Goal: Task Accomplishment & Management: Complete application form

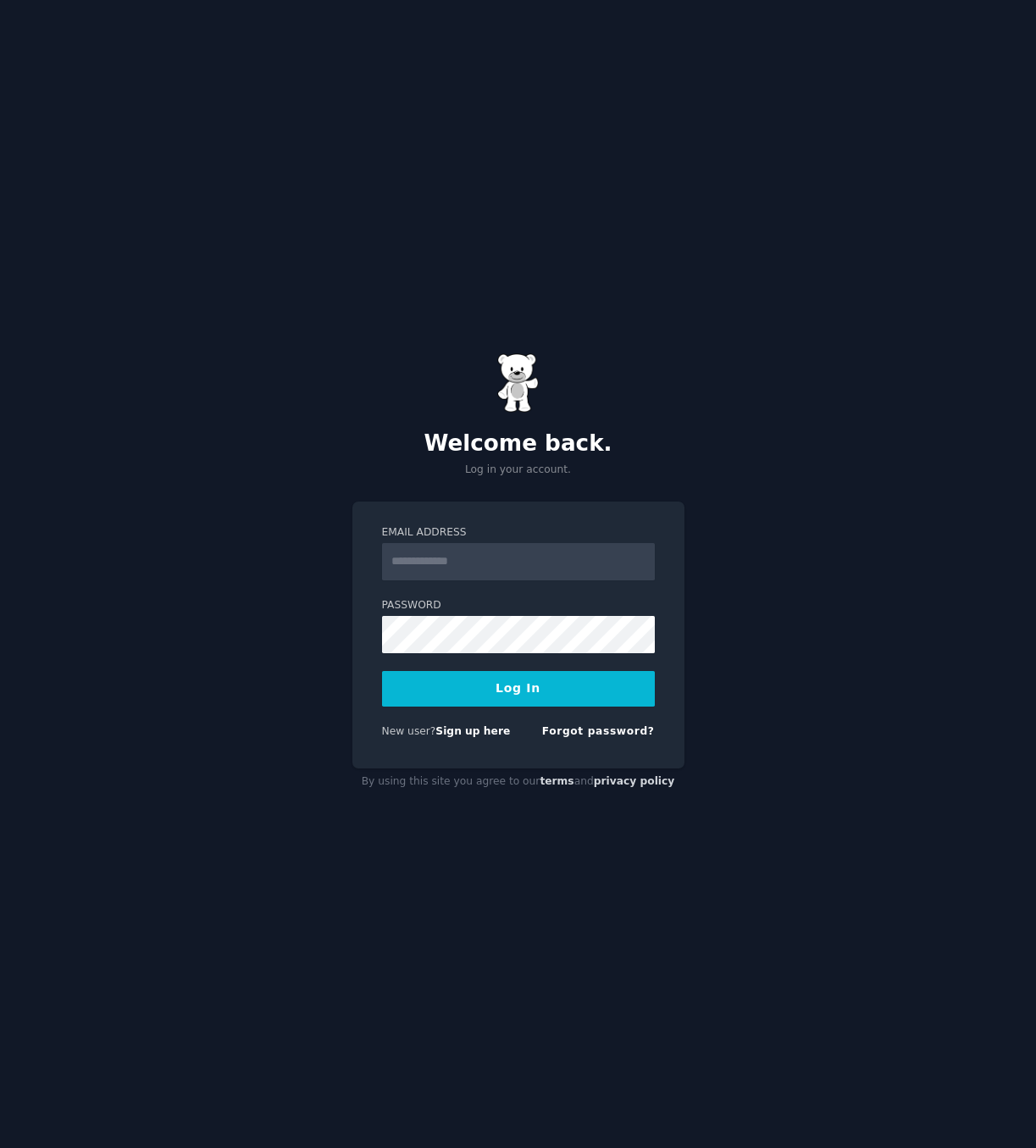
type input "**********"
click at [428, 691] on button "Log In" at bounding box center [519, 688] width 273 height 36
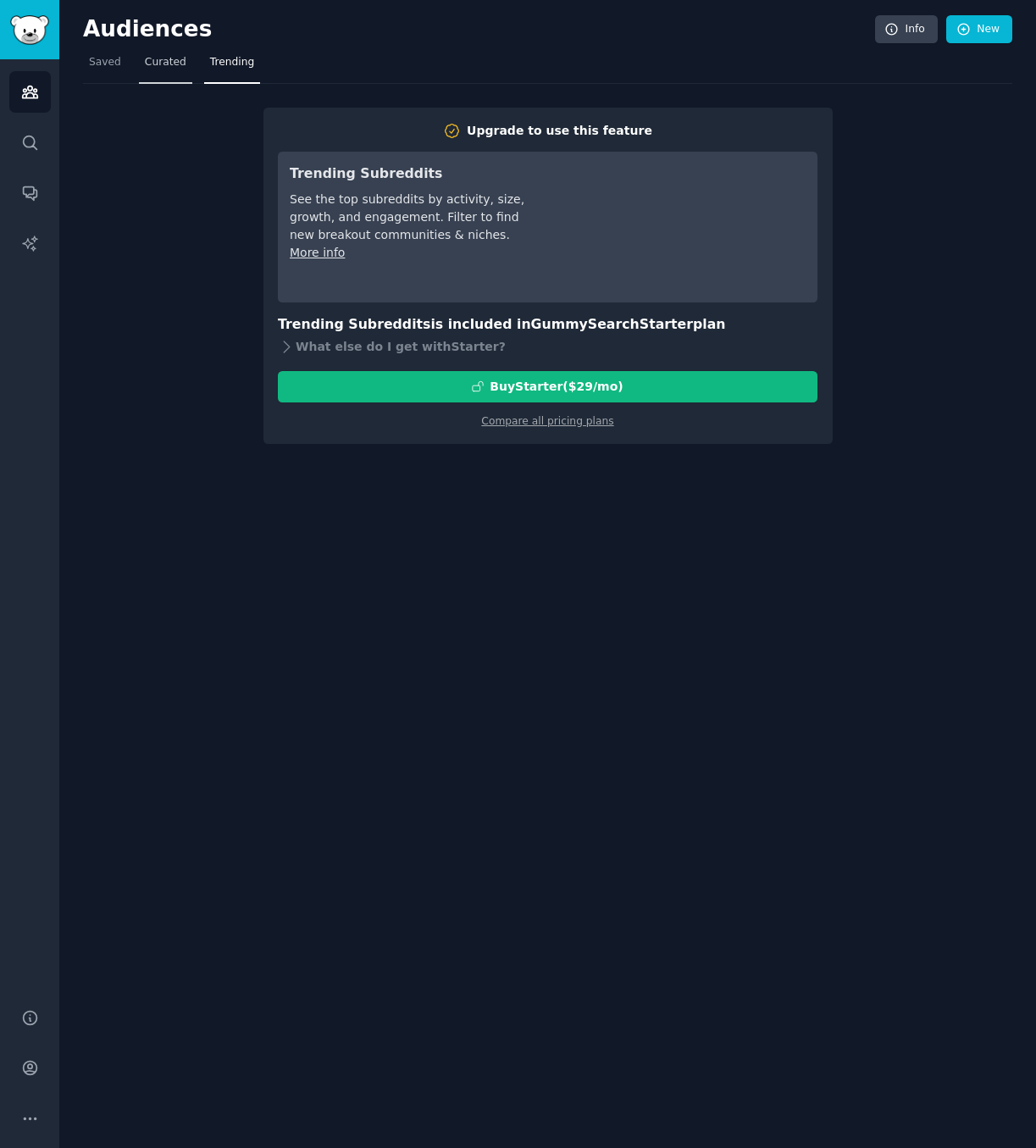
click at [171, 77] on link "Curated" at bounding box center [165, 67] width 53 height 35
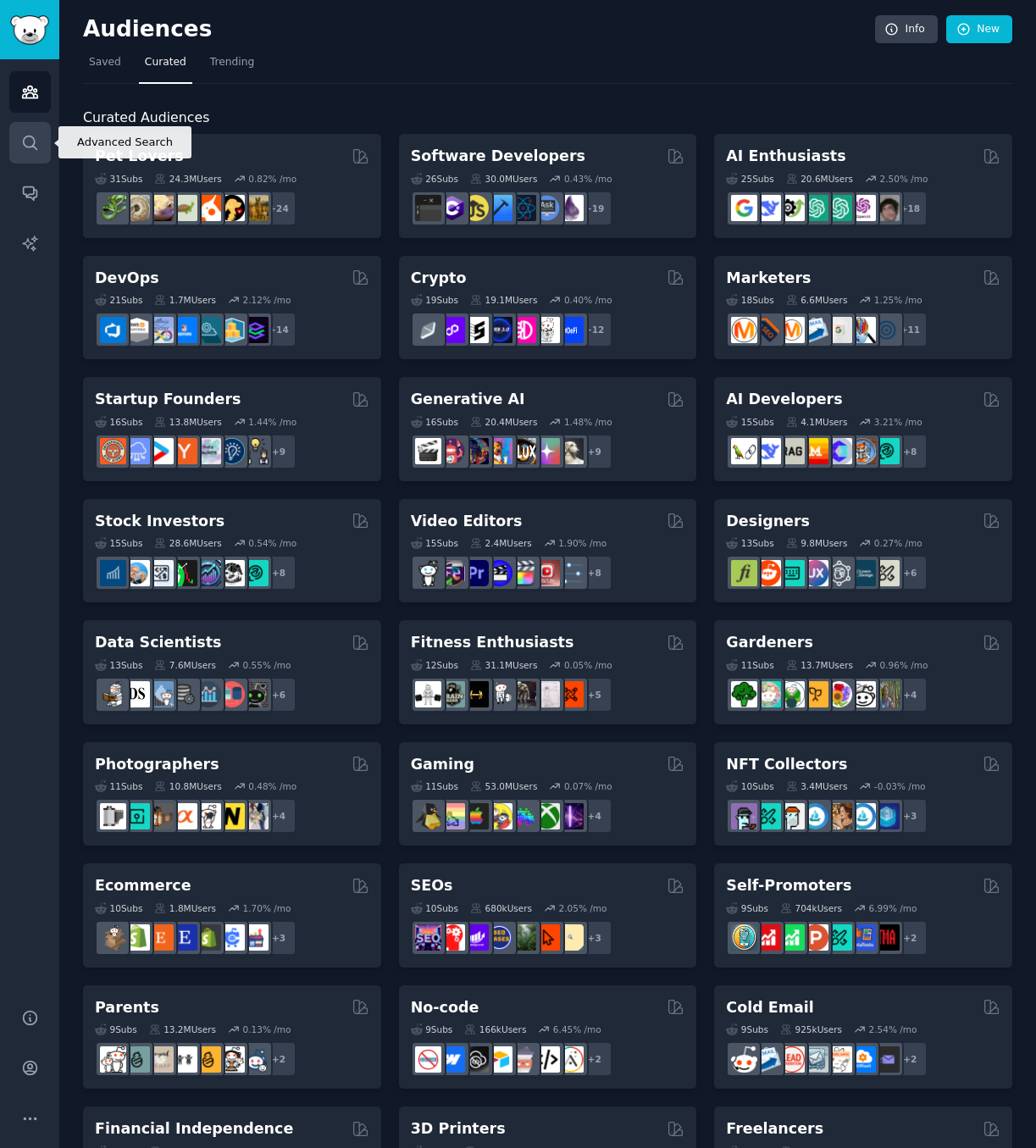
click at [28, 137] on icon "Sidebar" at bounding box center [30, 143] width 17 height 17
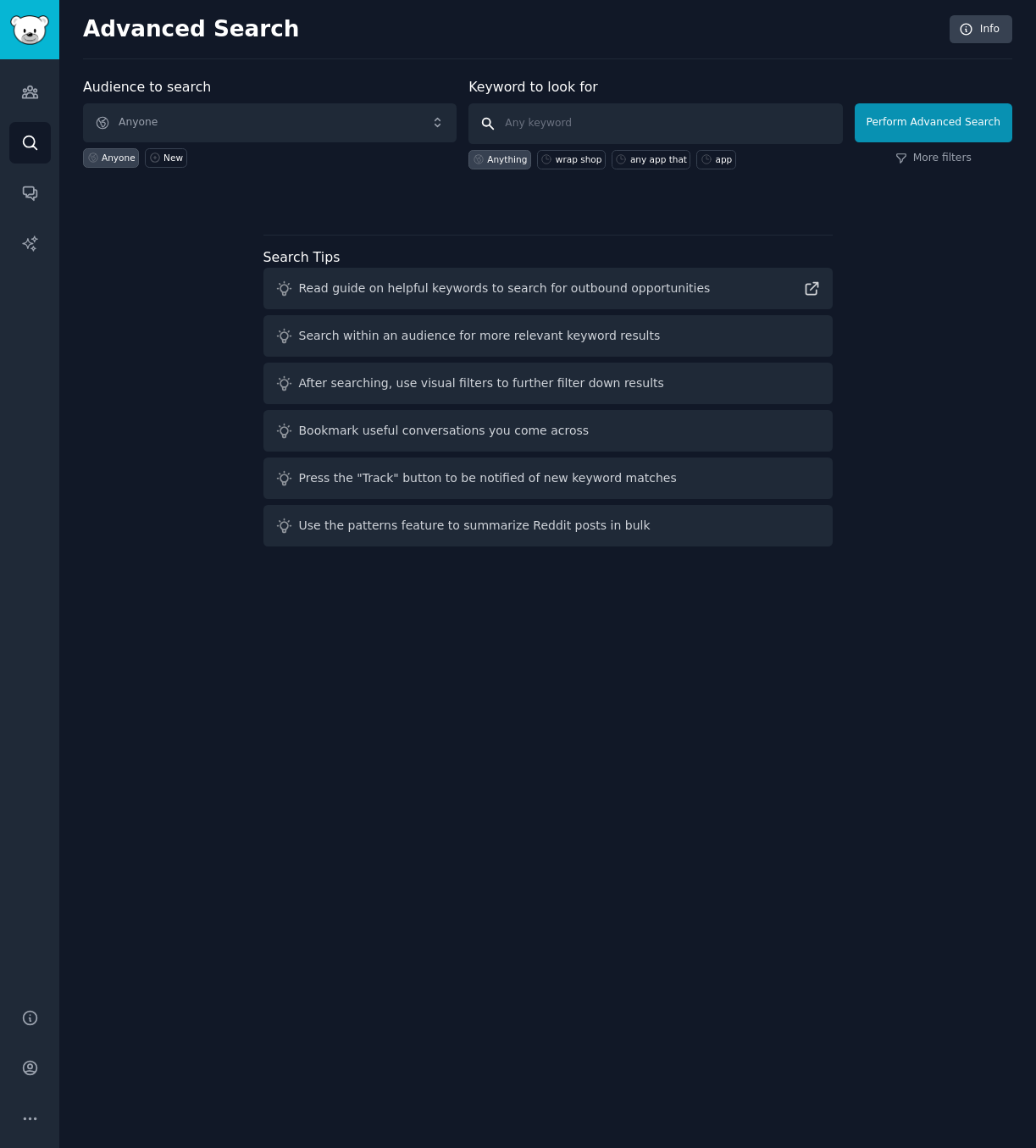
click at [601, 129] on input "text" at bounding box center [655, 123] width 374 height 41
type input "w"
type input "smart watch"
click at [320, 128] on span "Anyone" at bounding box center [270, 123] width 374 height 39
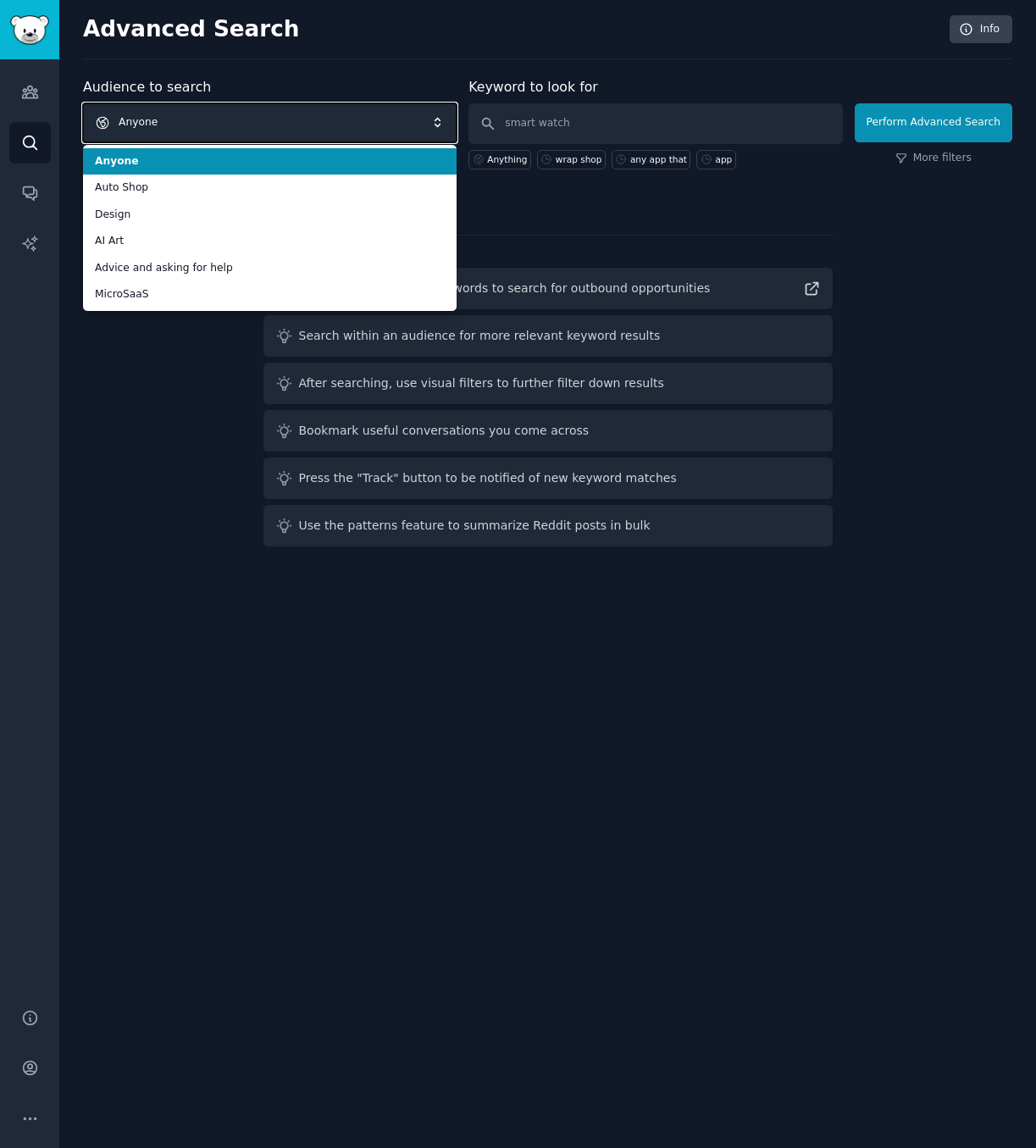
click at [320, 128] on span "Anyone" at bounding box center [270, 123] width 374 height 39
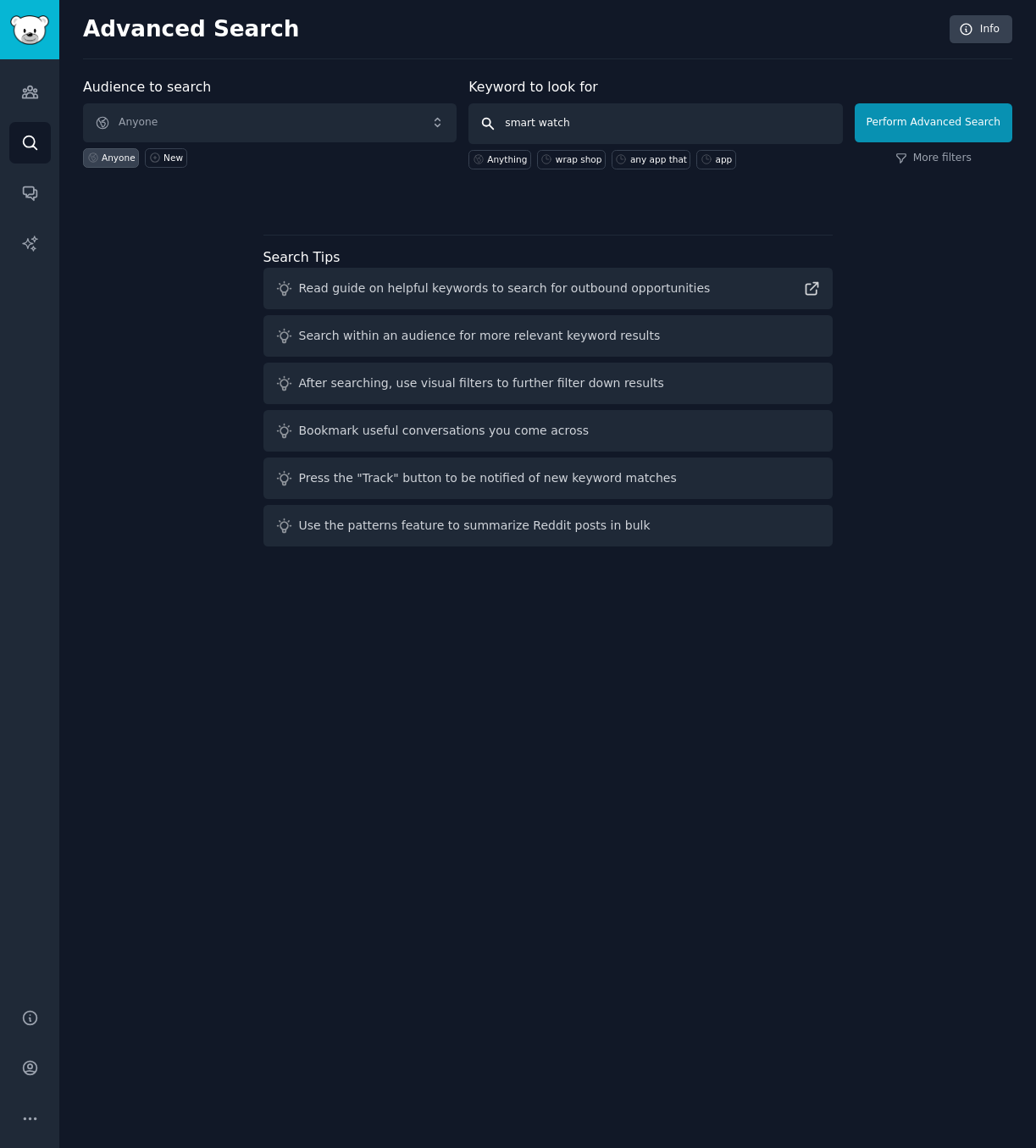
click at [617, 123] on input "smart watch" at bounding box center [655, 123] width 374 height 41
click at [961, 155] on link "More filters" at bounding box center [934, 159] width 76 height 16
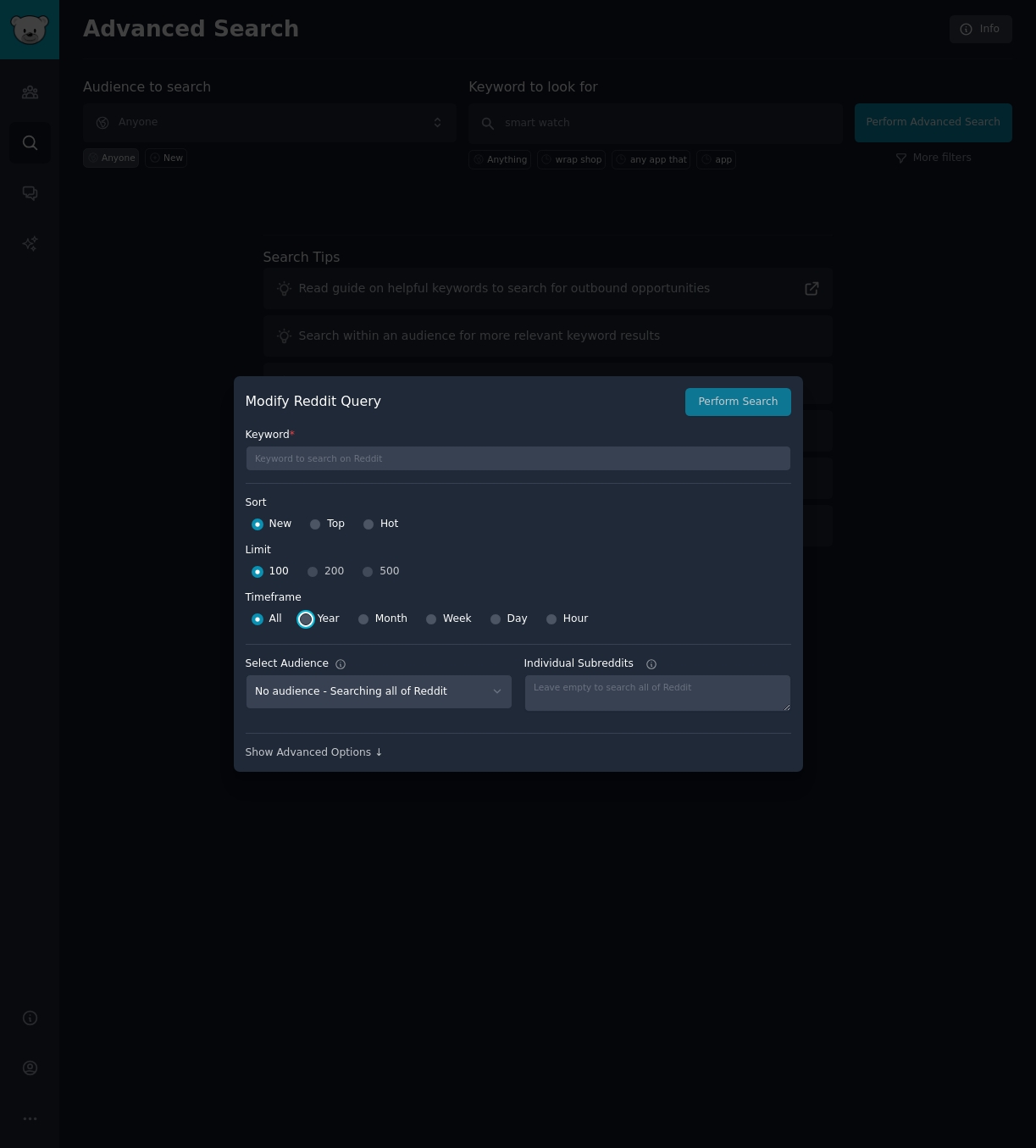
click at [306, 620] on input "Year" at bounding box center [306, 620] width 12 height 12
radio input "true"
click at [744, 399] on button "Perform Search" at bounding box center [738, 402] width 105 height 29
click at [209, 340] on div at bounding box center [518, 574] width 1036 height 1148
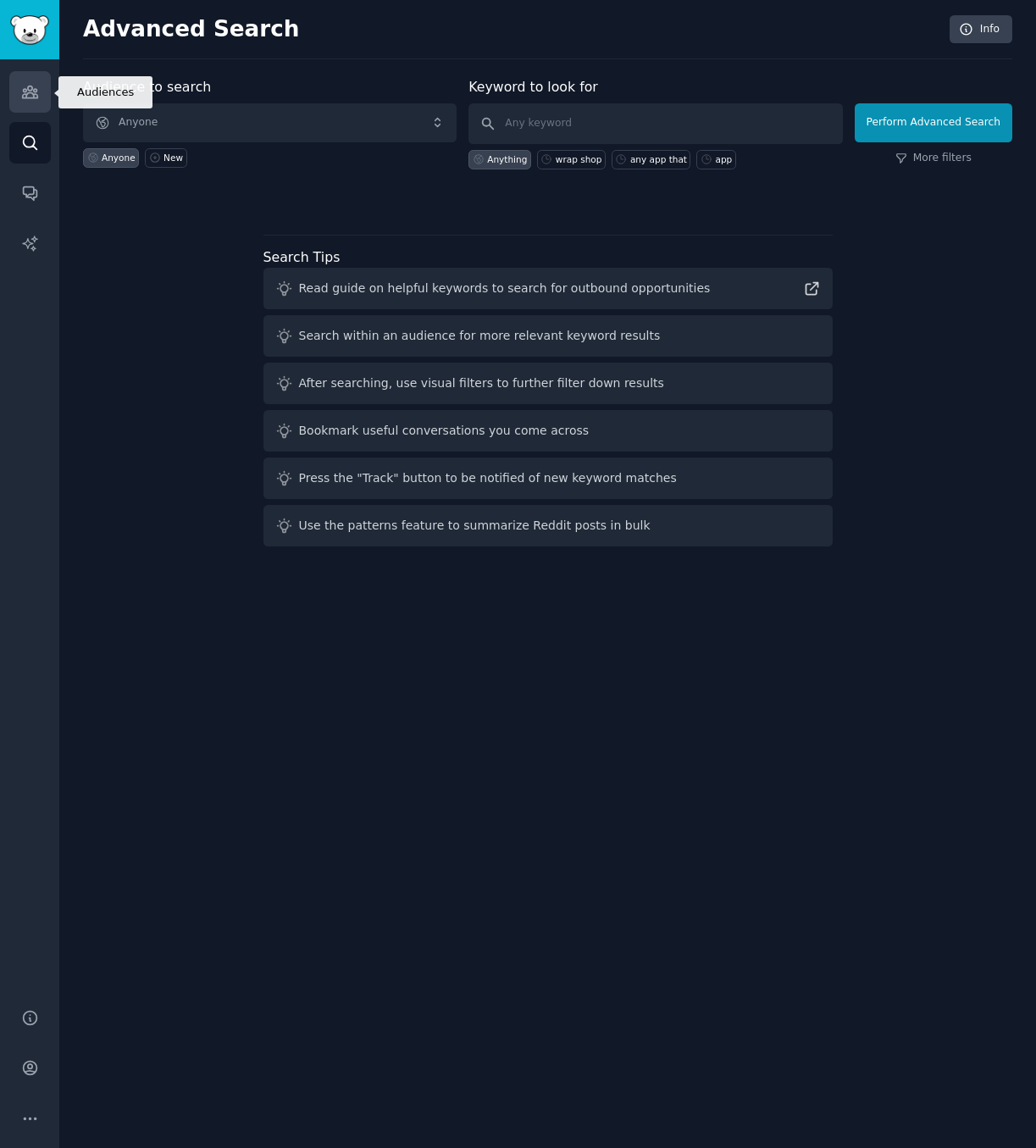
click at [19, 89] on link "Audiences" at bounding box center [30, 92] width 42 height 42
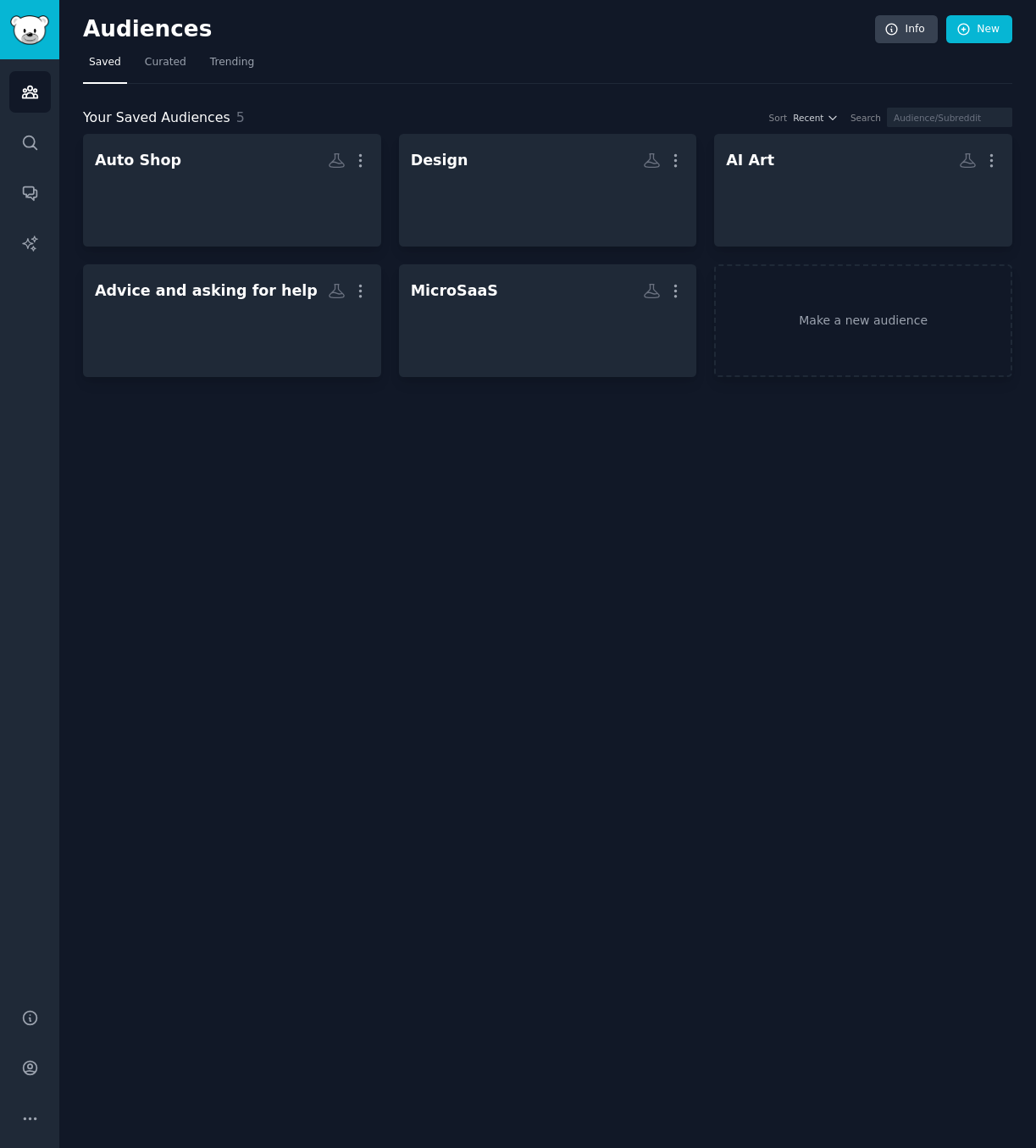
drag, startPoint x: 335, startPoint y: 510, endPoint x: 302, endPoint y: 431, distance: 85.6
click at [334, 509] on div "Audiences Info New Saved Curated Trending Your Saved Audiences 5 Sort Recent Se…" at bounding box center [548, 574] width 977 height 1148
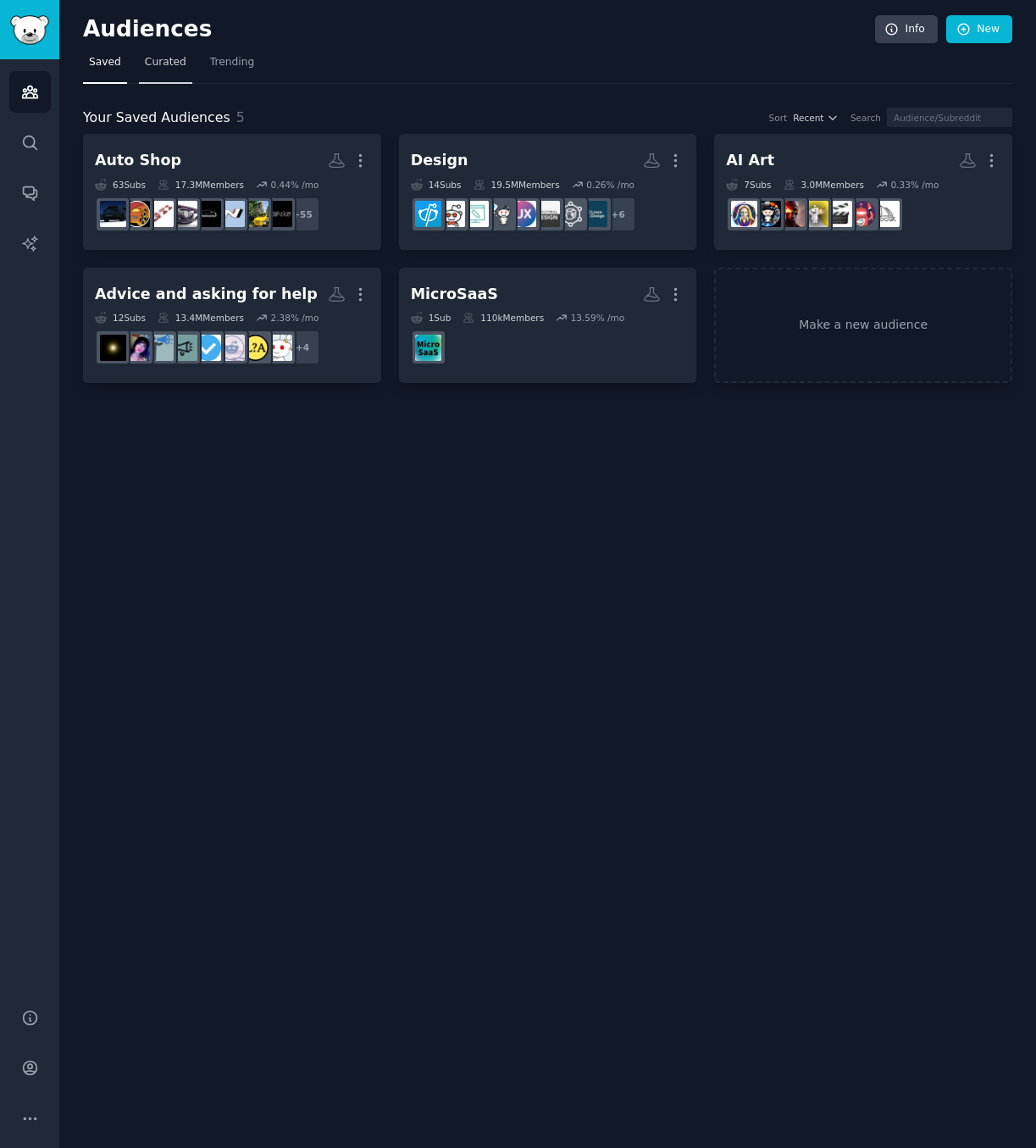
click at [169, 69] on span "Curated" at bounding box center [166, 63] width 42 height 16
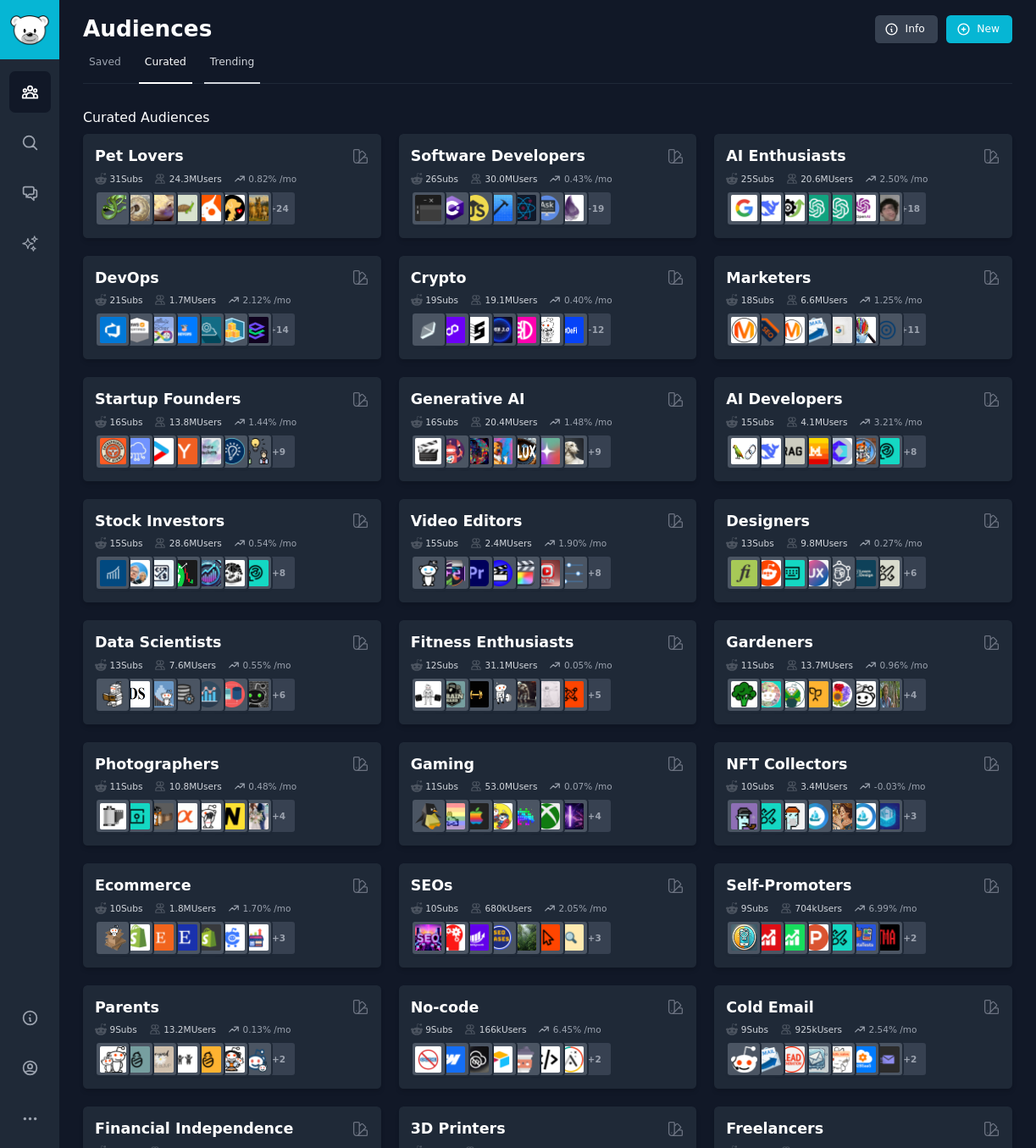
click at [222, 63] on span "Trending" at bounding box center [232, 63] width 44 height 16
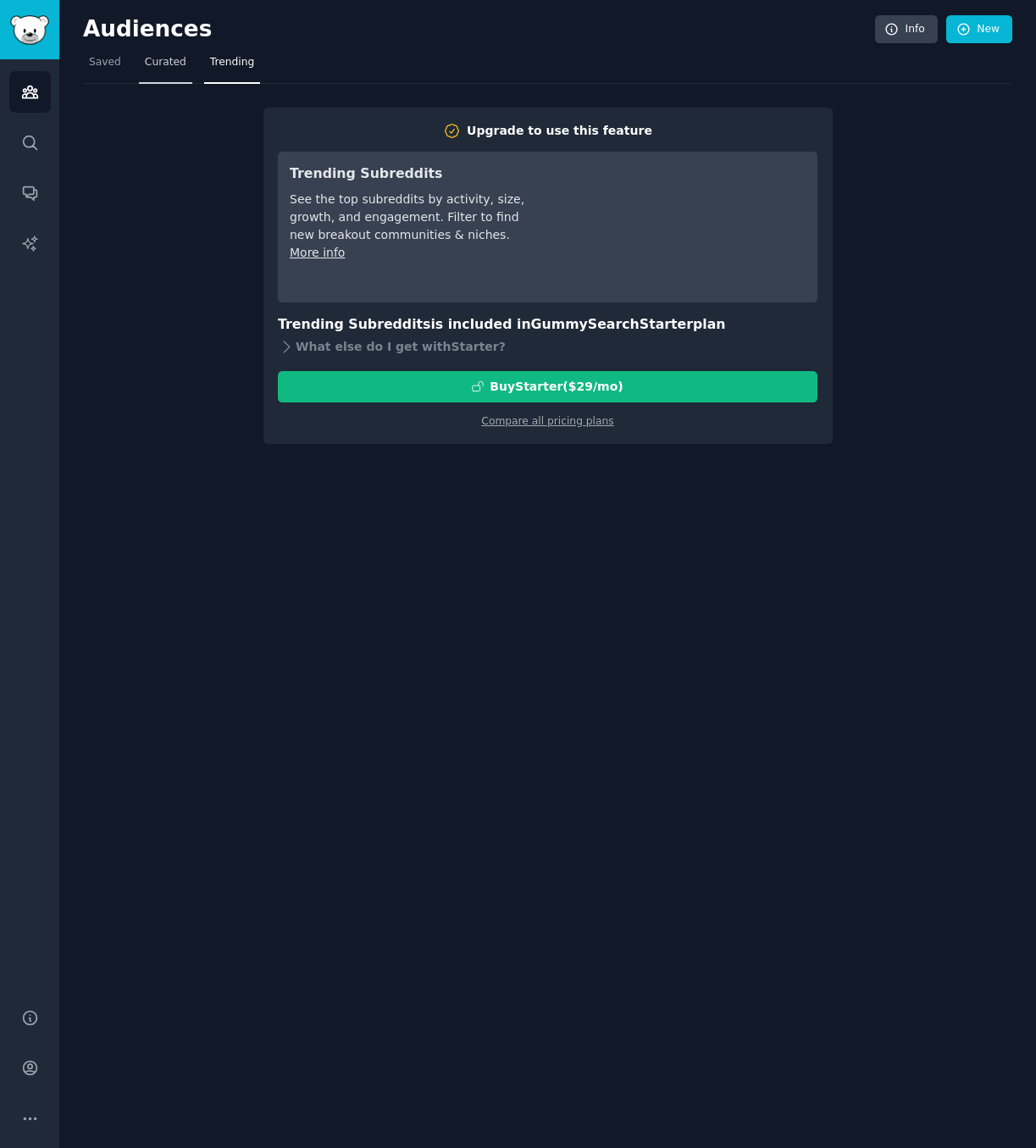
click at [173, 66] on span "Curated" at bounding box center [166, 63] width 42 height 16
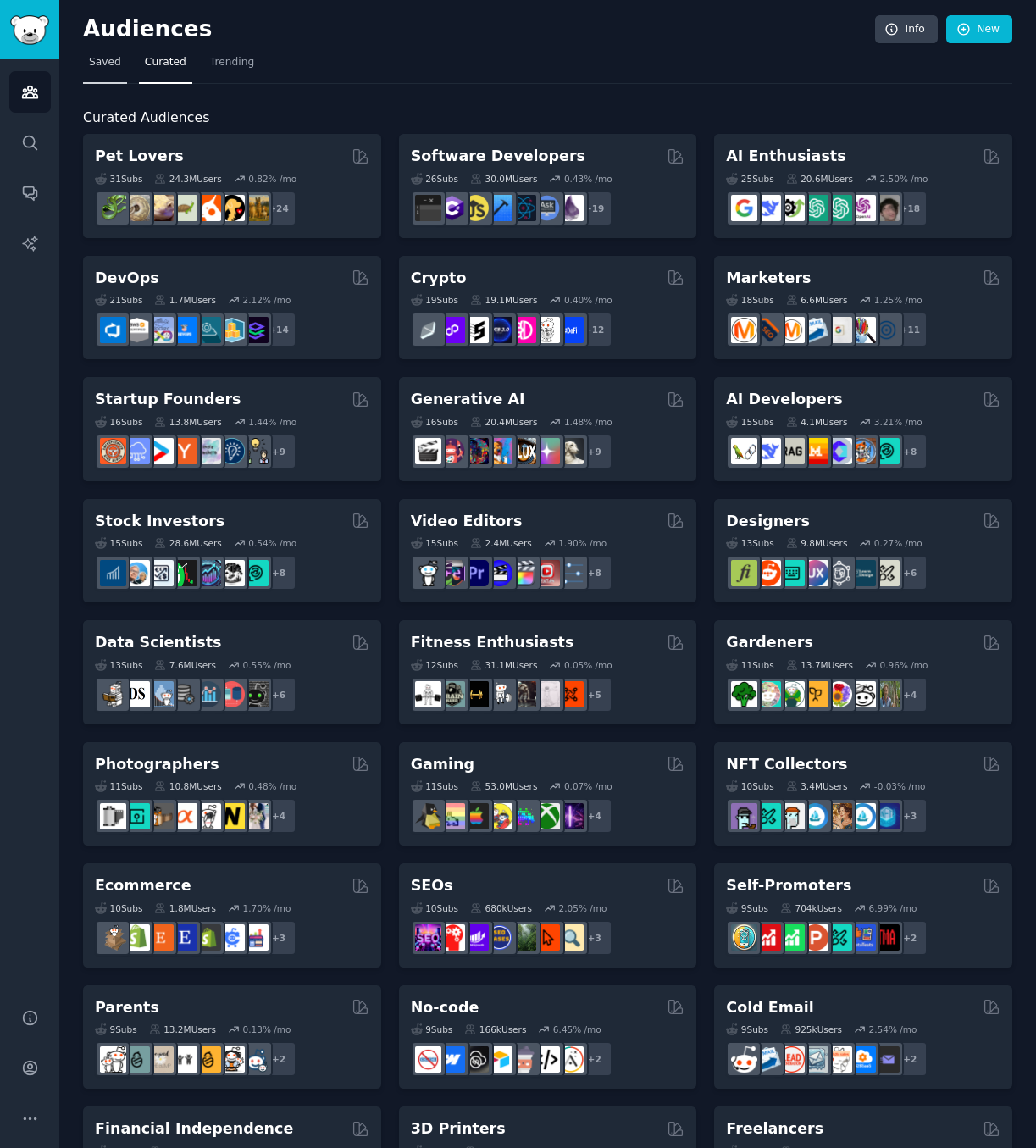
click at [118, 68] on link "Saved" at bounding box center [105, 67] width 44 height 35
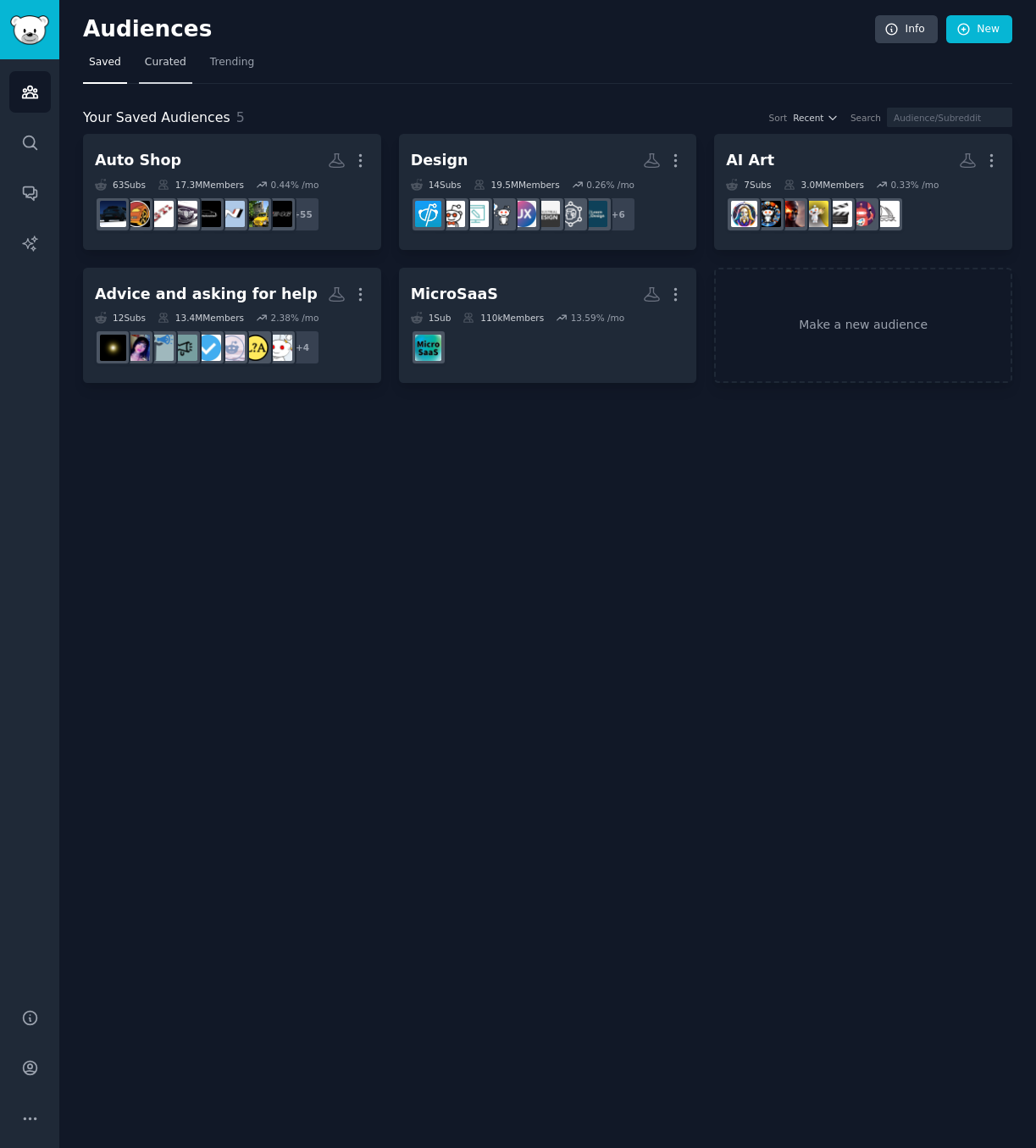
click at [160, 68] on span "Curated" at bounding box center [166, 63] width 42 height 16
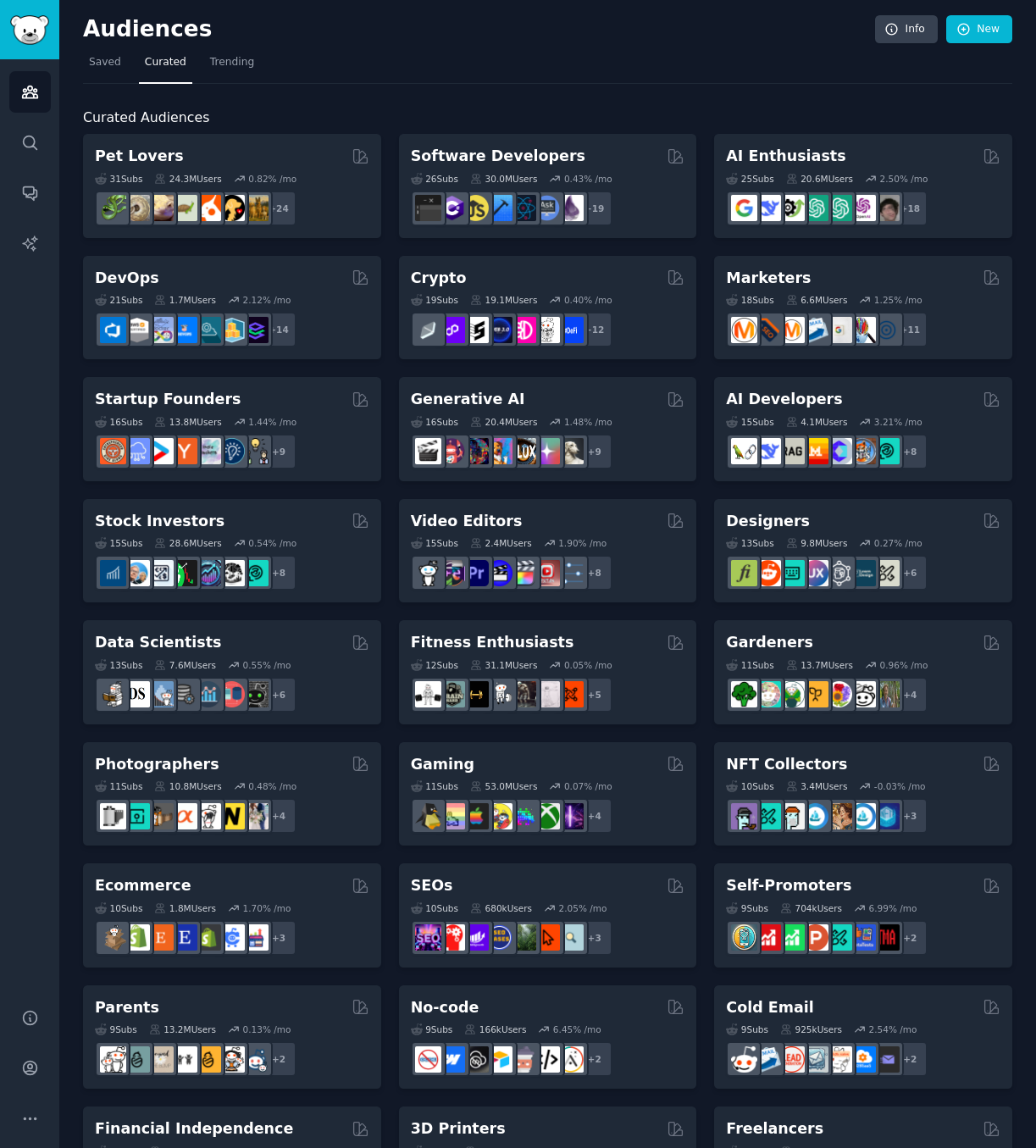
click at [306, 95] on div "Curated Audiences Pet Lovers Curated by GummySearch 31 Sub s 24.3M Users 0.82 %…" at bounding box center [548, 952] width 930 height 1735
click at [306, 94] on div "Curated Audiences Pet Lovers Curated by GummySearch 31 Sub s 24.3M Users 0.82 %…" at bounding box center [548, 952] width 930 height 1735
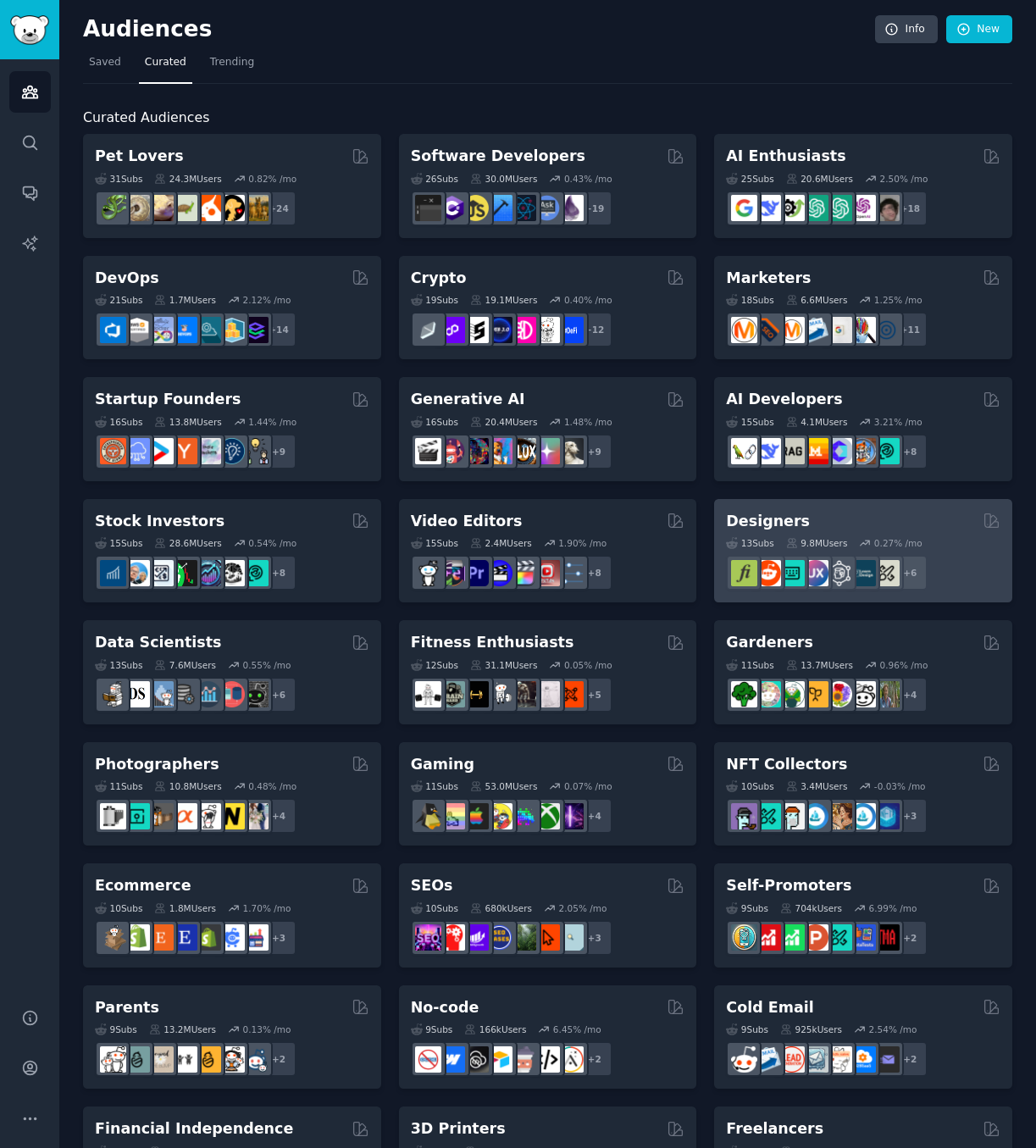
click at [856, 514] on div "Designers" at bounding box center [864, 521] width 275 height 21
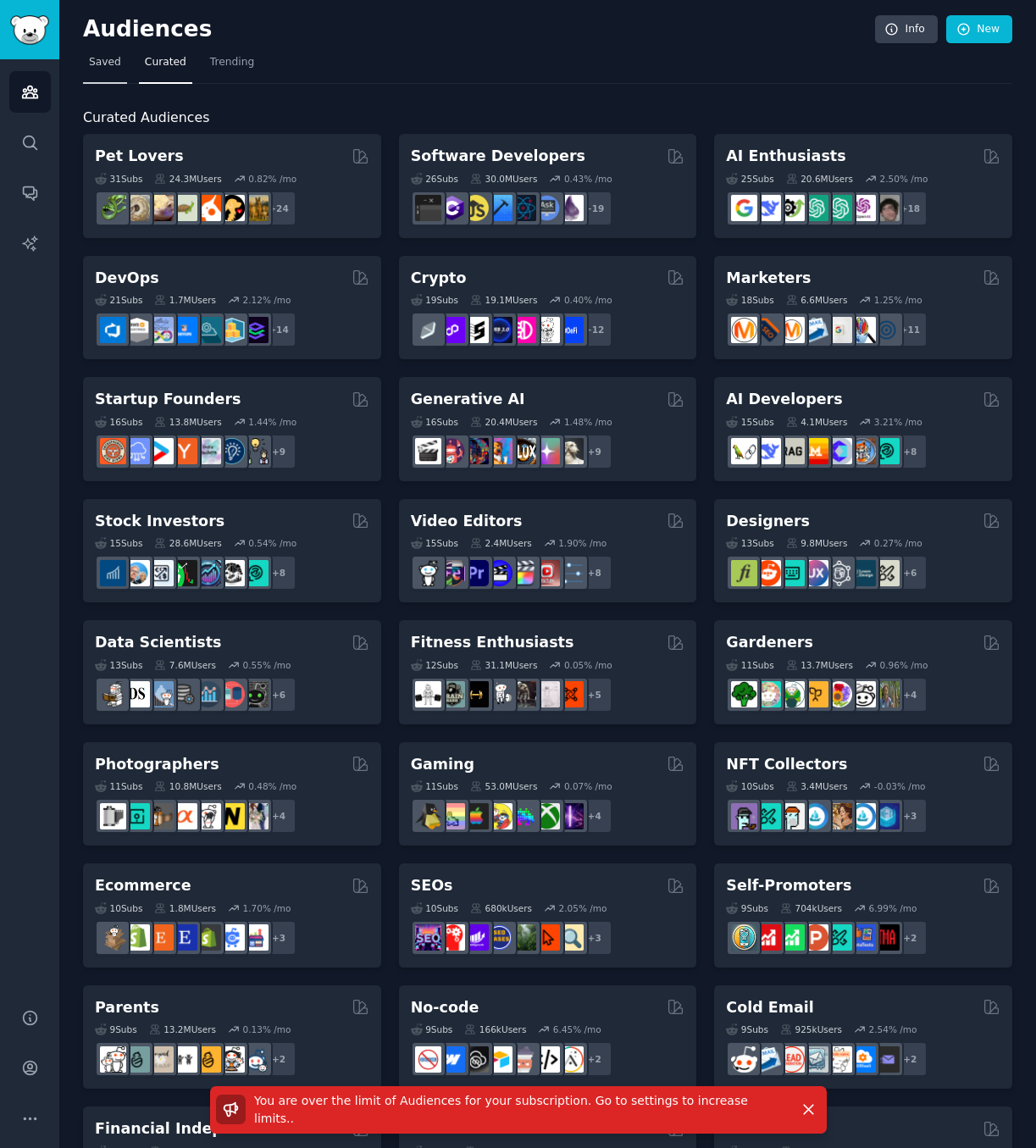
click at [99, 70] on span "Saved" at bounding box center [104, 63] width 32 height 16
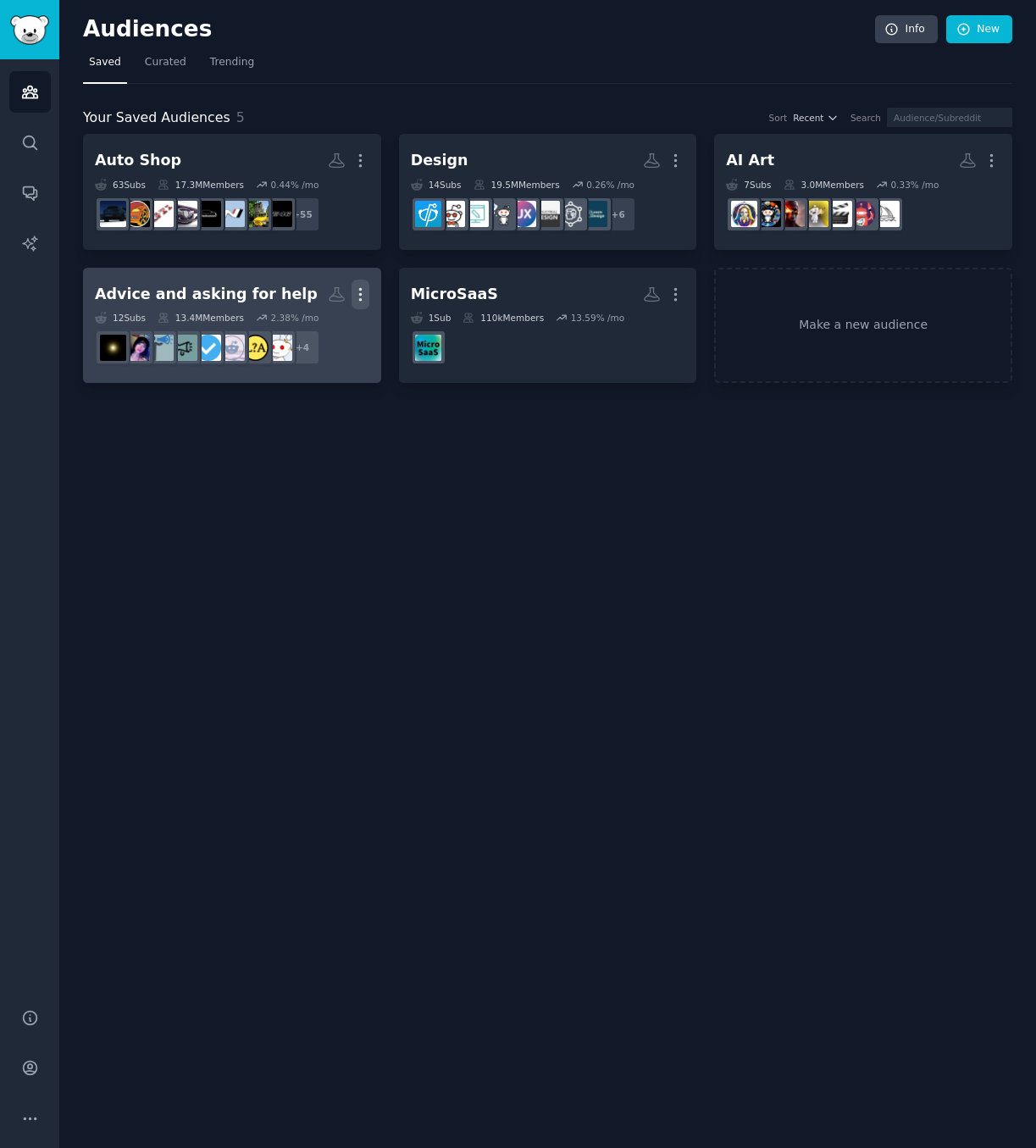
click at [367, 289] on icon "button" at bounding box center [361, 295] width 17 height 17
click at [326, 334] on p "Delete" at bounding box center [314, 330] width 39 height 17
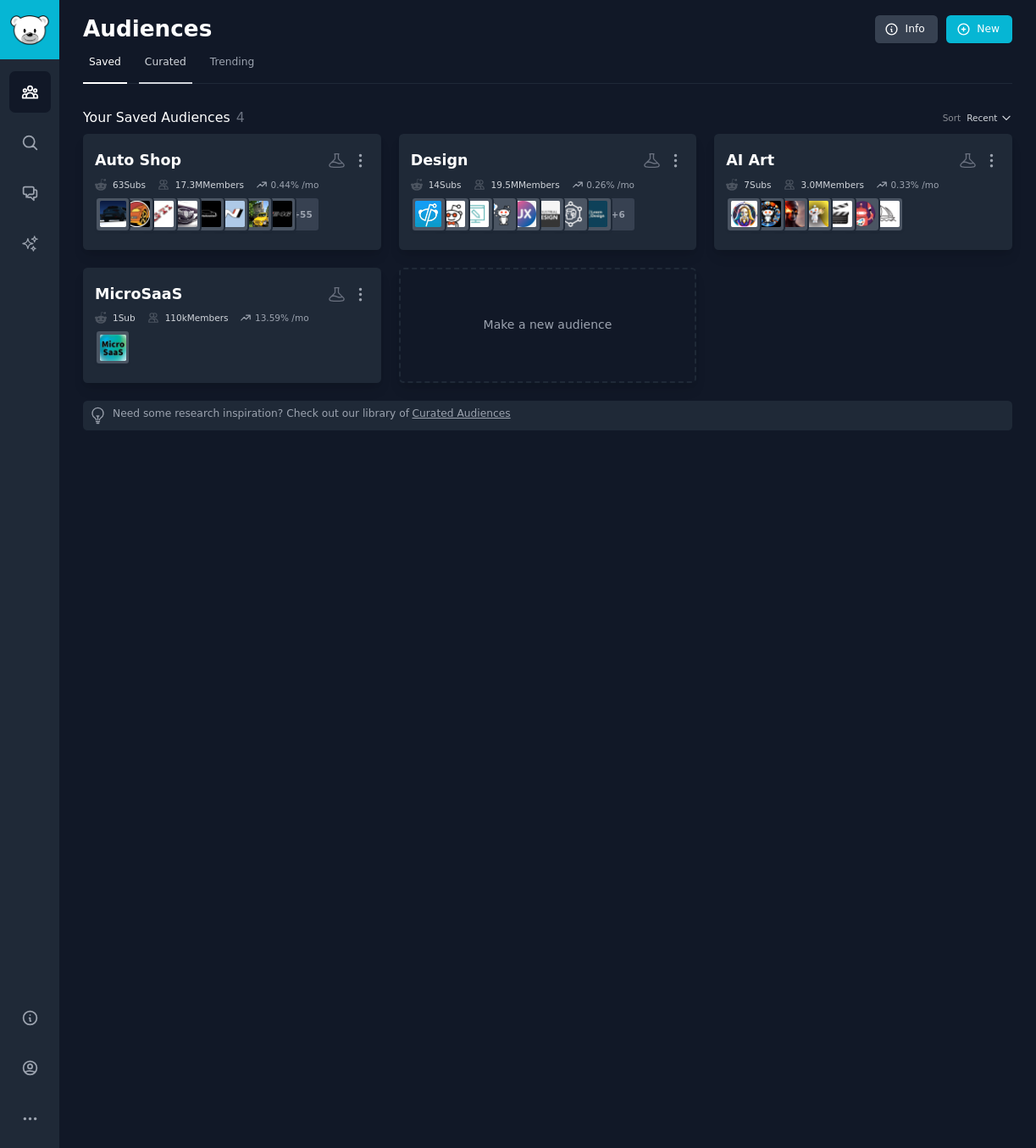
click at [169, 68] on span "Curated" at bounding box center [166, 63] width 42 height 16
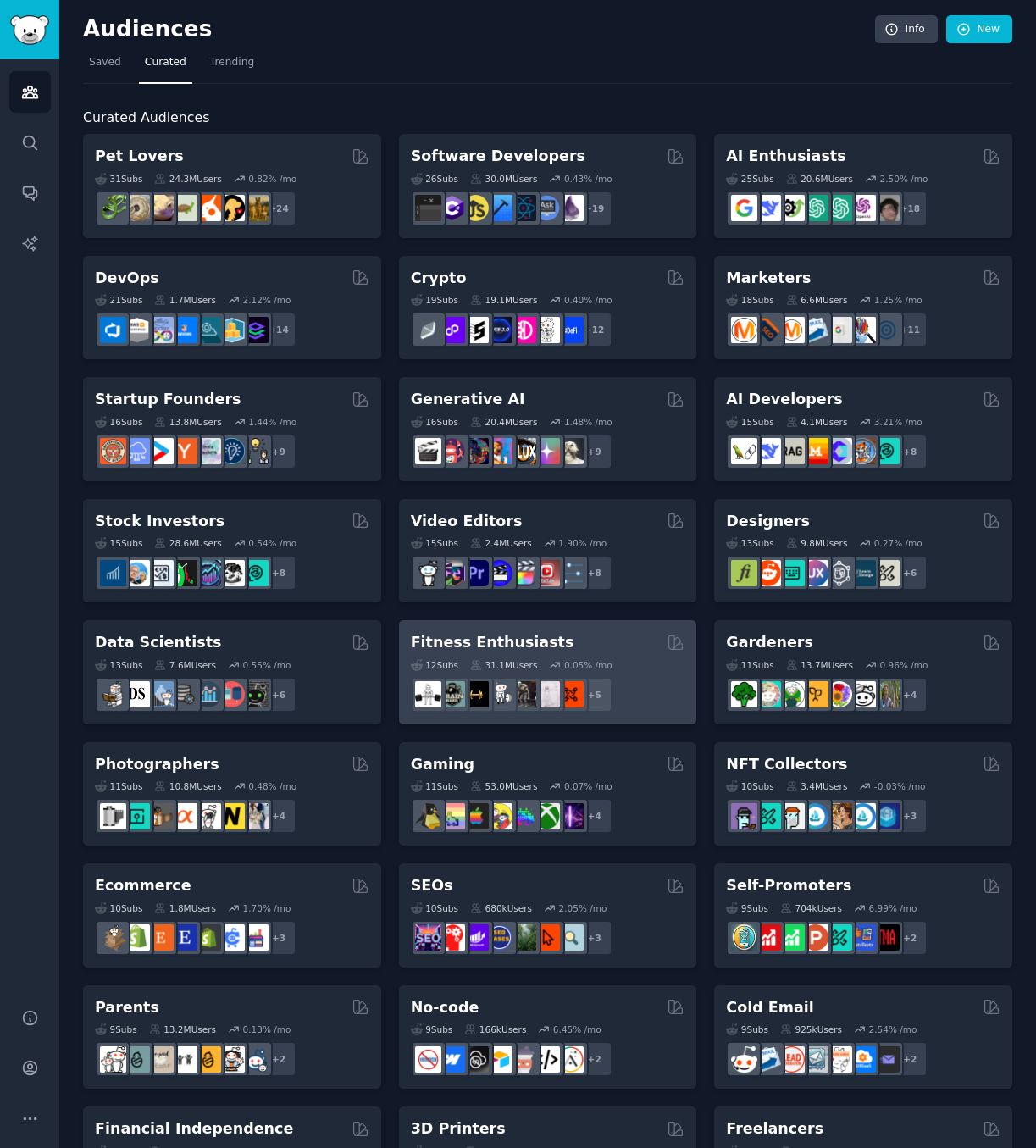
scroll to position [255, 0]
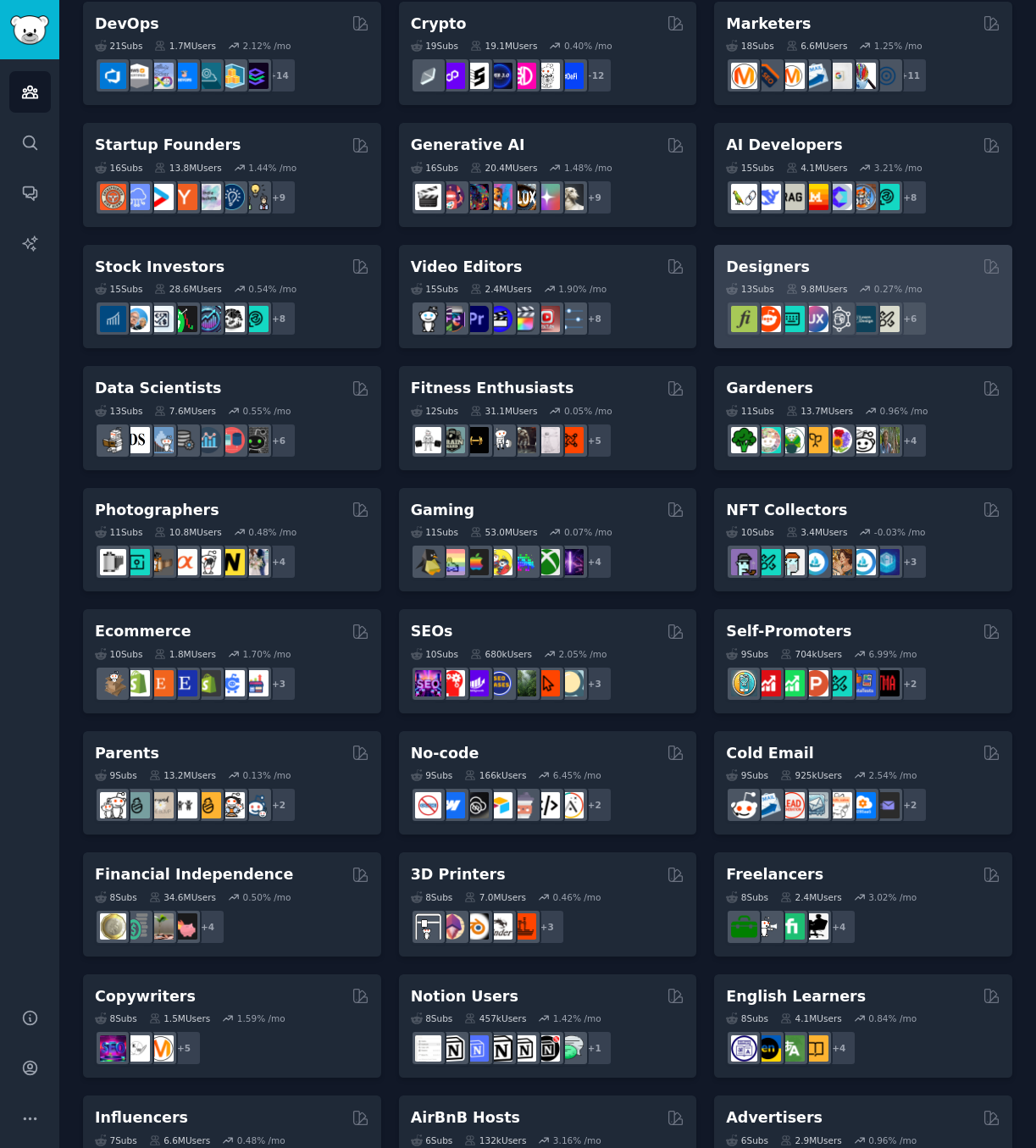
click at [902, 269] on div "Designers" at bounding box center [864, 267] width 275 height 21
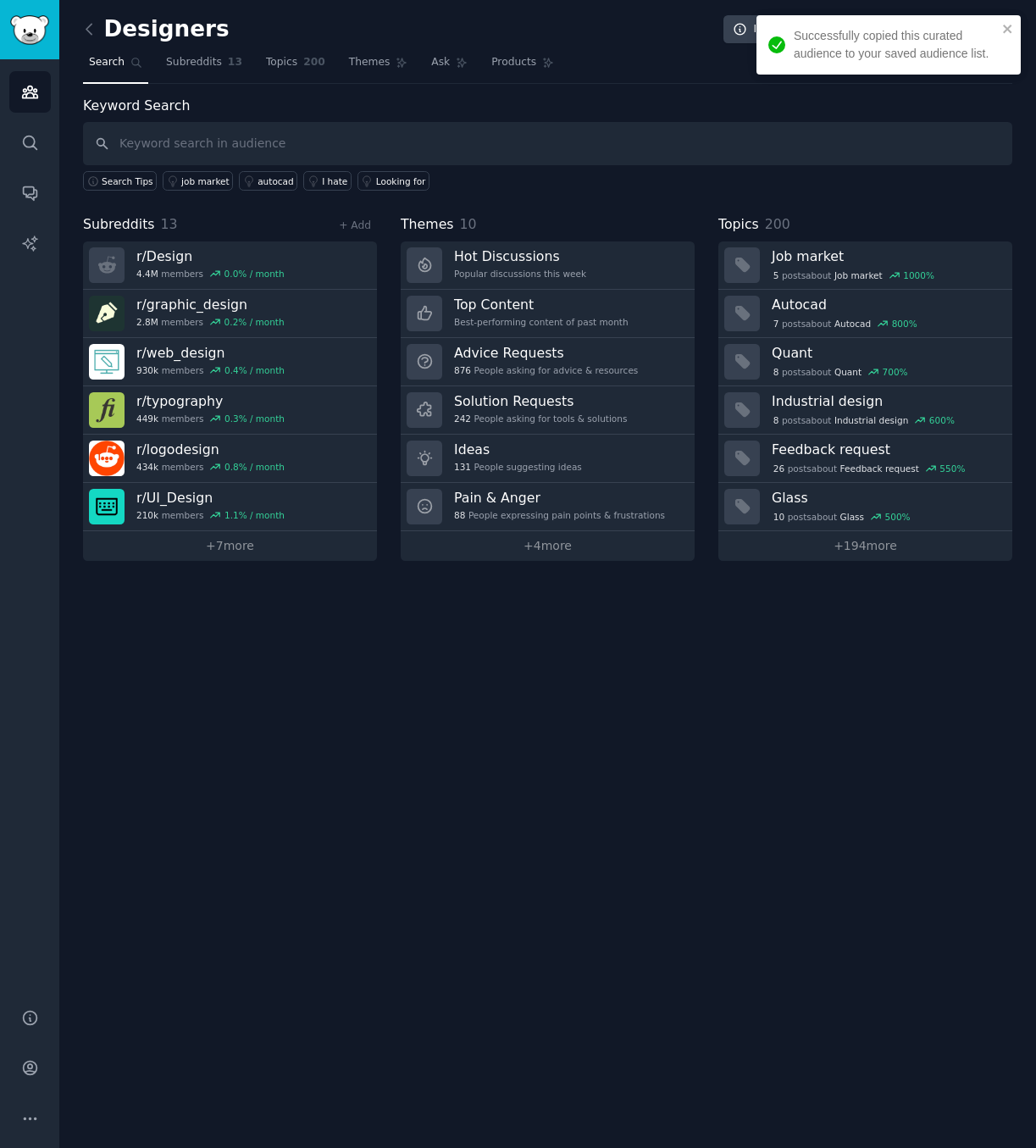
click at [253, 150] on input "text" at bounding box center [548, 143] width 930 height 43
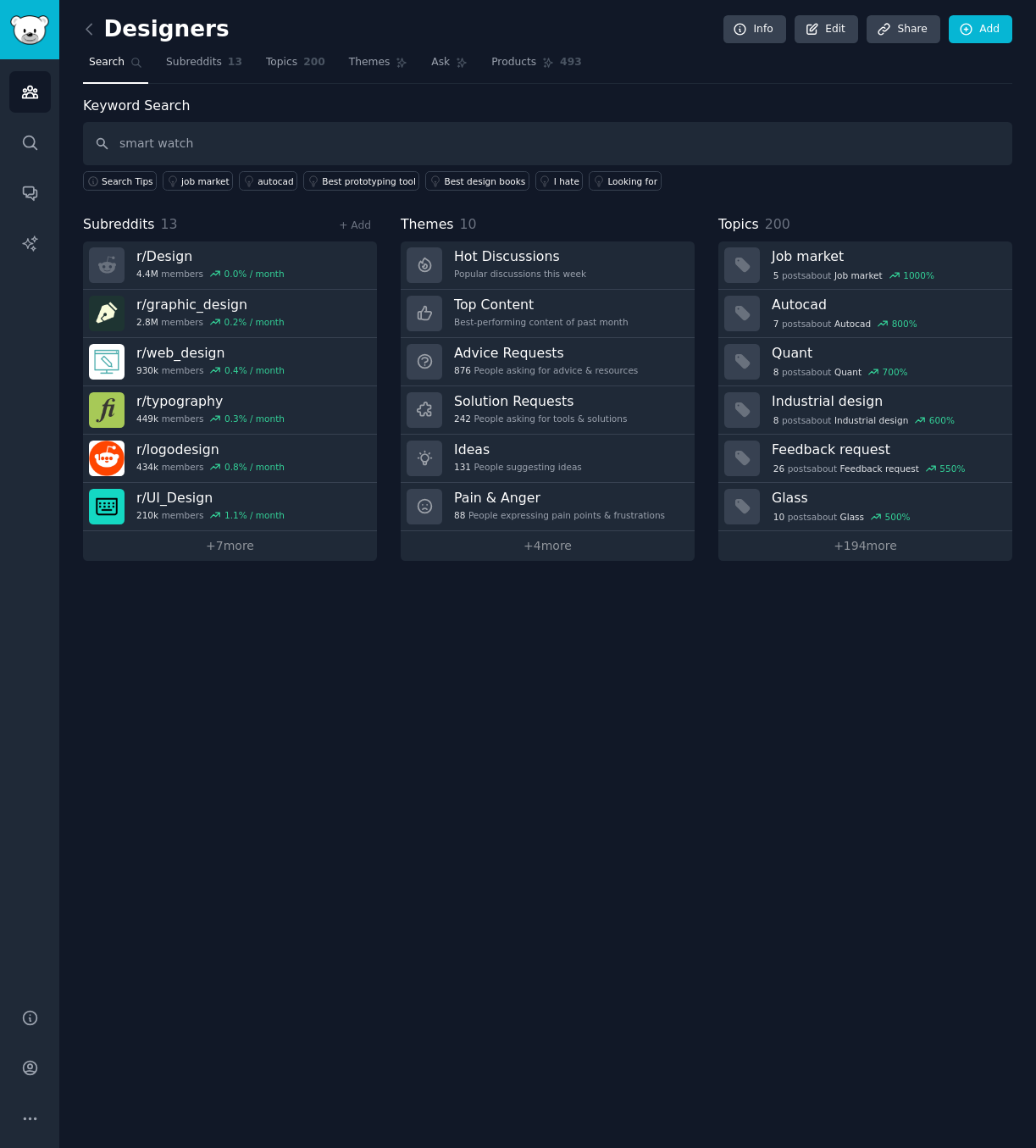
type input "smart watch"
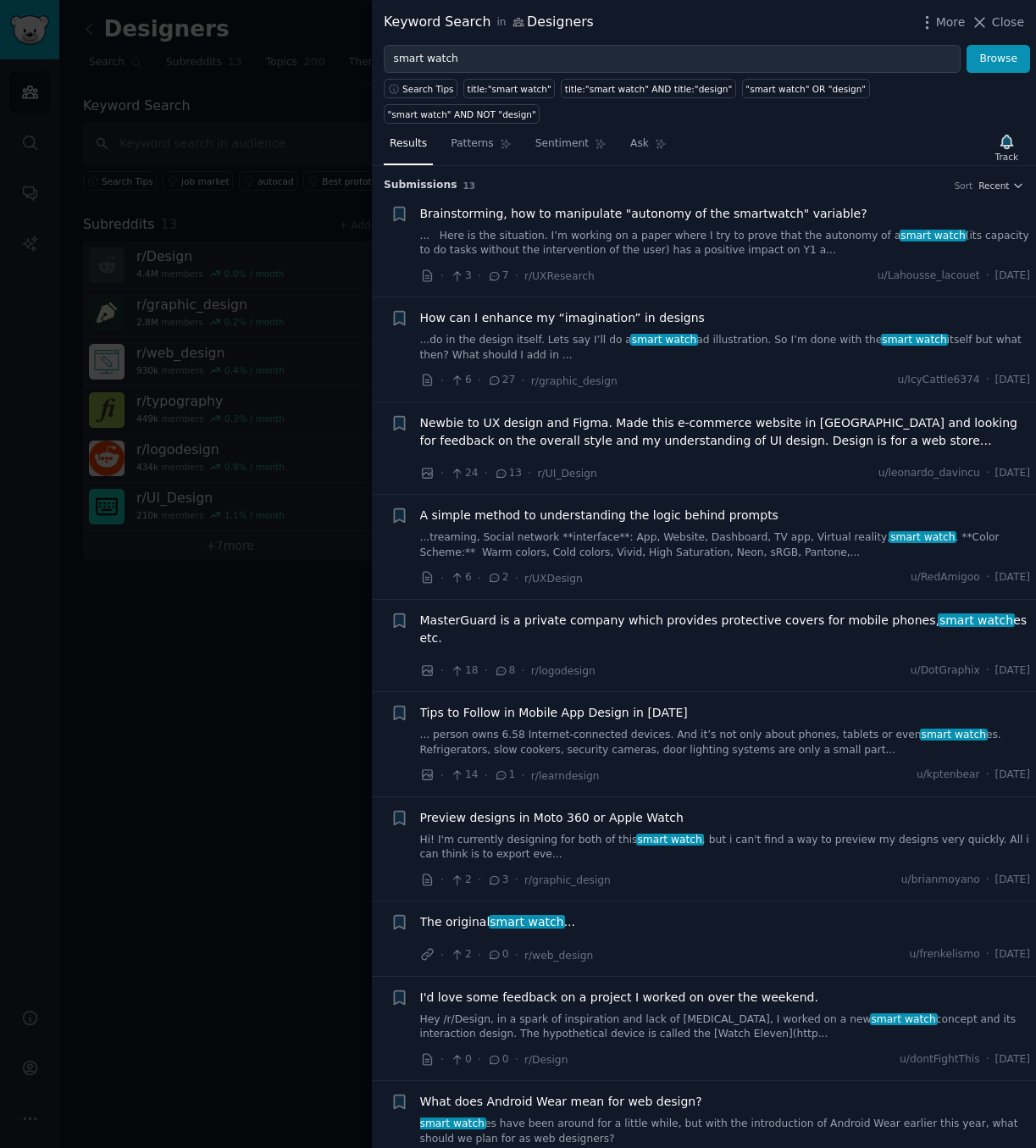
click at [669, 229] on link "... Here is the situation. I’m working on a paper where I try to prove that the…" at bounding box center [726, 243] width 611 height 30
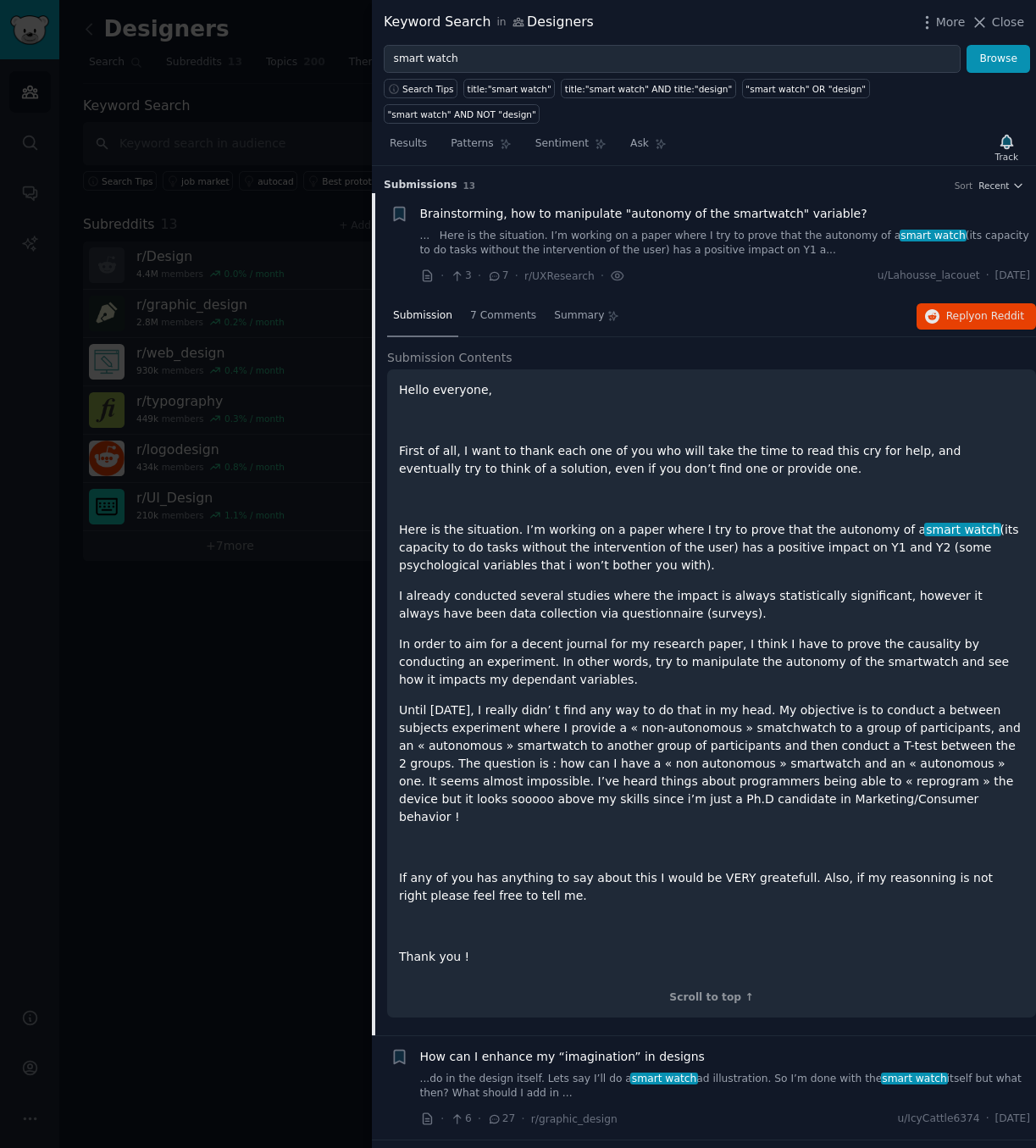
click at [721, 205] on span "Brainstorming, how to manipulate "autonomy of the smartwatch" variable?" at bounding box center [644, 214] width 448 height 17
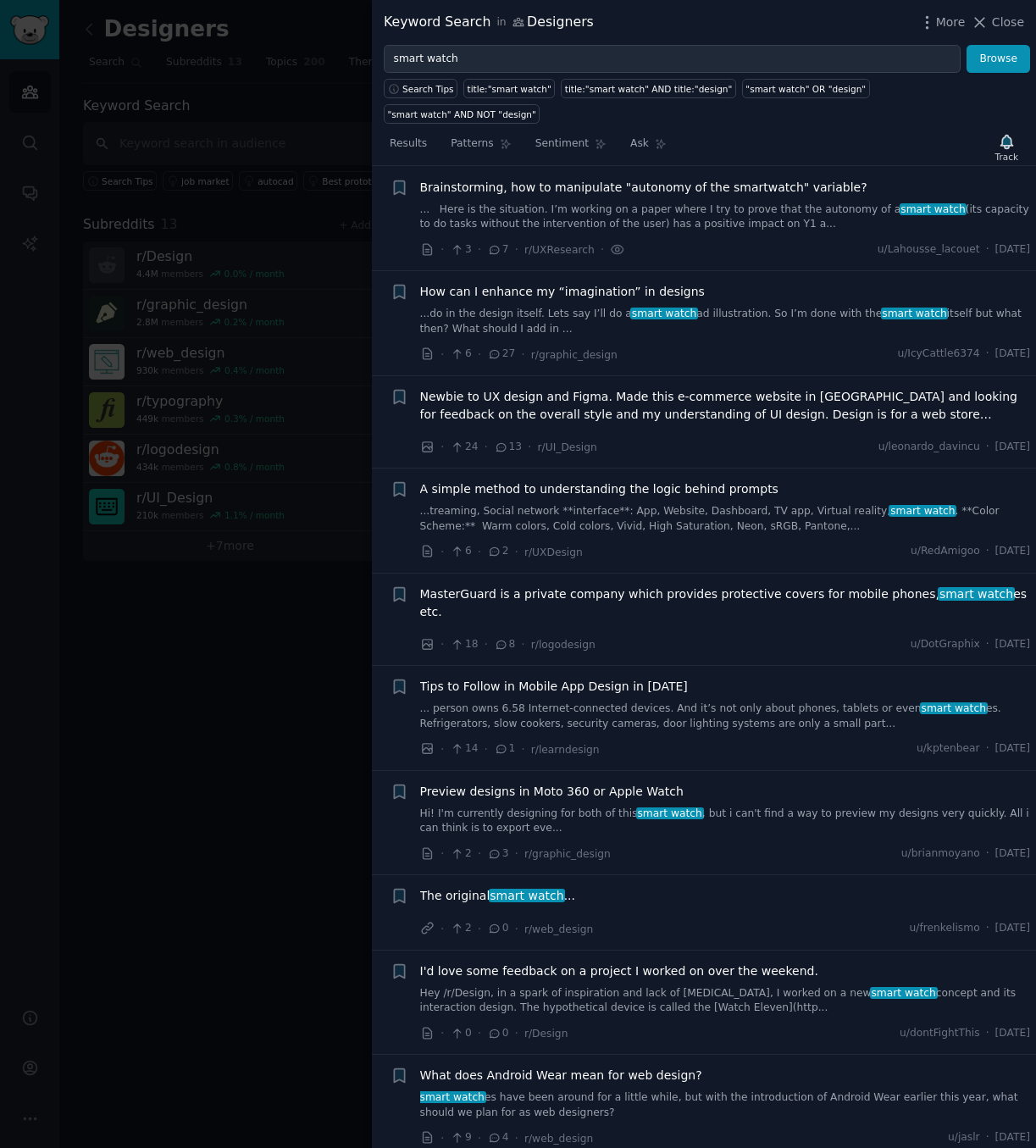
scroll to position [27, 0]
click at [730, 306] on link "...do in the design itself. Lets say I’ll do a smart watch ad illustration. So …" at bounding box center [726, 321] width 611 height 30
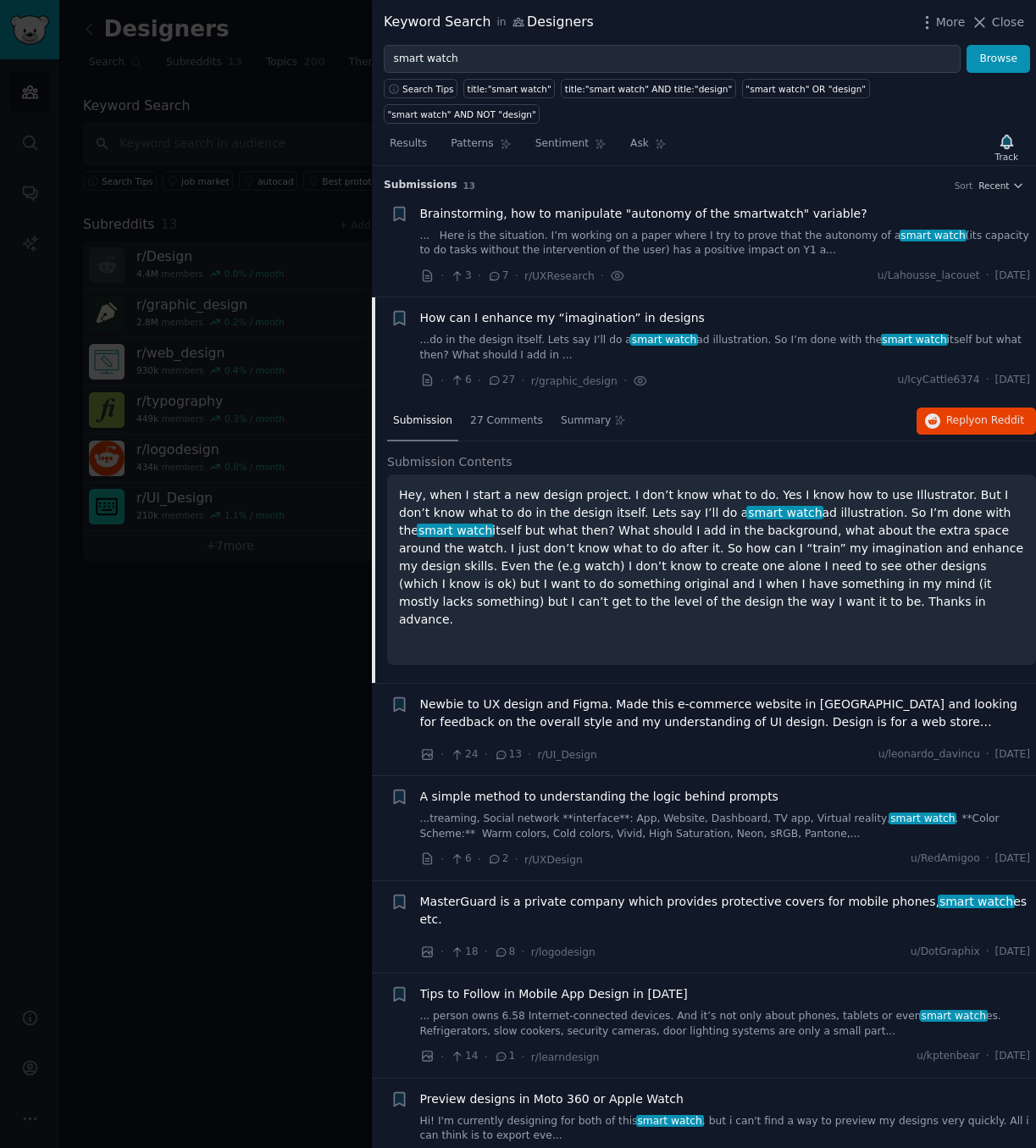
click at [250, 619] on div at bounding box center [518, 574] width 1036 height 1148
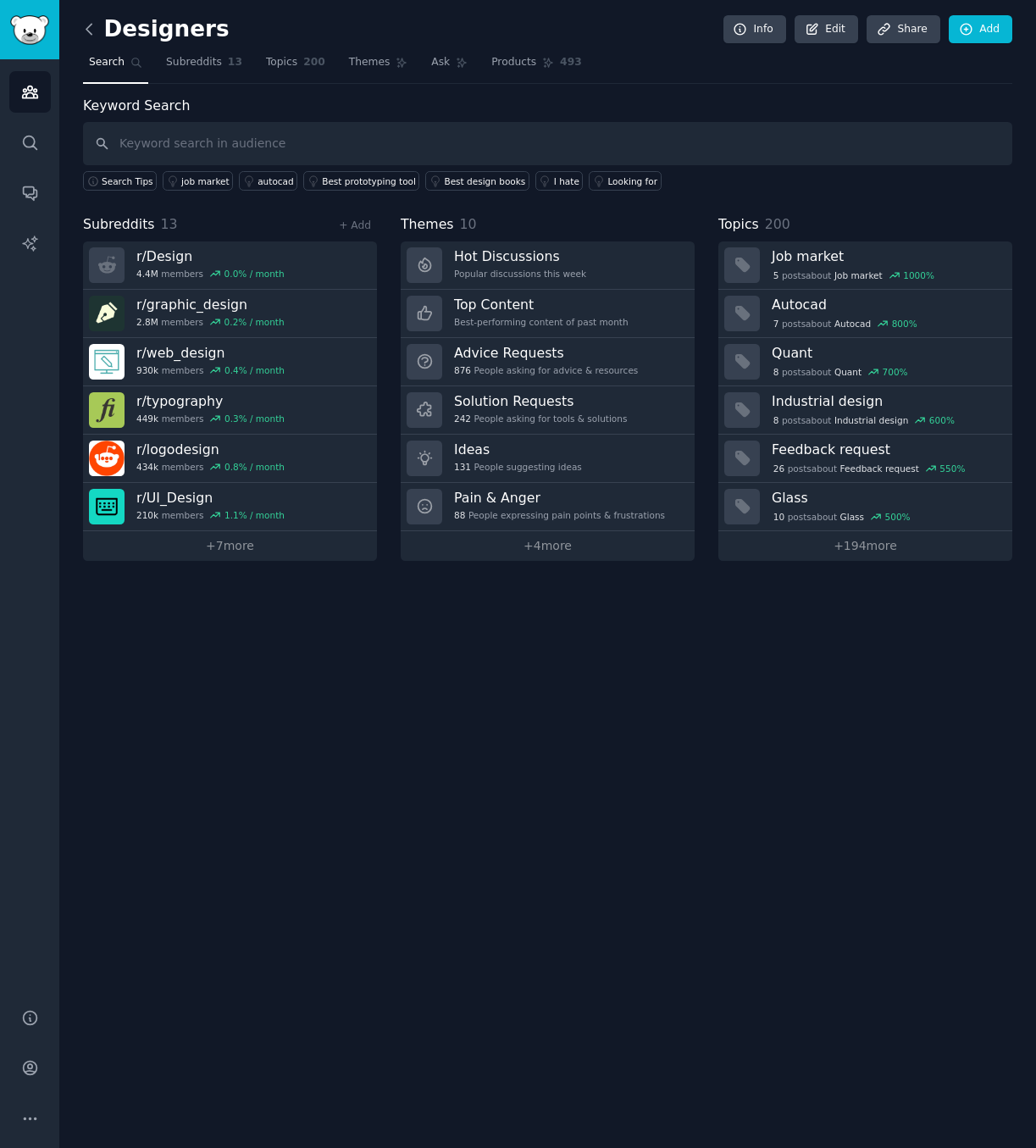
click at [97, 30] on icon at bounding box center [90, 29] width 17 height 17
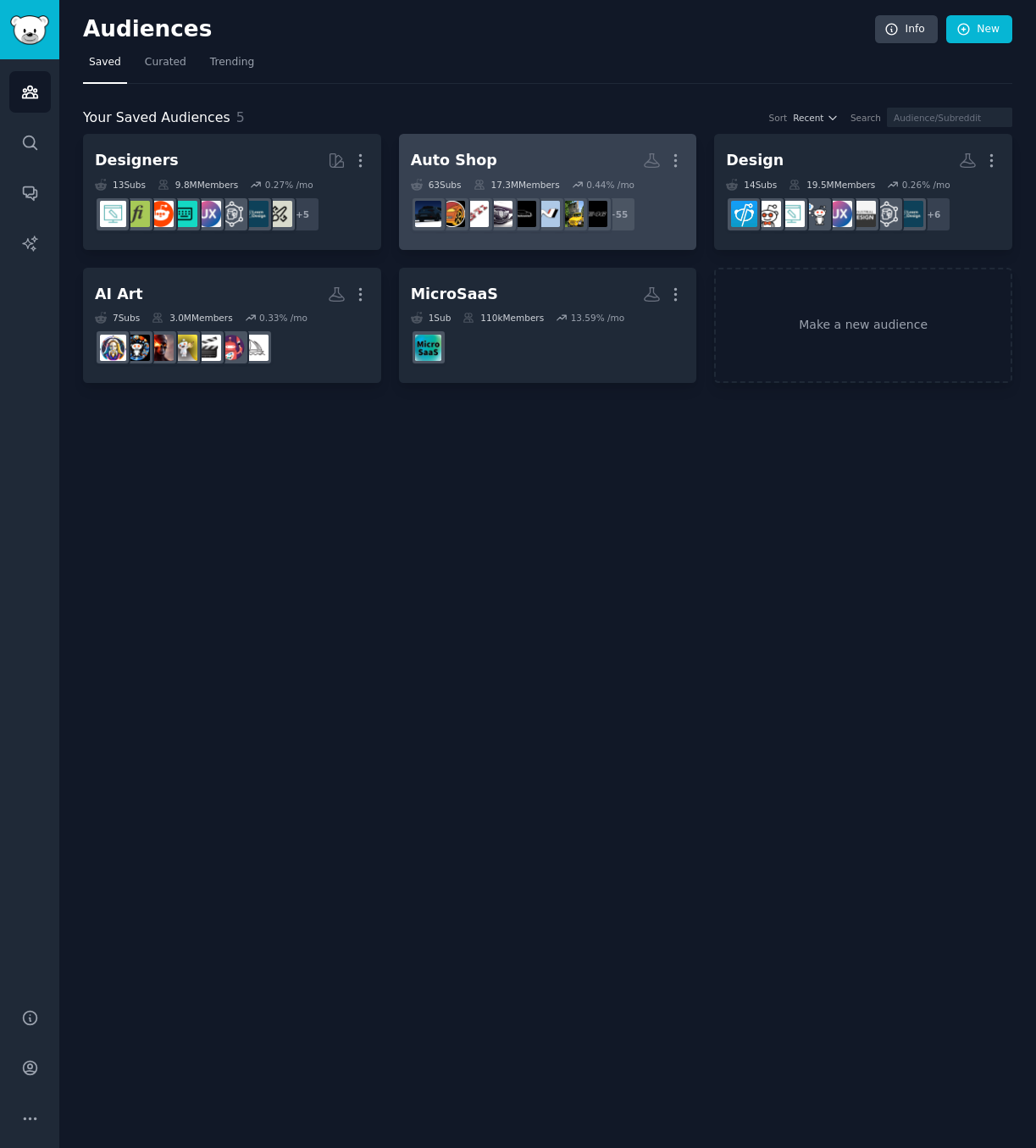
click at [686, 155] on link "Auto Shop More 63 Sub s 17.3M Members 0.44 % /mo r/S2000, r/ToyotaSupra, r/Supr…" at bounding box center [548, 192] width 298 height 116
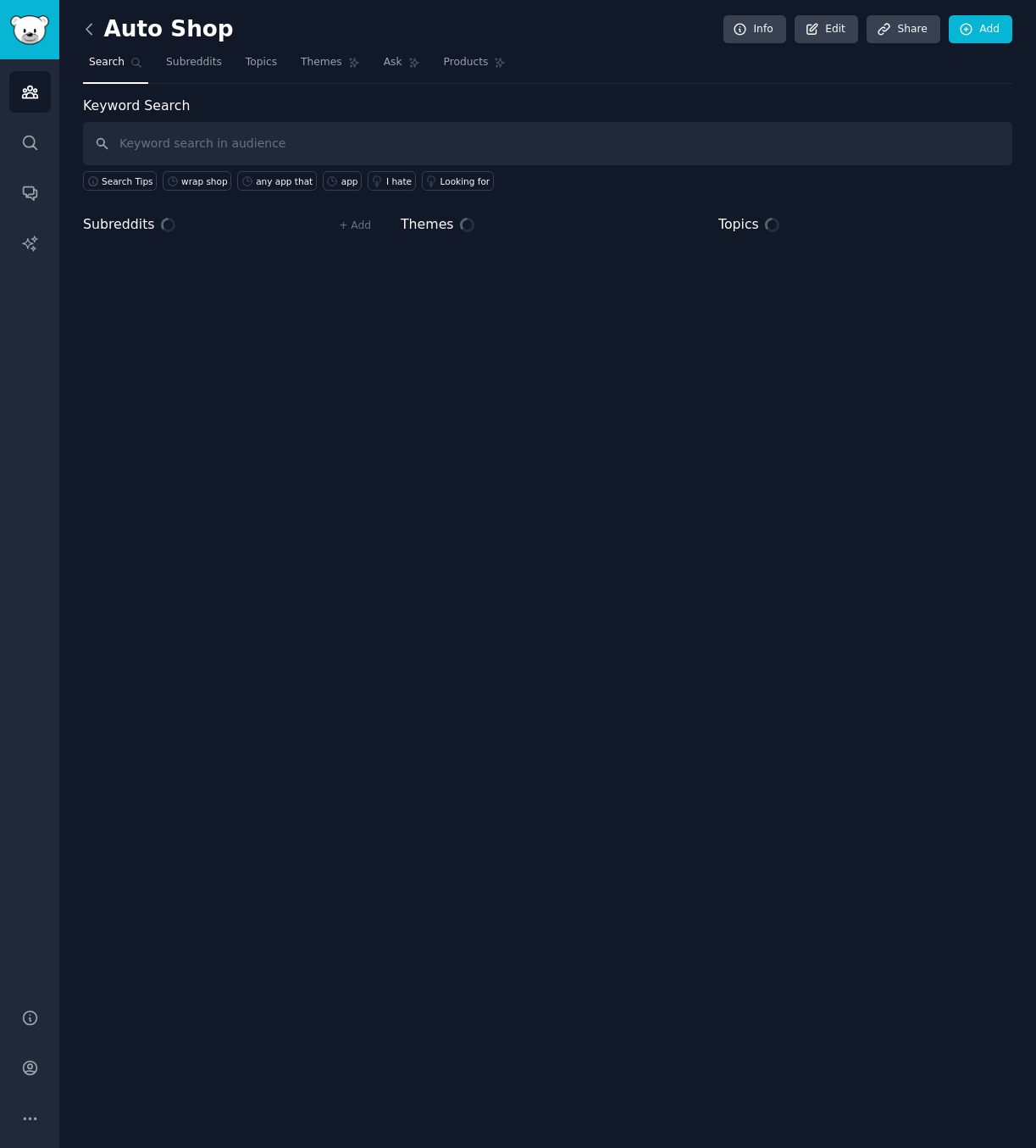
click at [90, 24] on icon at bounding box center [89, 29] width 5 height 10
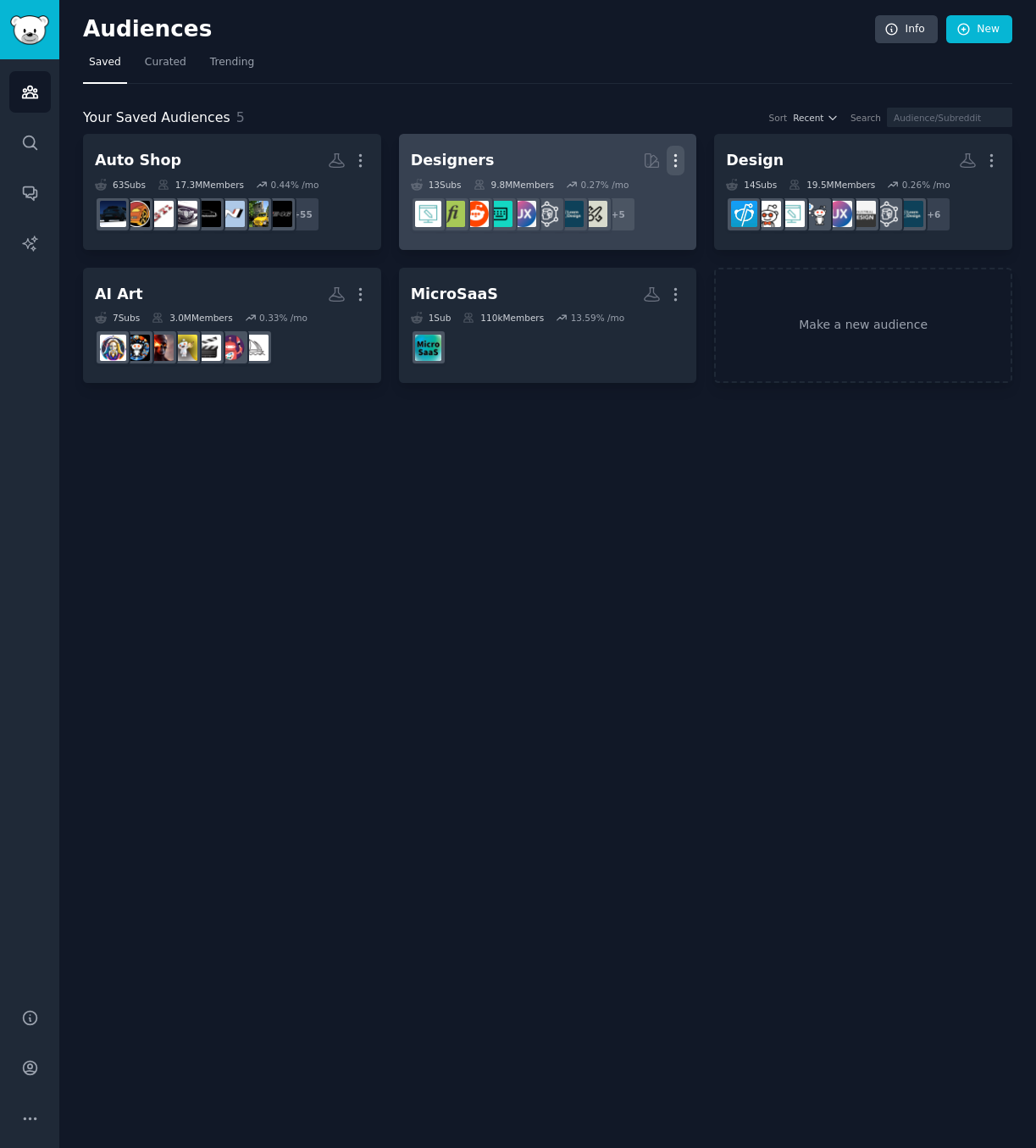
click at [674, 159] on icon "button" at bounding box center [675, 161] width 17 height 17
click at [639, 201] on p "Delete" at bounding box center [629, 196] width 39 height 17
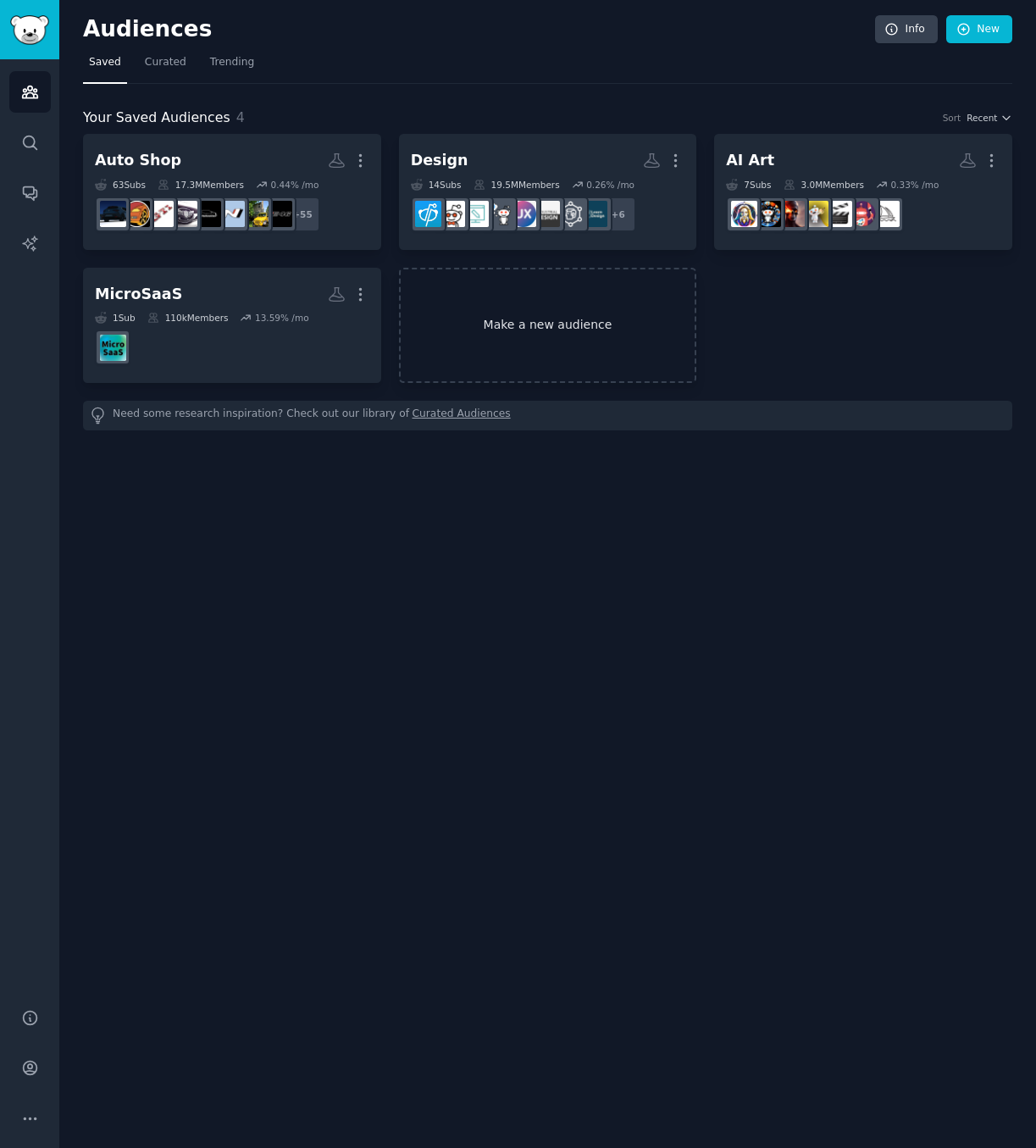
click at [555, 336] on link "Make a new audience" at bounding box center [548, 326] width 298 height 116
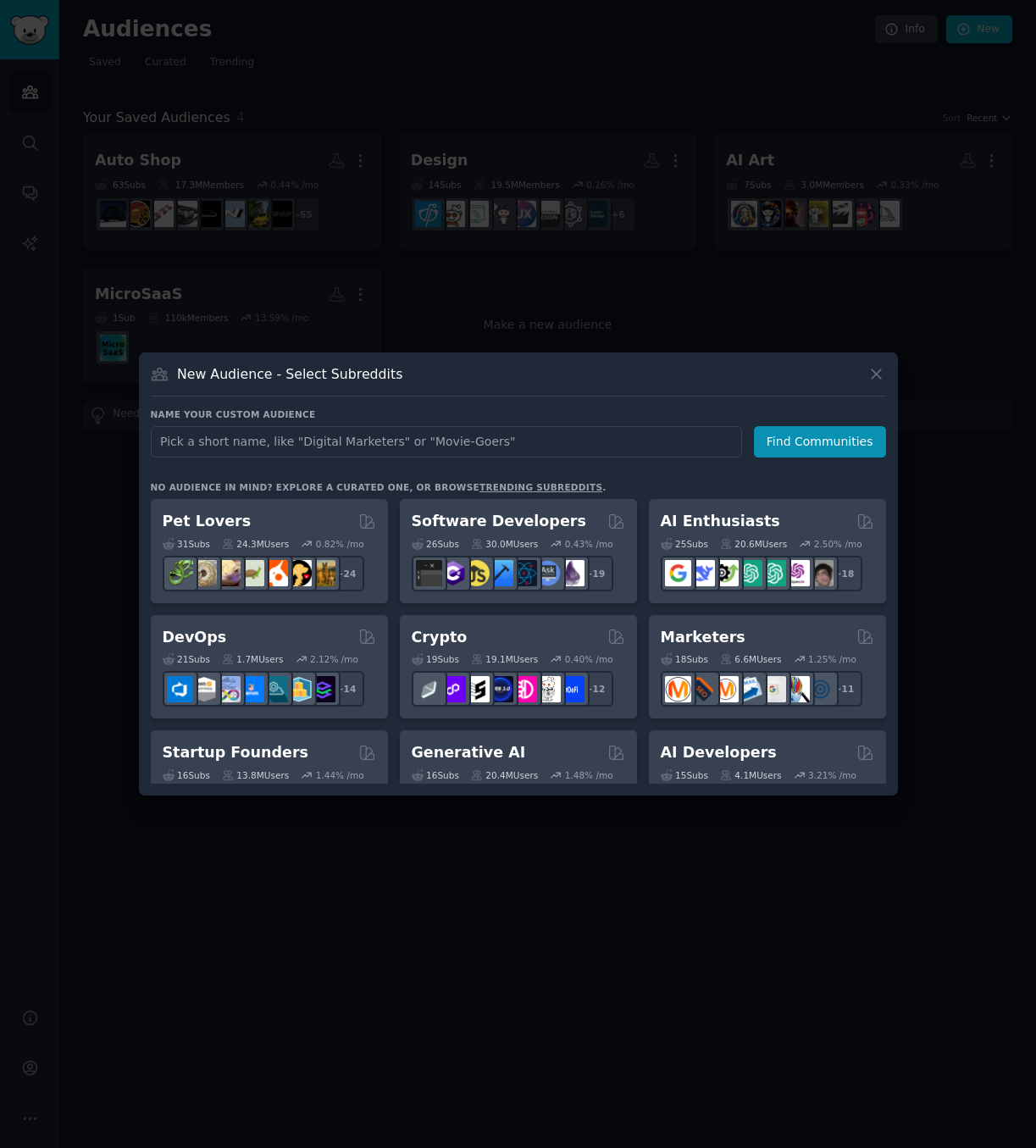
click at [415, 447] on input "text" at bounding box center [447, 441] width 592 height 31
drag, startPoint x: 198, startPoint y: 439, endPoint x: 88, endPoint y: 441, distance: 110.0
click at [88, 441] on div "​ New Audience - Select Subreddits Name your custom audience Audience Name Smar…" at bounding box center [518, 574] width 1025 height 1148
type input "Wearables"
click at [800, 433] on button "Find Communities" at bounding box center [820, 441] width 132 height 31
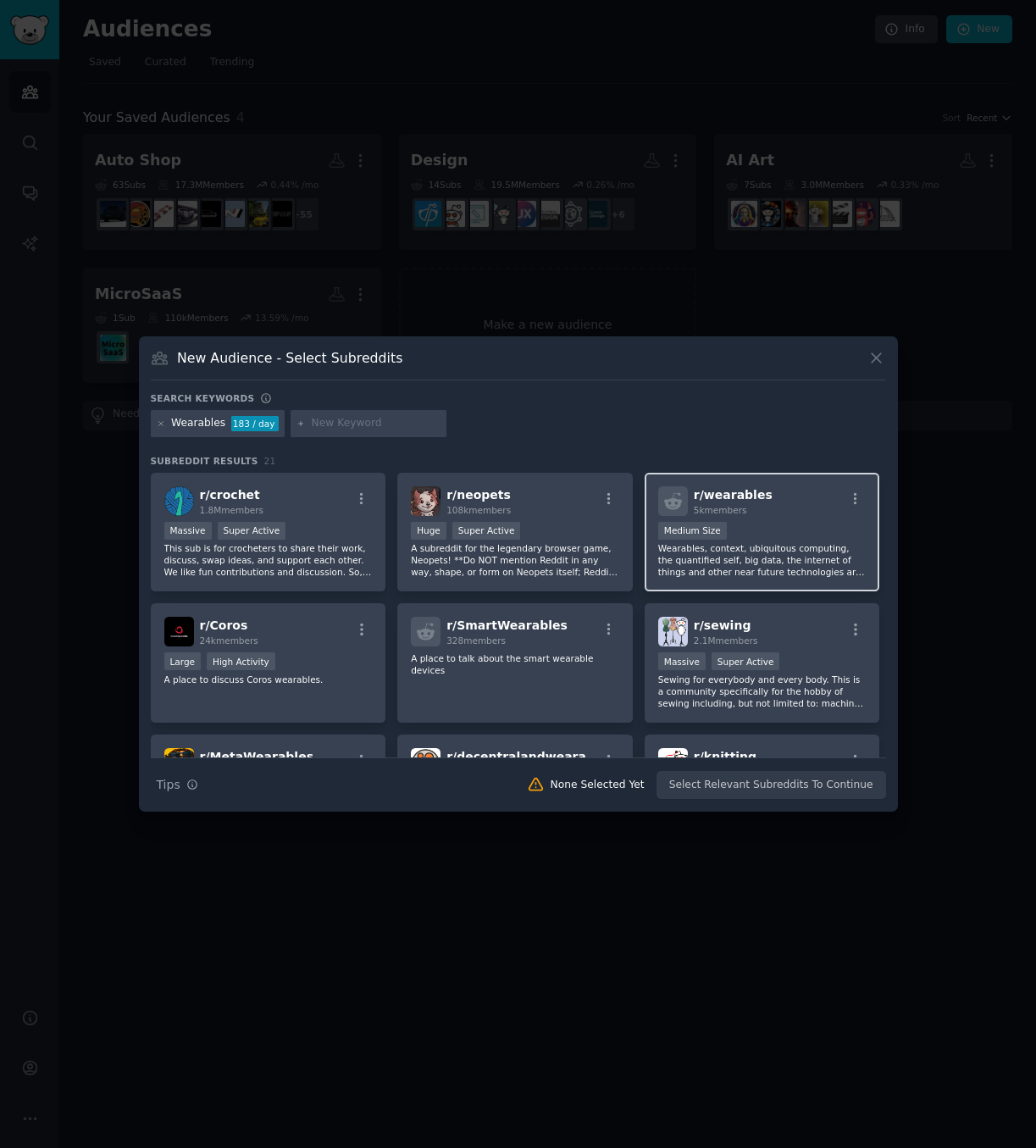
click at [811, 514] on div "r/ wearables 5k members" at bounding box center [763, 501] width 209 height 30
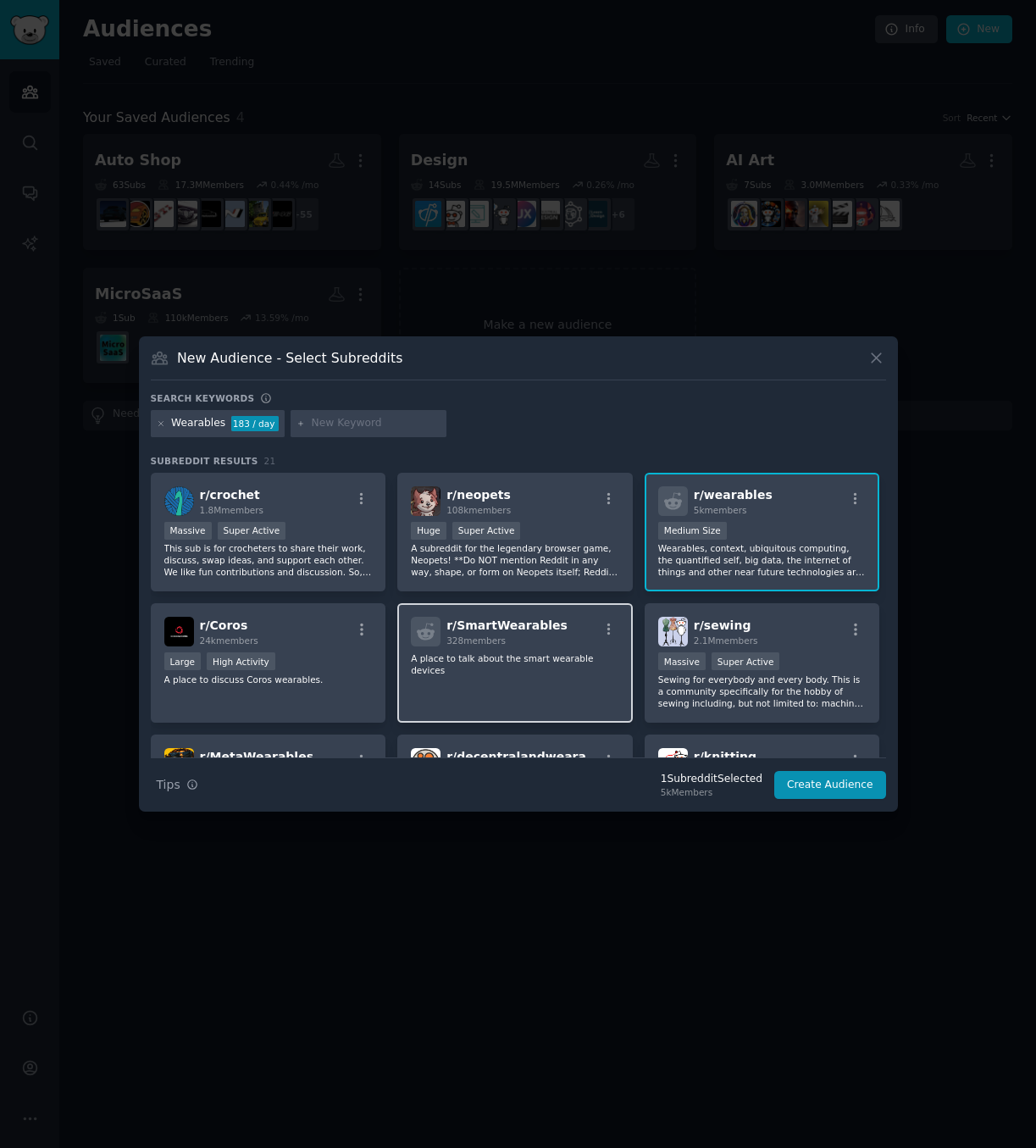
click at [521, 647] on div "r/ SmartWearables 328 members A place to talk about the smart wearable devices" at bounding box center [515, 662] width 236 height 119
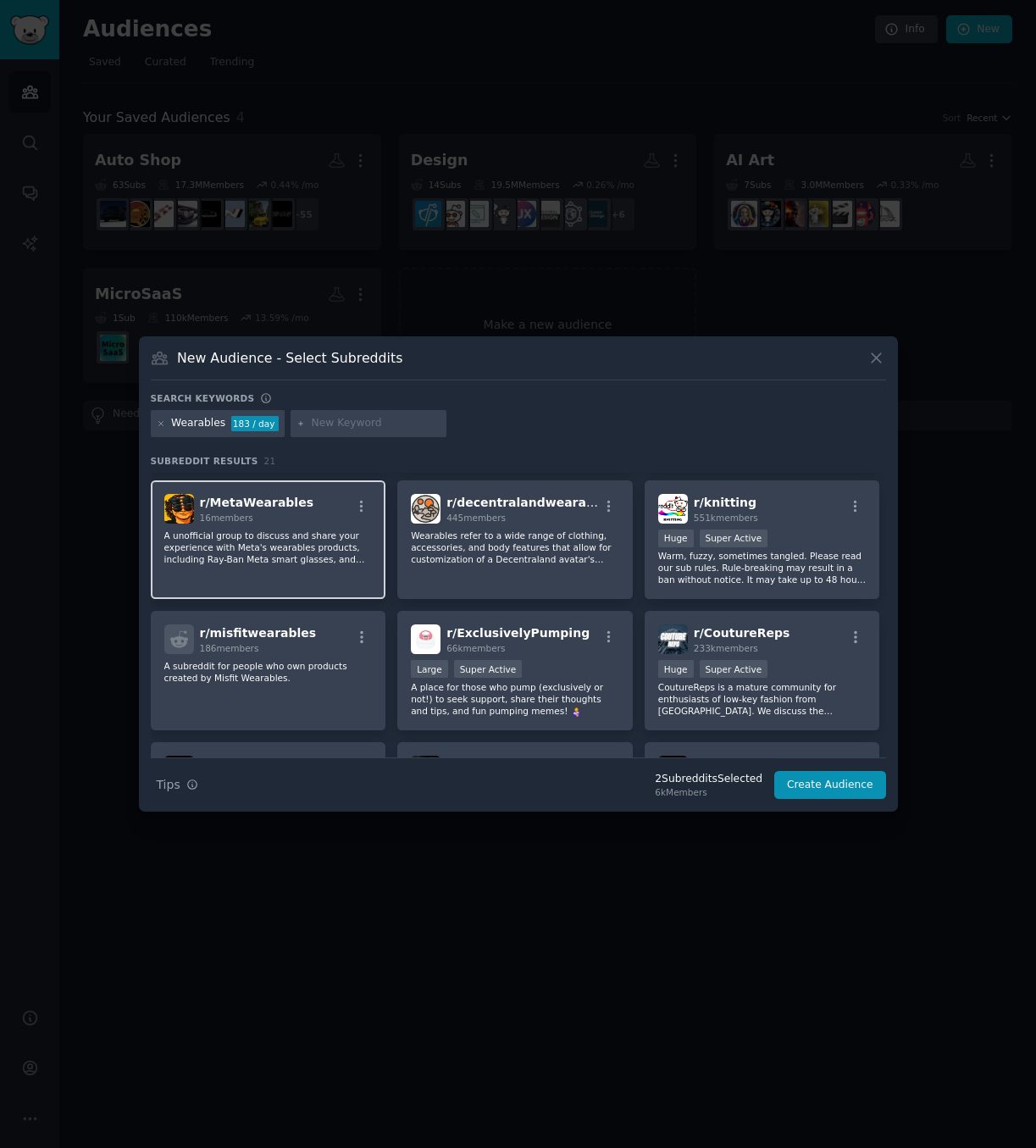
click at [330, 569] on div "r/ MetaWearables 16 members A unofficial group to discuss and share your experi…" at bounding box center [269, 540] width 236 height 119
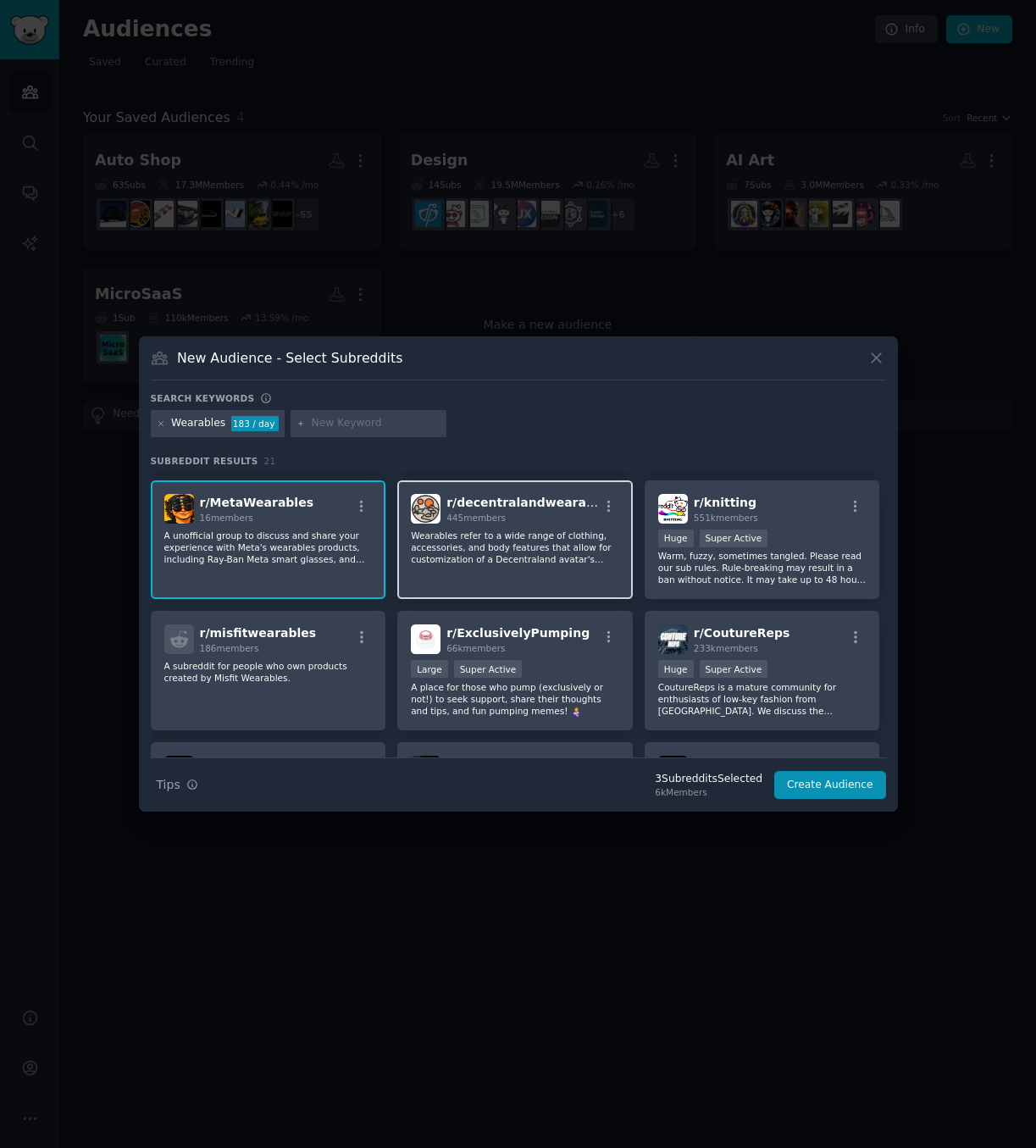
click at [540, 565] on div "r/ decentralandwearables 445 members Wearables refer to a wide range of clothin…" at bounding box center [515, 540] width 236 height 119
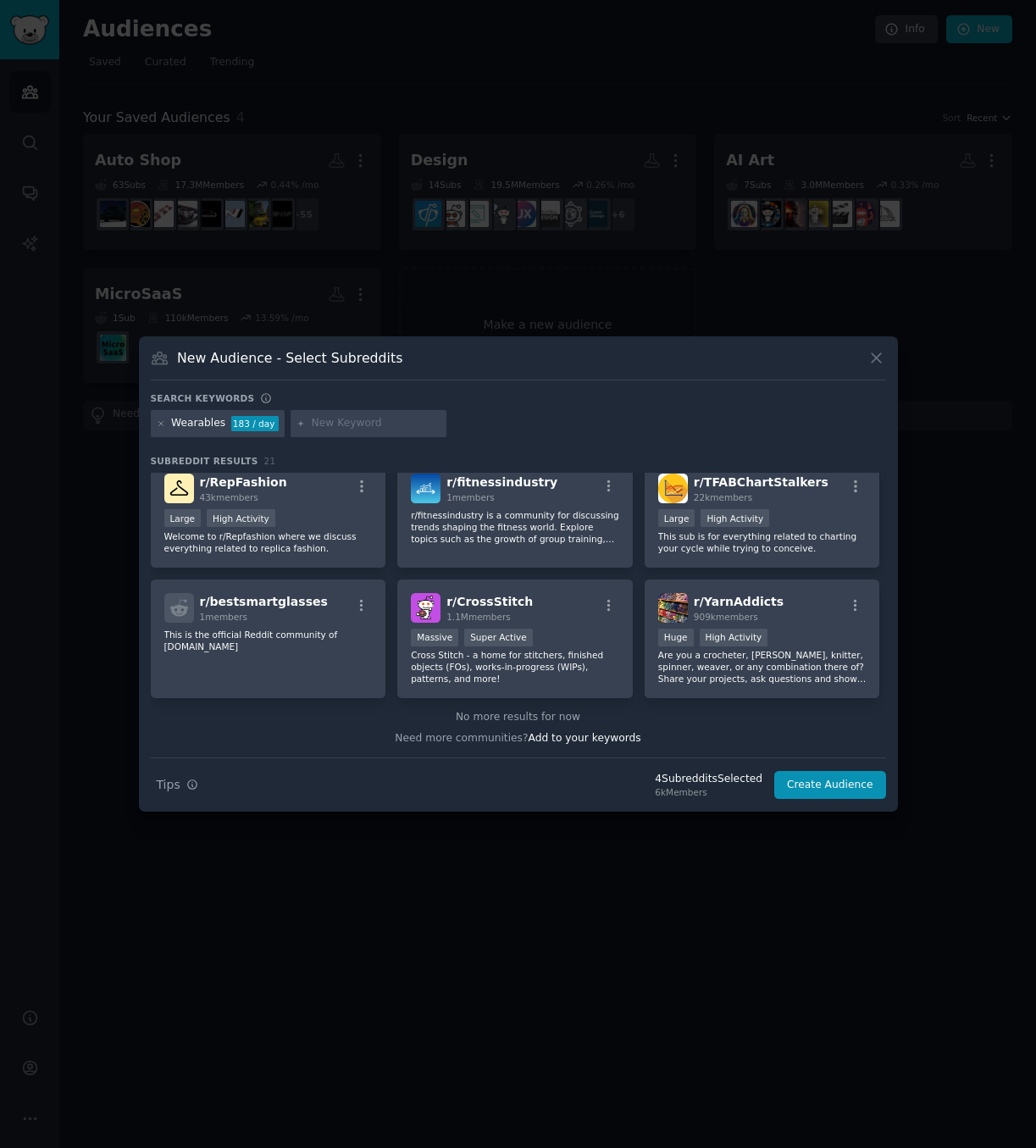
scroll to position [0, 0]
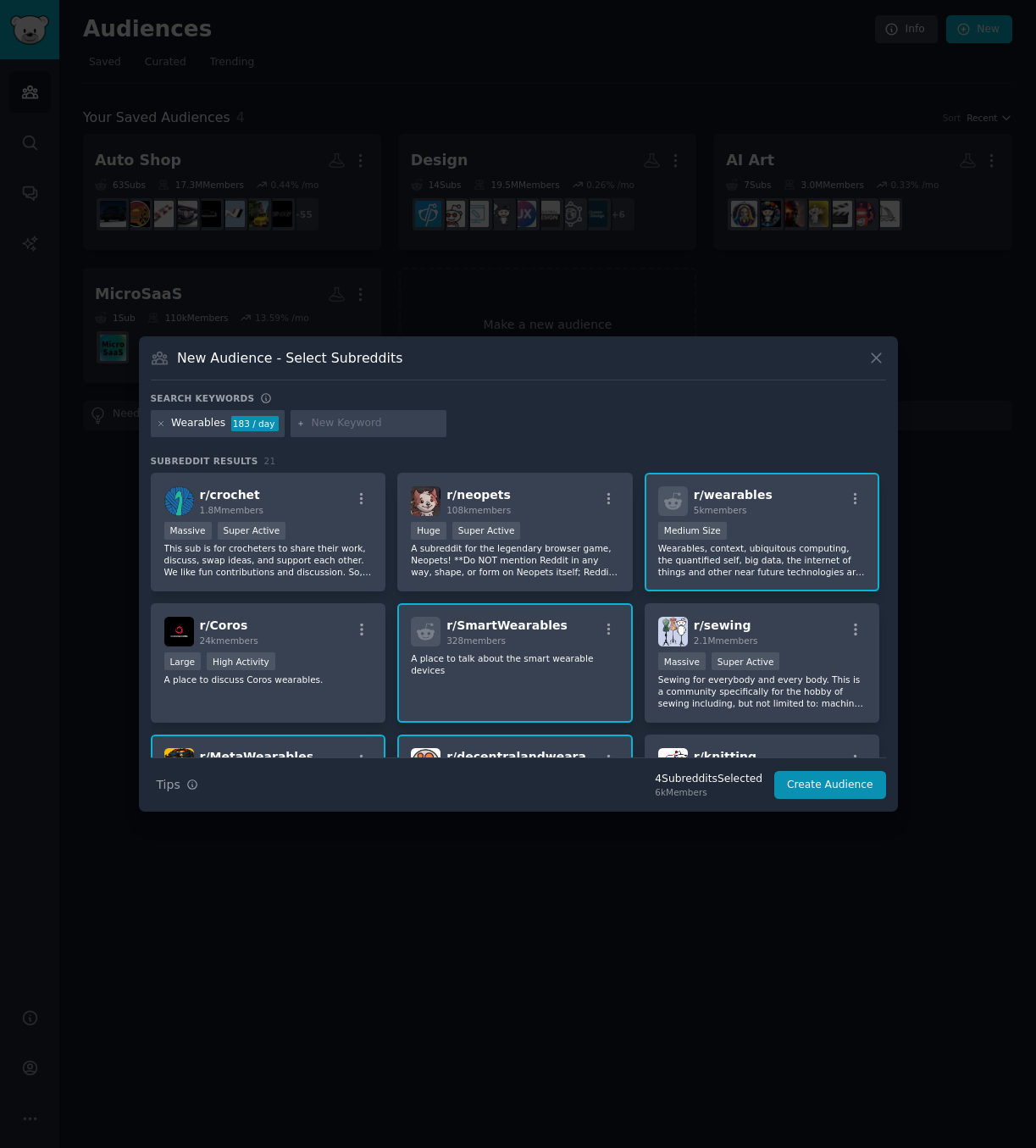
click at [335, 414] on div at bounding box center [368, 423] width 156 height 27
click at [347, 426] on input "text" at bounding box center [376, 424] width 129 height 16
type input "smart watch"
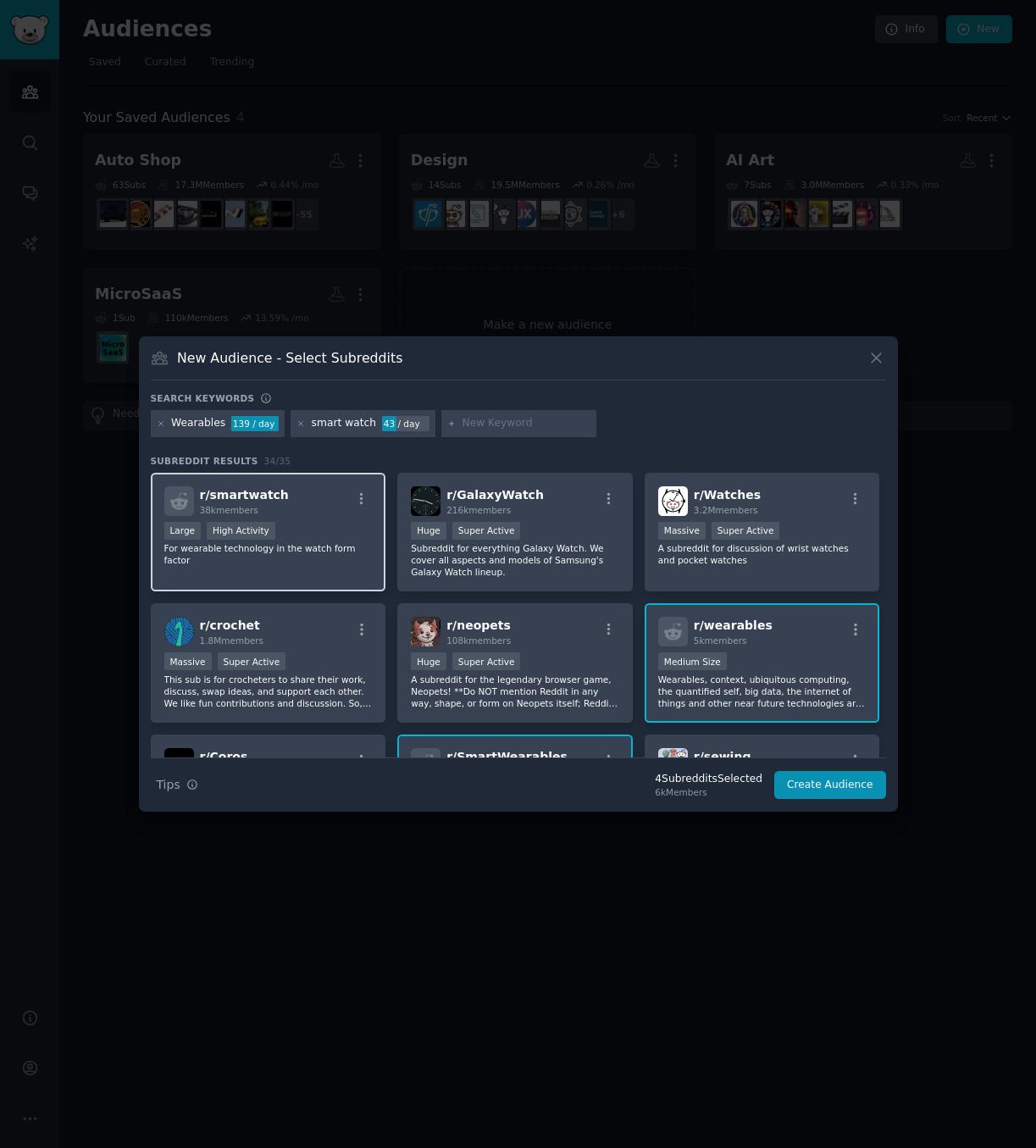
click at [289, 508] on div "r/ smartwatch 38k members" at bounding box center [269, 501] width 209 height 30
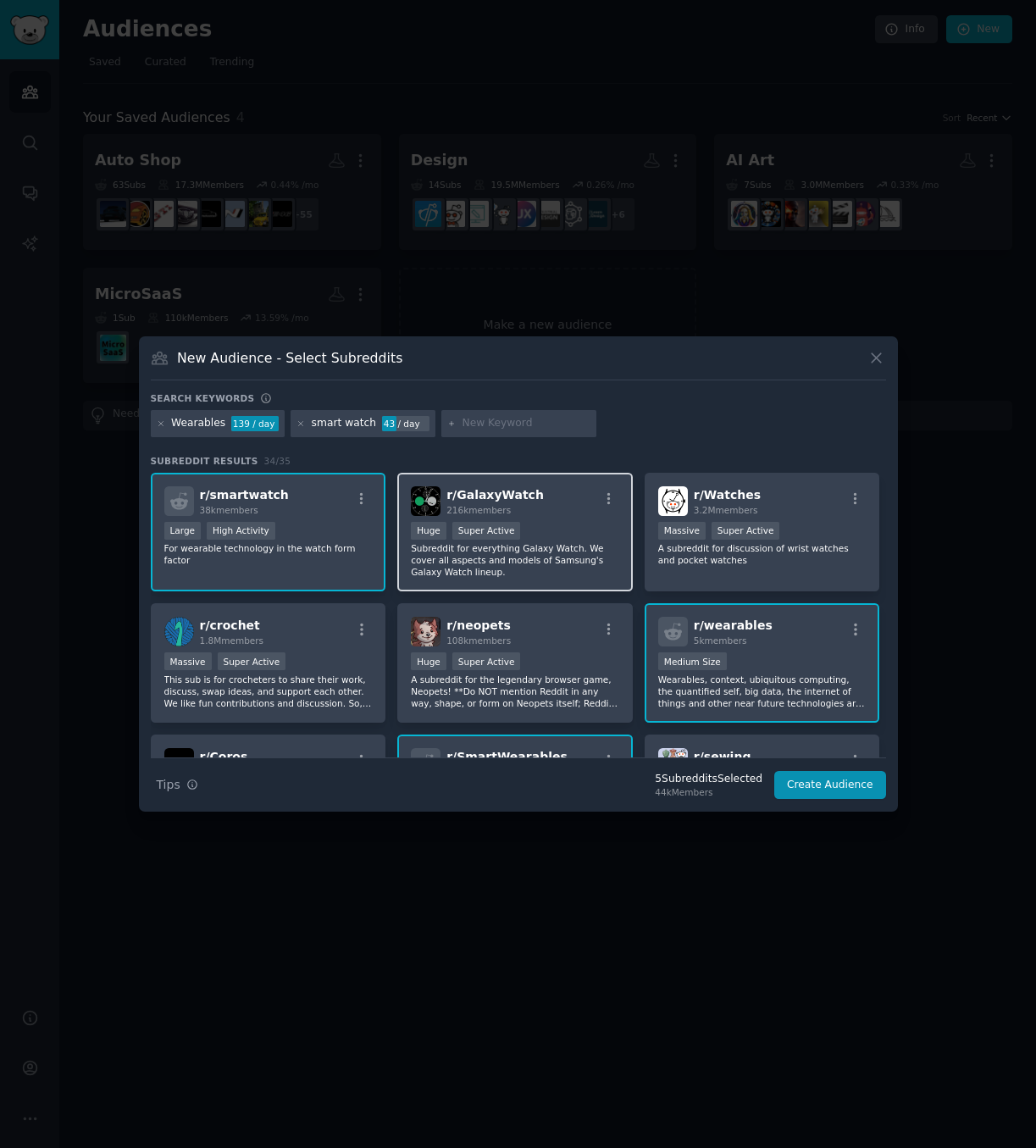
click at [567, 504] on div "r/ GalaxyWatch 216k members" at bounding box center [515, 501] width 209 height 30
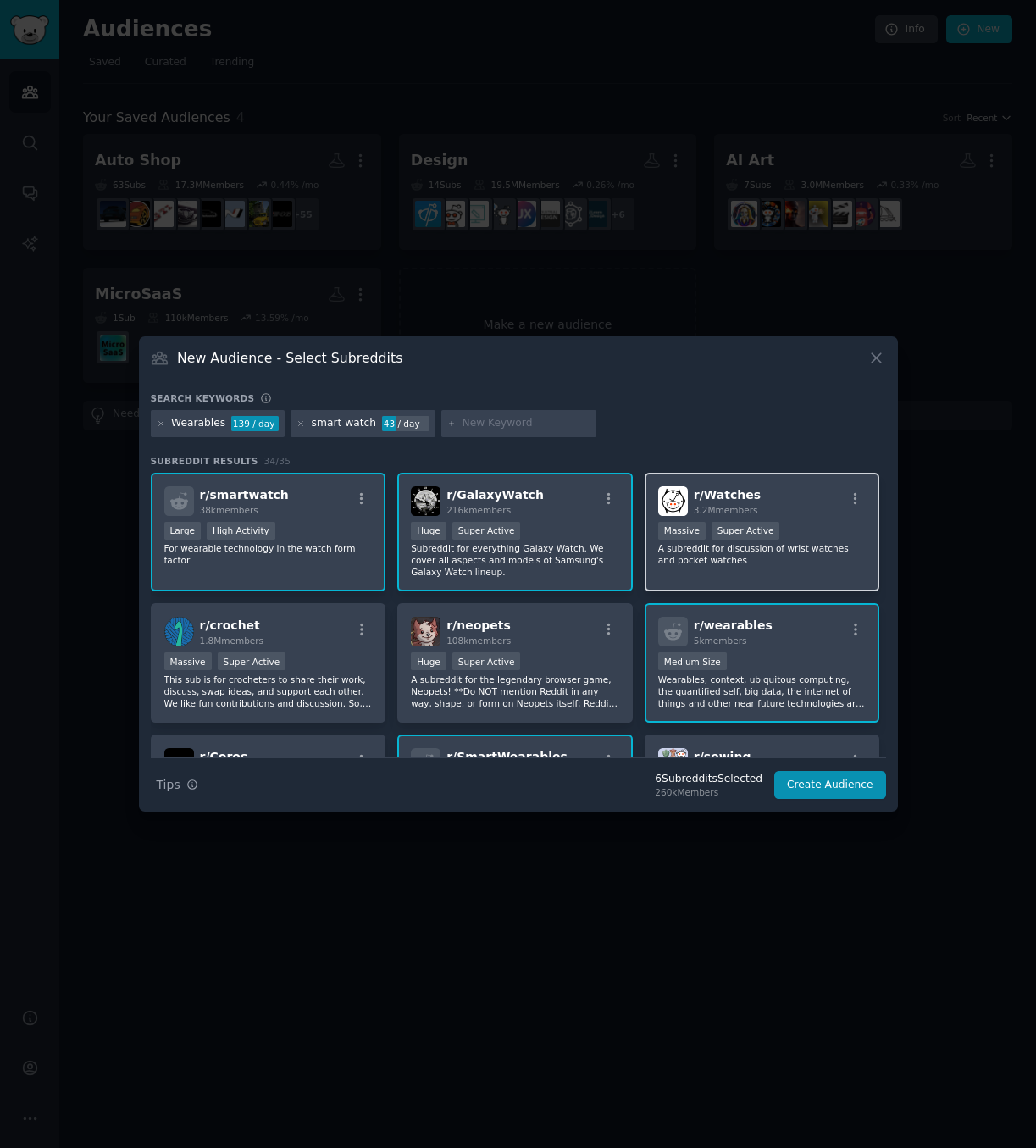
click at [806, 498] on div "r/ Watches 3.2M members" at bounding box center [763, 501] width 209 height 30
click at [480, 421] on input "text" at bounding box center [526, 424] width 129 height 16
type input "necjlace"
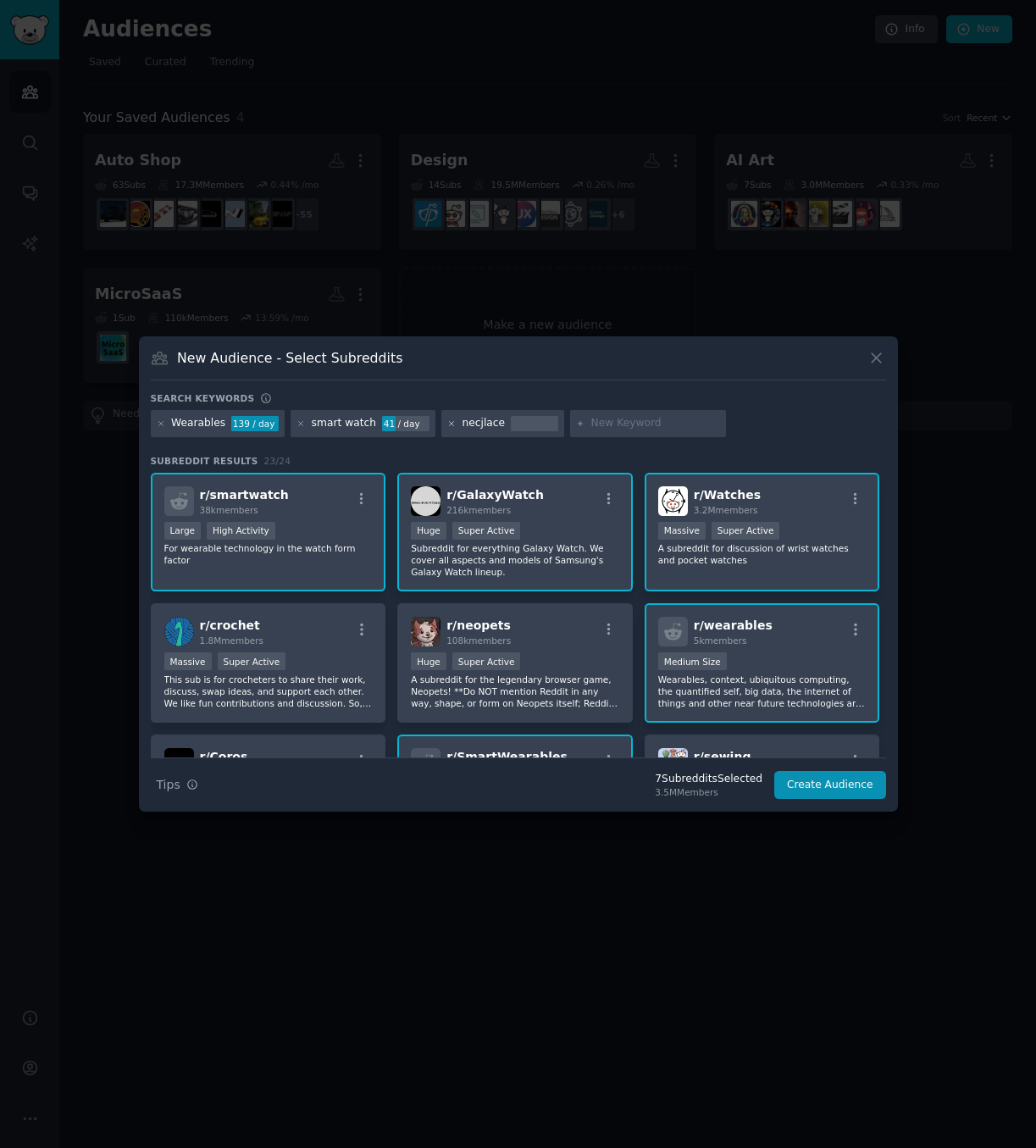
click at [448, 424] on icon at bounding box center [452, 424] width 10 height 10
click at [463, 424] on input "text" at bounding box center [526, 424] width 129 height 16
type input "necjlace"
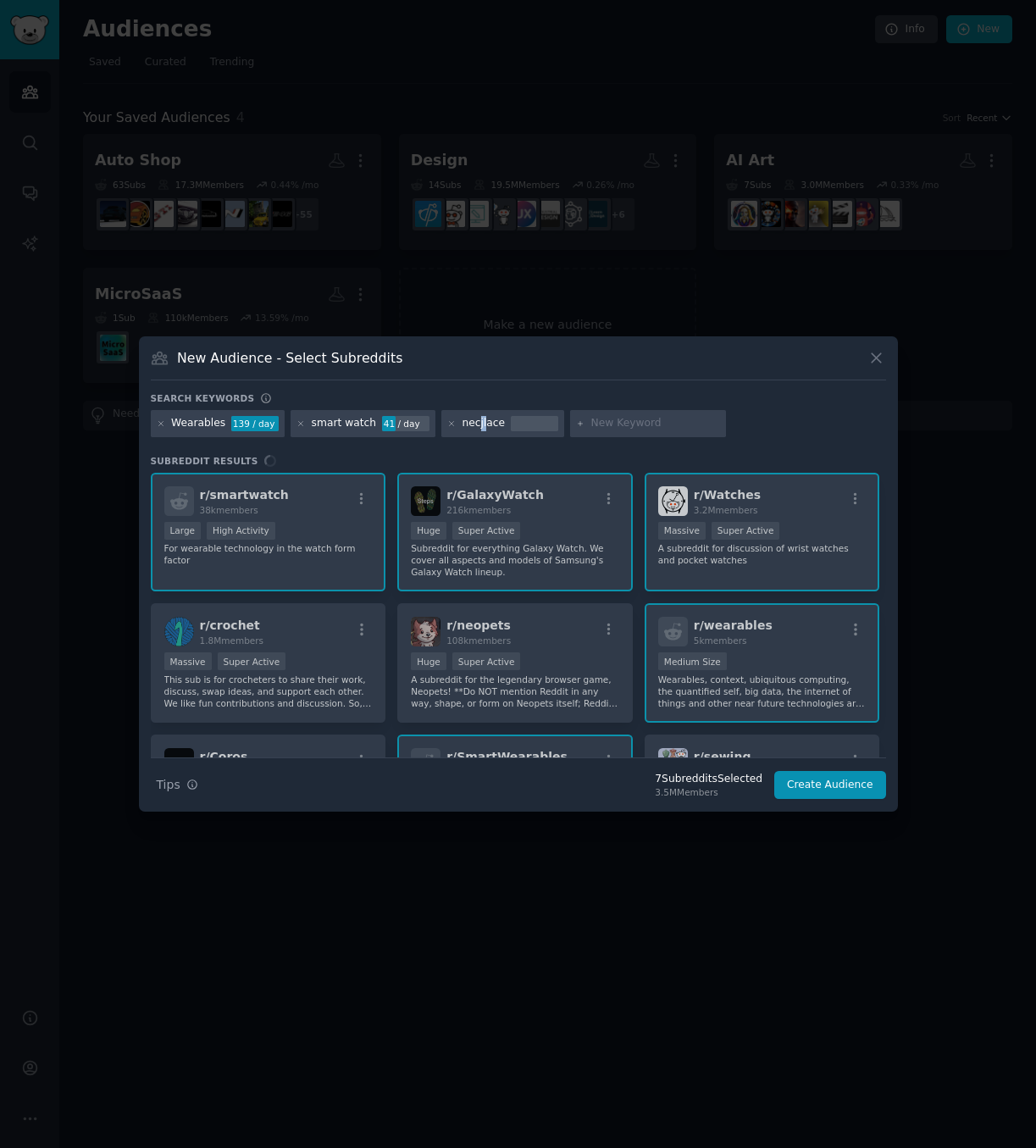
click at [468, 428] on div "necjlace" at bounding box center [483, 424] width 43 height 16
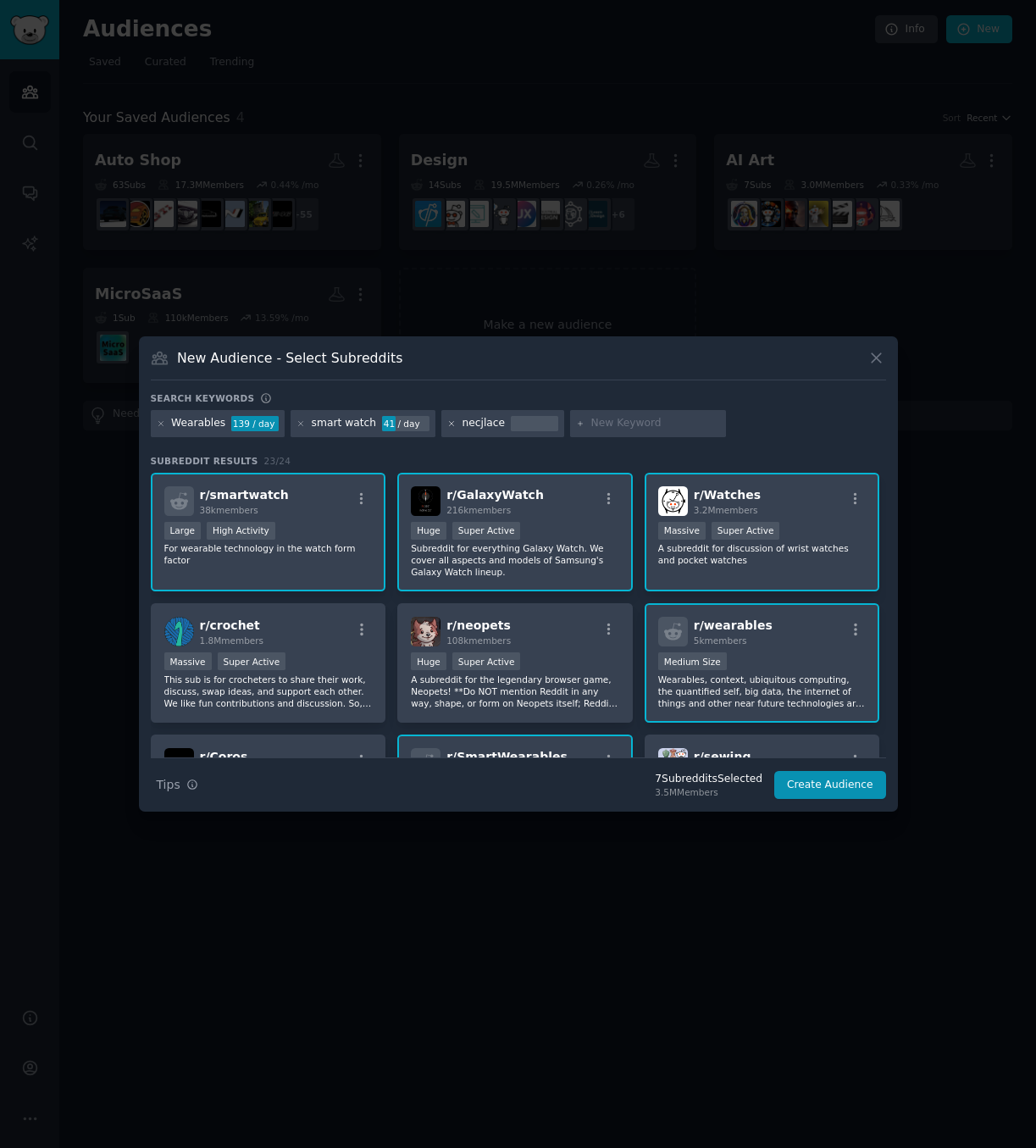
drag, startPoint x: 468, startPoint y: 428, endPoint x: 436, endPoint y: 422, distance: 32.6
click at [448, 422] on icon at bounding box center [452, 424] width 10 height 10
click at [467, 421] on input "text" at bounding box center [526, 424] width 129 height 16
type input "necklace"
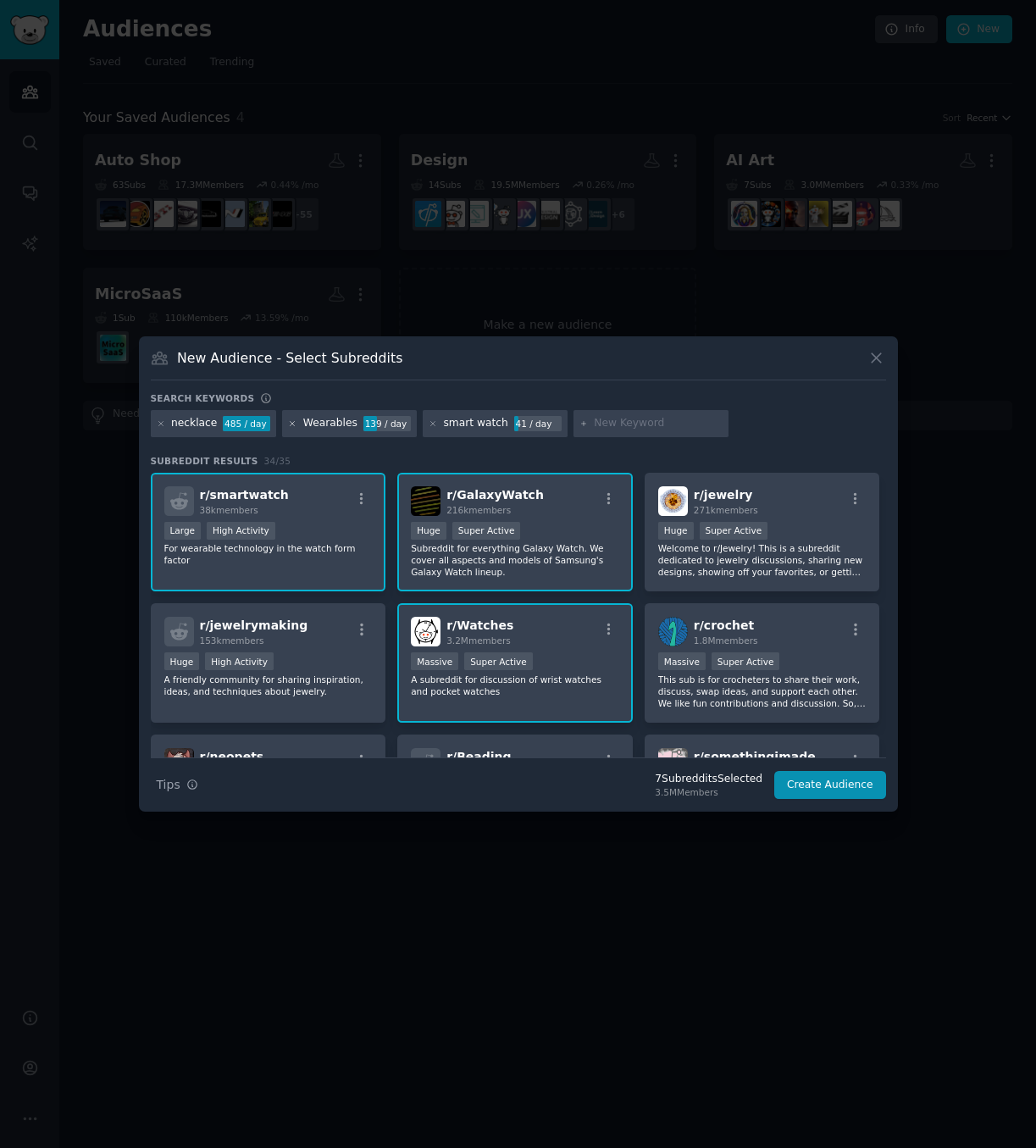
click at [289, 424] on icon at bounding box center [293, 424] width 10 height 10
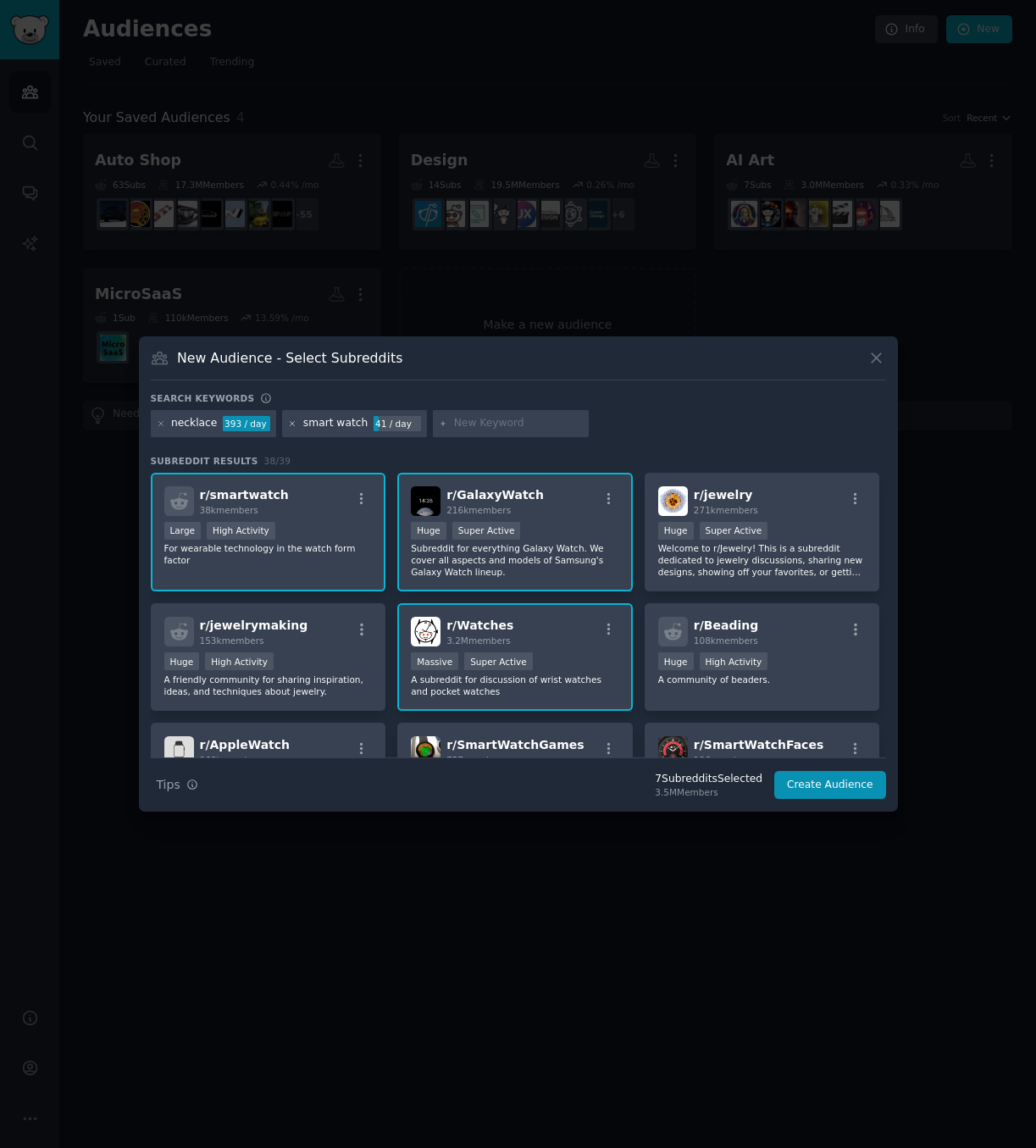
click at [289, 426] on icon at bounding box center [293, 424] width 10 height 10
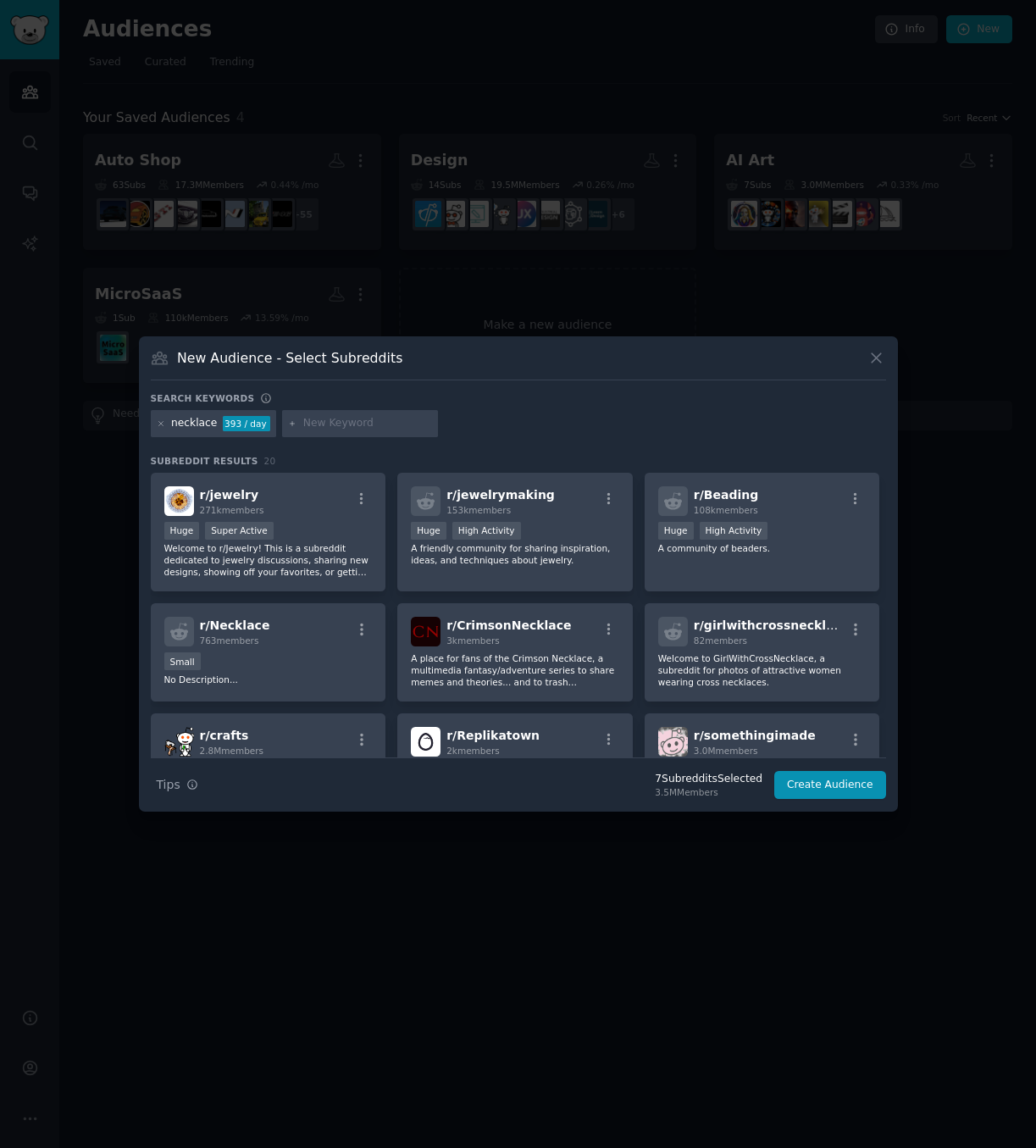
click at [335, 425] on input "text" at bounding box center [368, 424] width 129 height 16
type input "necklace"
click at [516, 428] on div "necklace 393 / day necklace" at bounding box center [519, 427] width 735 height 33
drag, startPoint x: 356, startPoint y: 424, endPoint x: 277, endPoint y: 428, distance: 79.1
click at [282, 428] on div "necklace" at bounding box center [360, 423] width 156 height 27
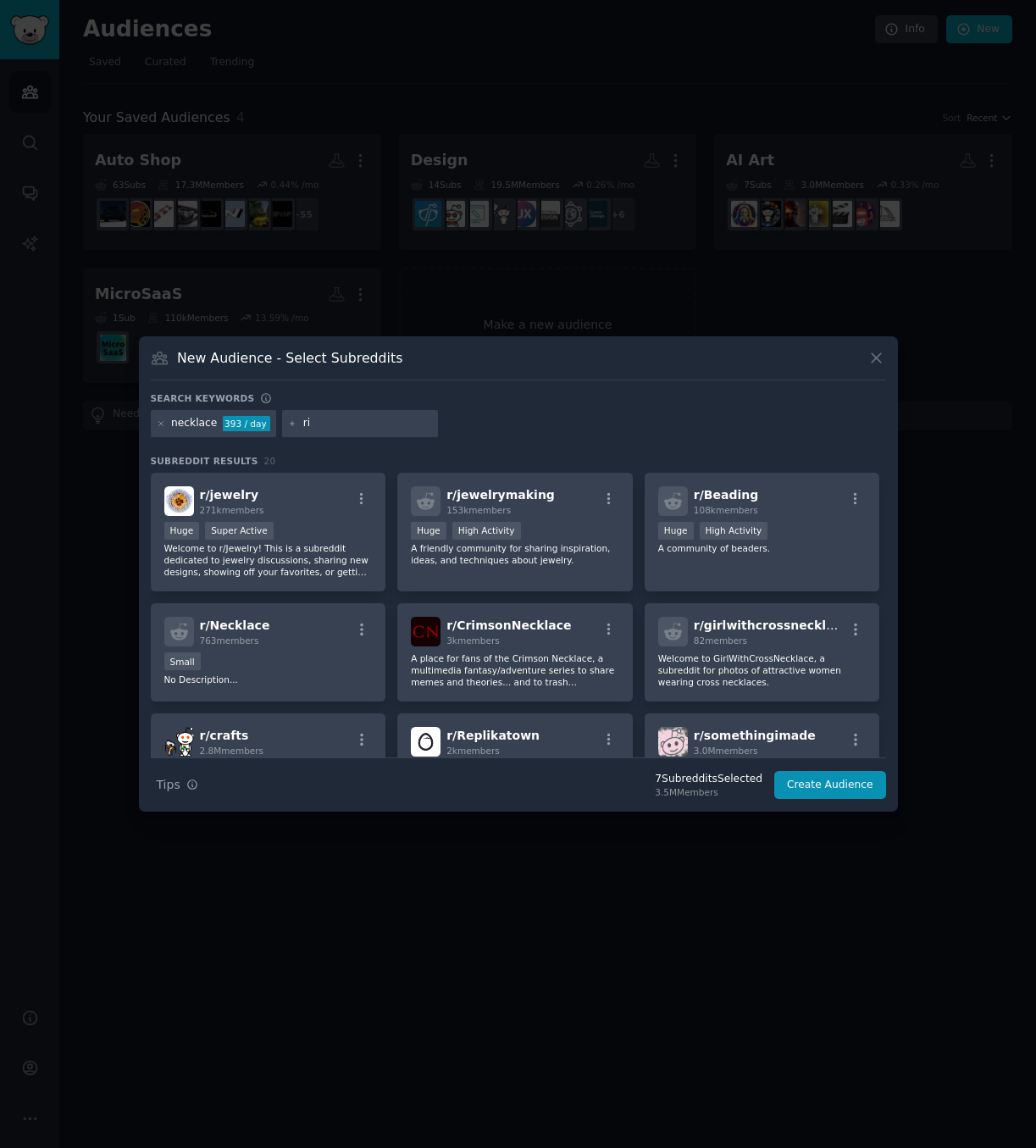
type input "r"
type input "smart ring"
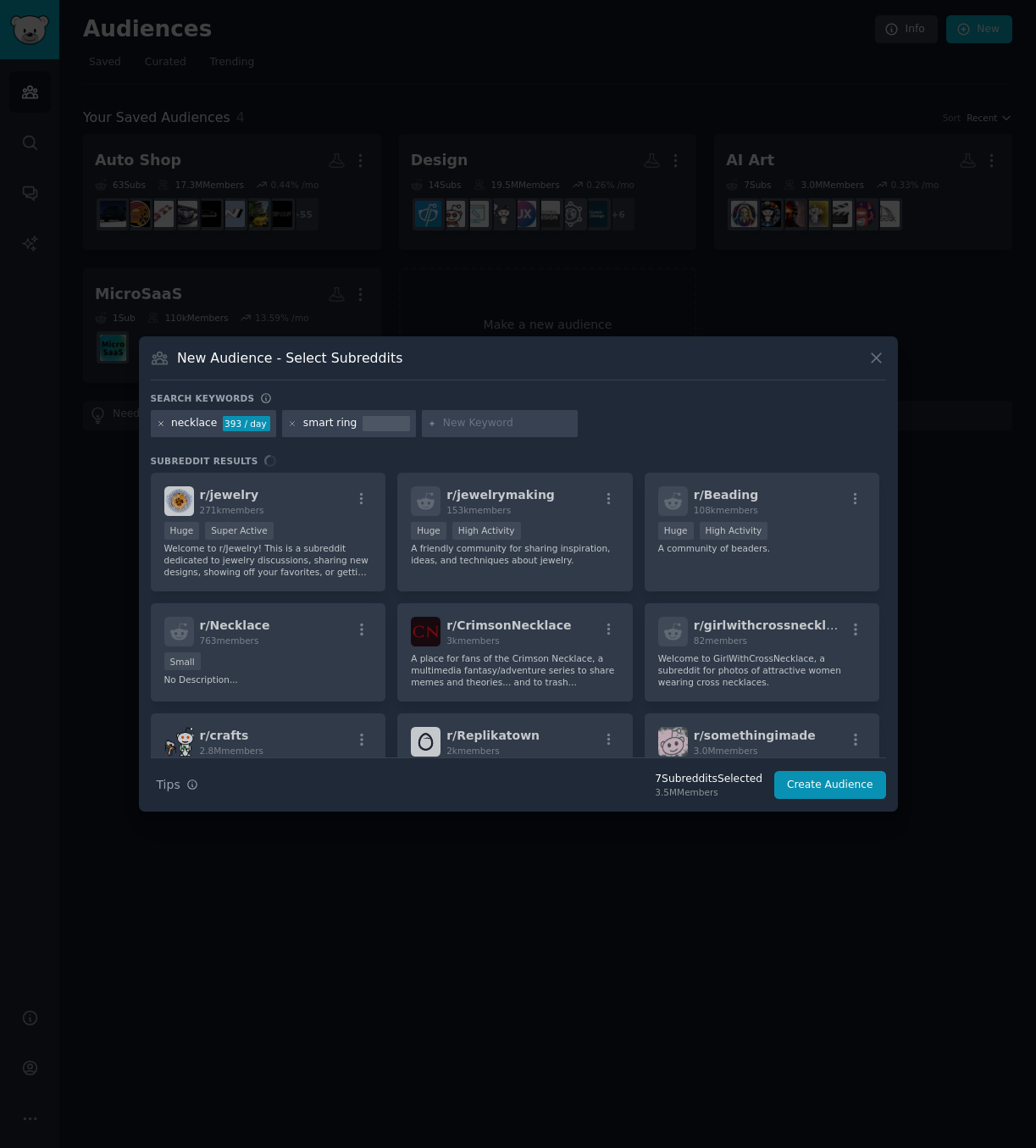
click at [163, 422] on icon at bounding box center [160, 423] width 4 height 4
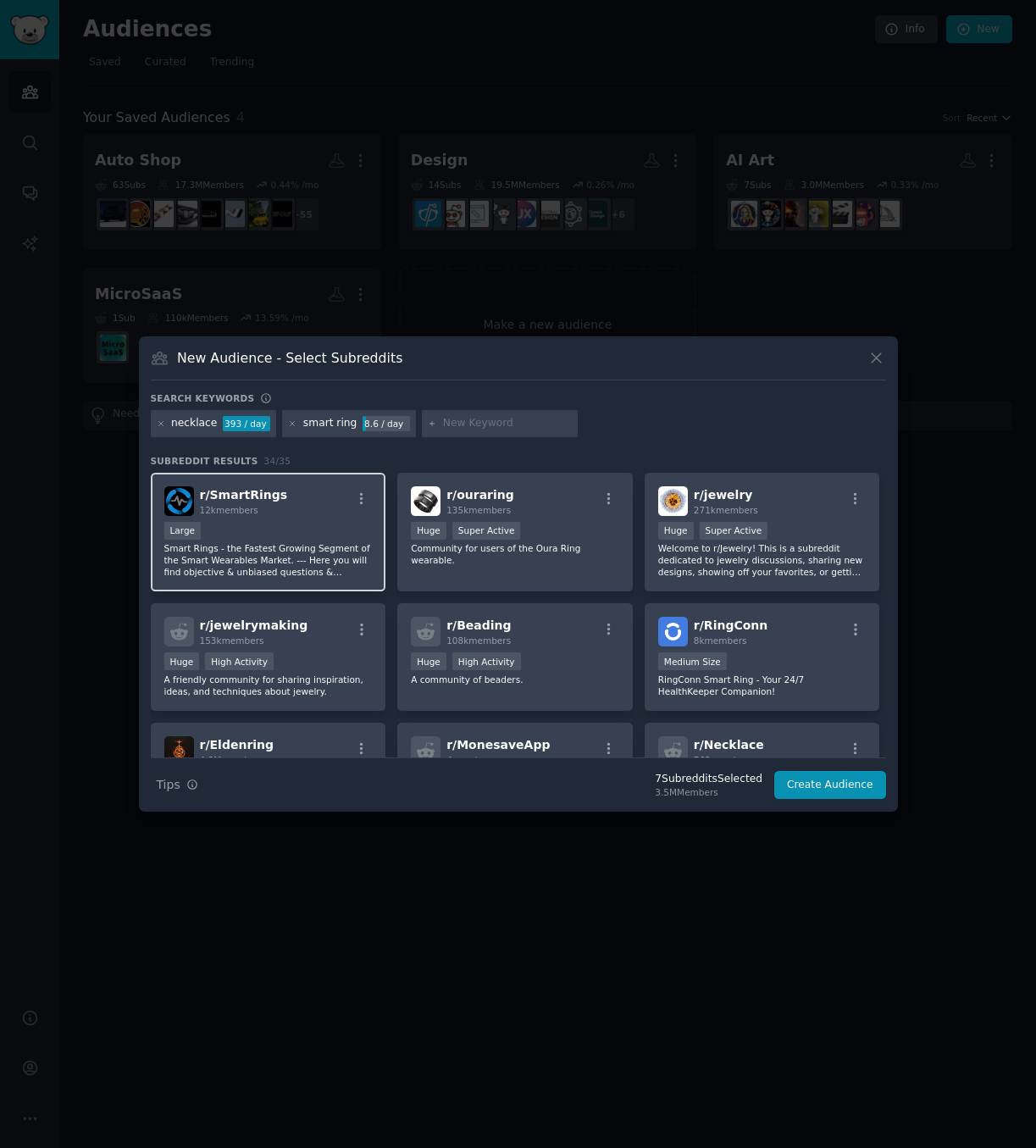
click at [282, 514] on div "r/ SmartRings 12k members" at bounding box center [269, 501] width 209 height 30
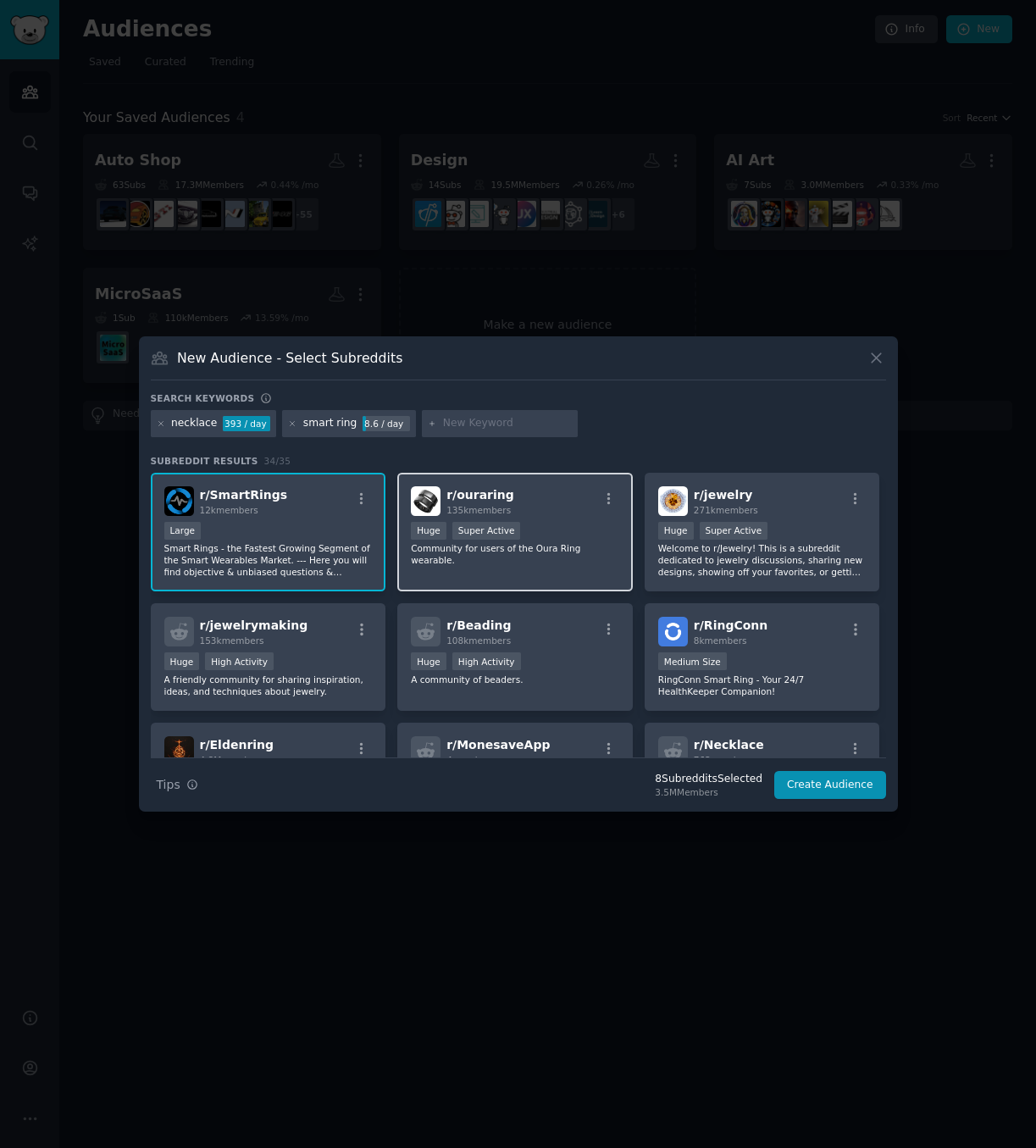
click at [543, 514] on div "r/ ouraring 135k members" at bounding box center [515, 501] width 209 height 30
click at [163, 424] on icon at bounding box center [161, 424] width 10 height 10
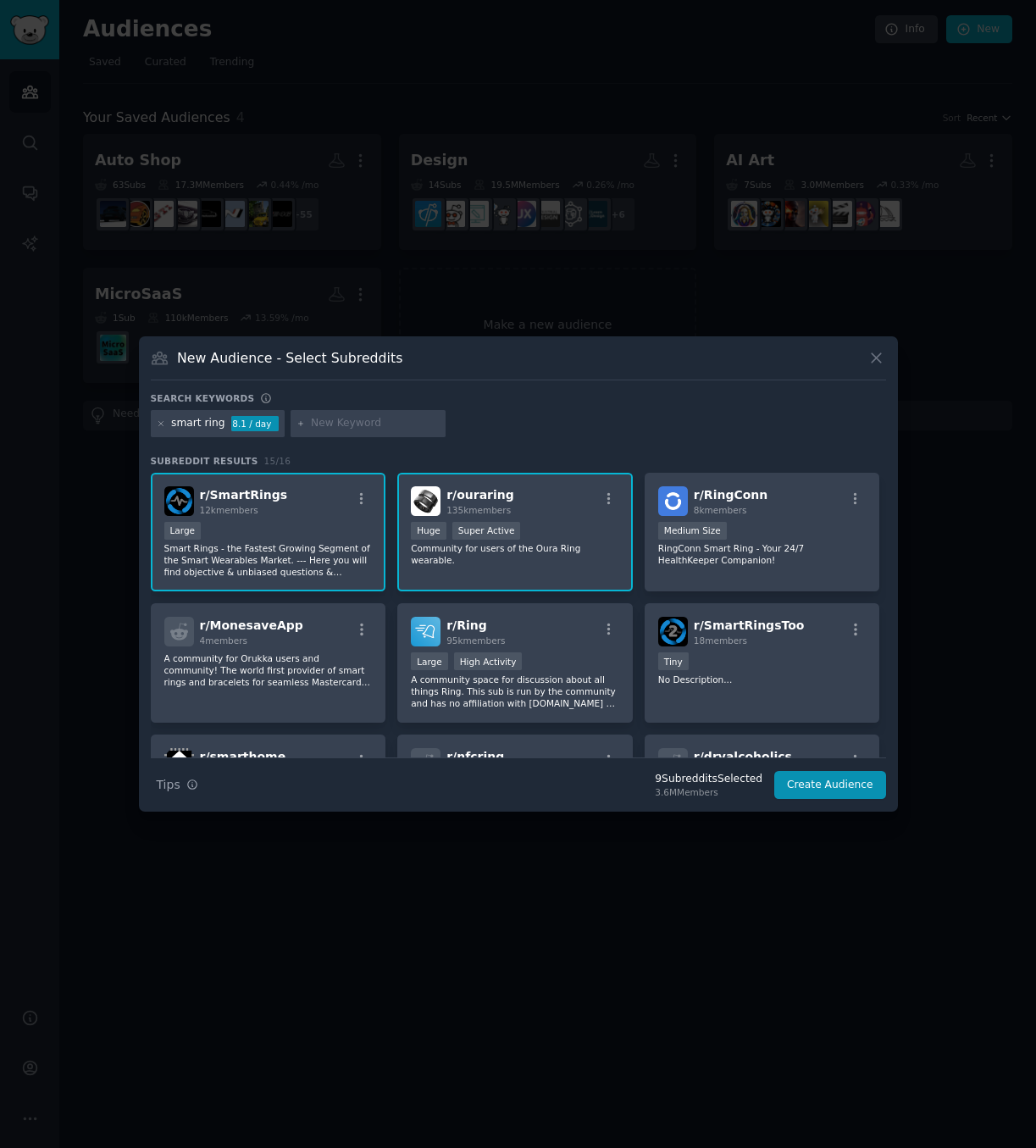
click at [356, 427] on input "text" at bounding box center [375, 424] width 129 height 16
type input "ai necklace"
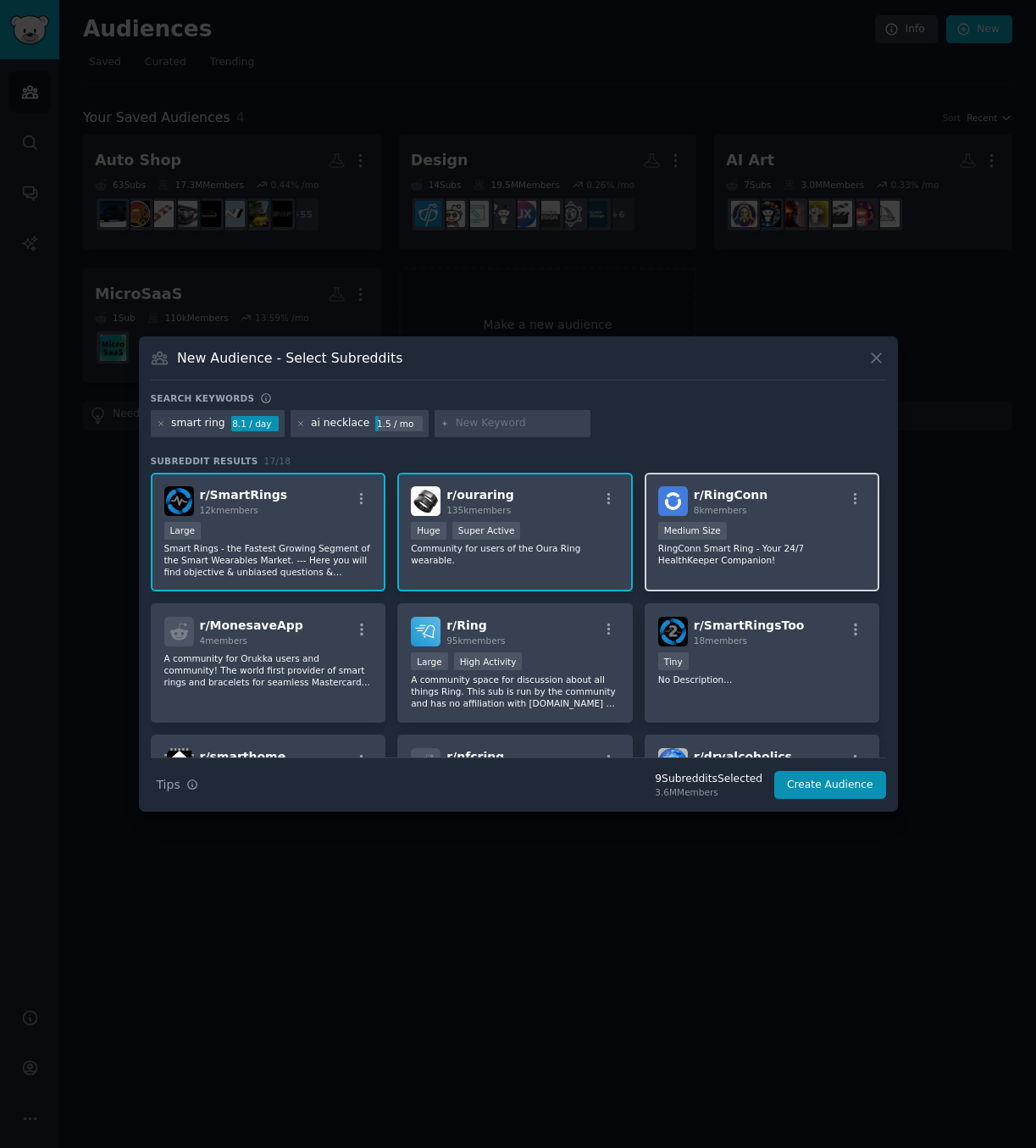
click at [800, 561] on p "RingConn Smart Ring - Your 24/7 HealthKeeper Companion!" at bounding box center [763, 554] width 209 height 23
click at [163, 425] on icon at bounding box center [161, 424] width 10 height 10
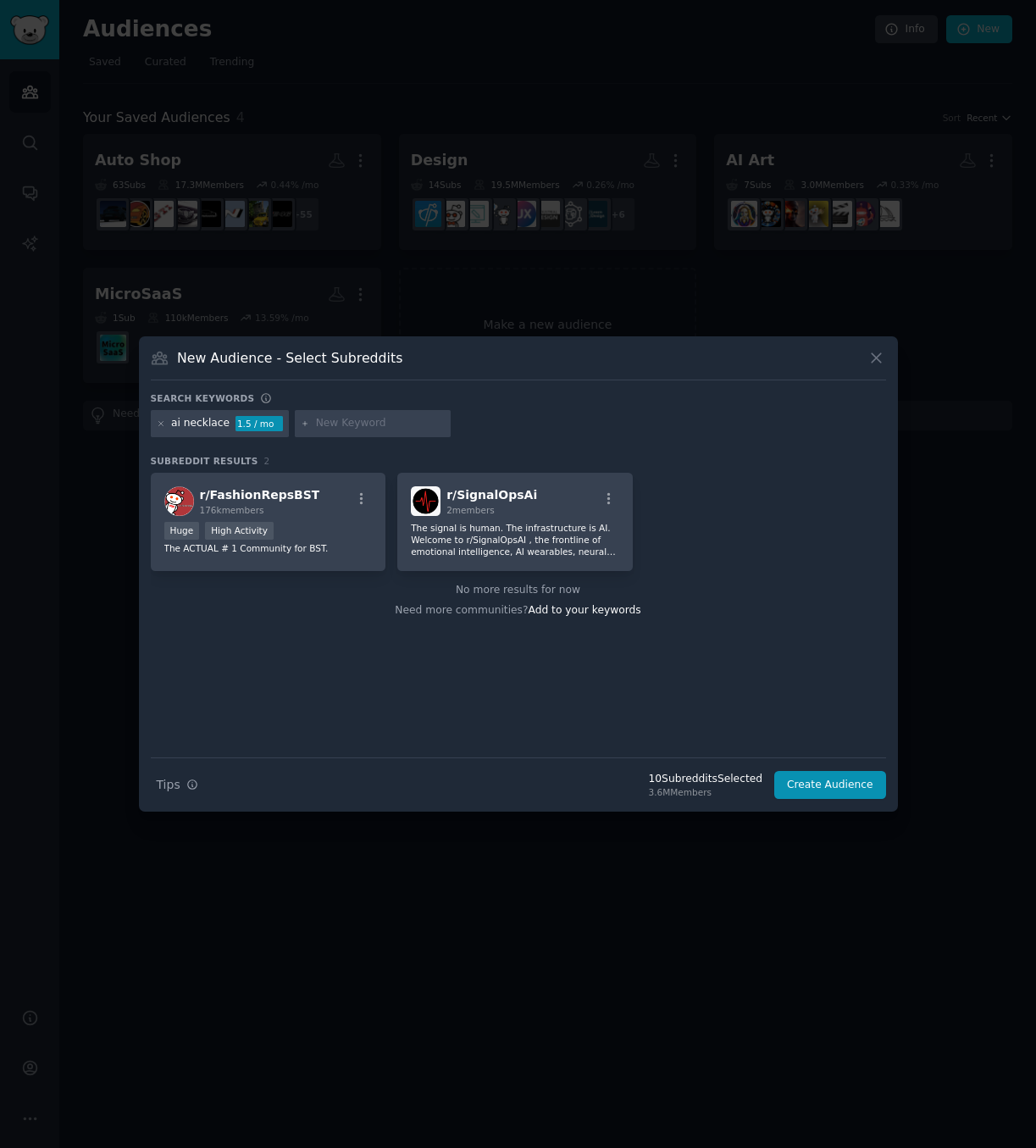
click at [163, 425] on icon at bounding box center [160, 423] width 4 height 4
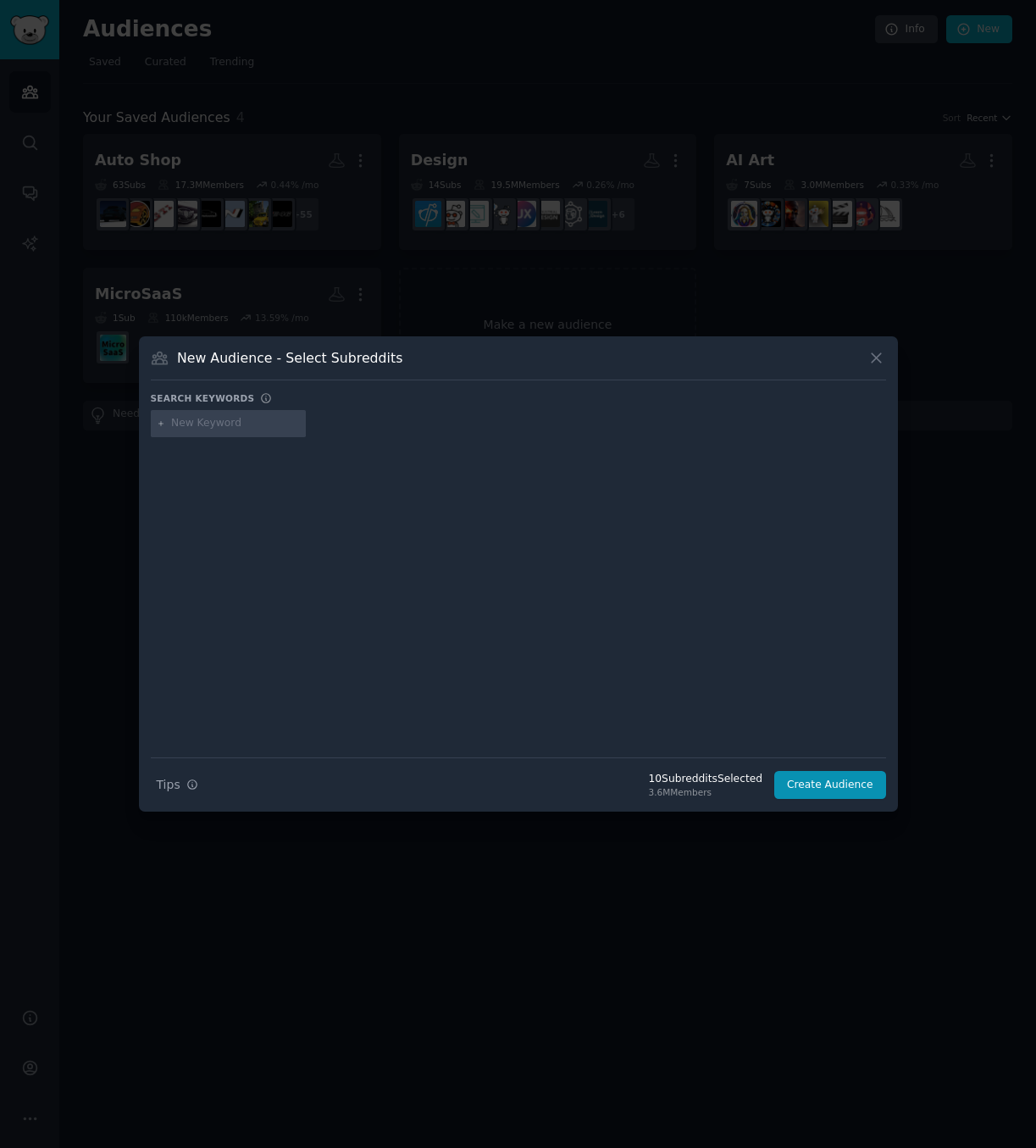
click at [235, 428] on input "text" at bounding box center [236, 424] width 129 height 16
type input "ai glasses"
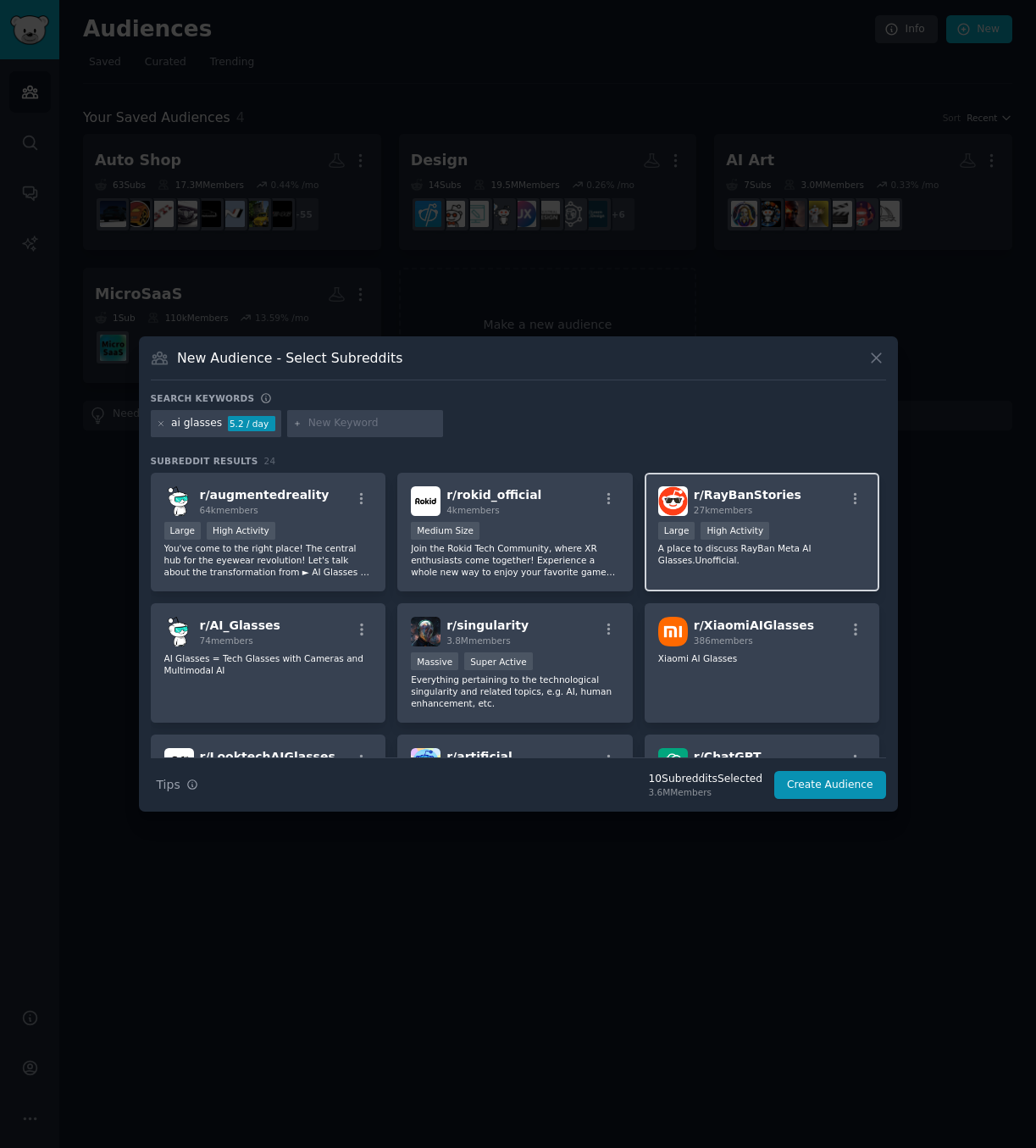
click at [778, 564] on div "r/ RayBanStories 27k members >= 80th percentile for submissions / day Large Hig…" at bounding box center [762, 532] width 236 height 119
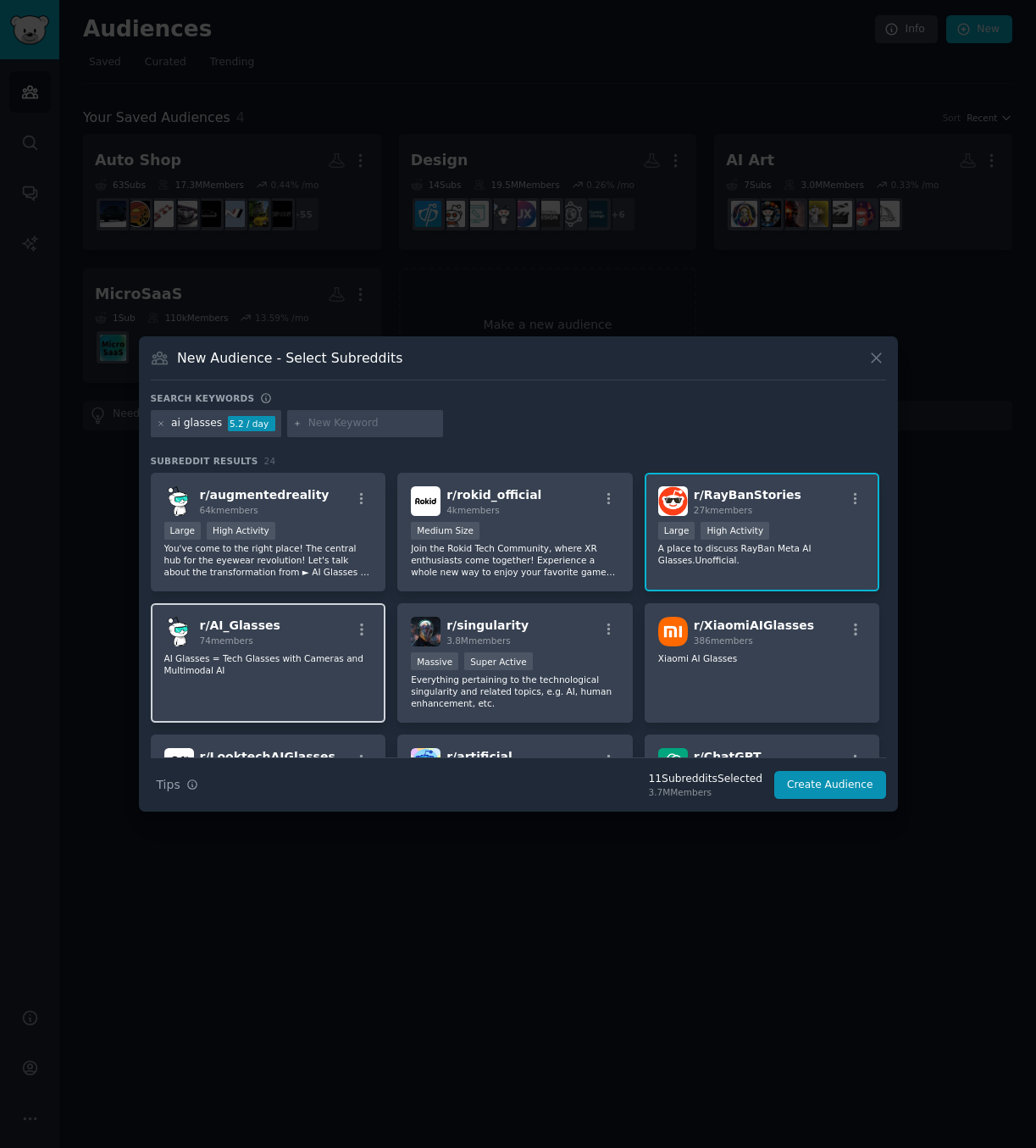
click at [301, 626] on div "r/ AI_Glasses 74 members" at bounding box center [269, 632] width 209 height 30
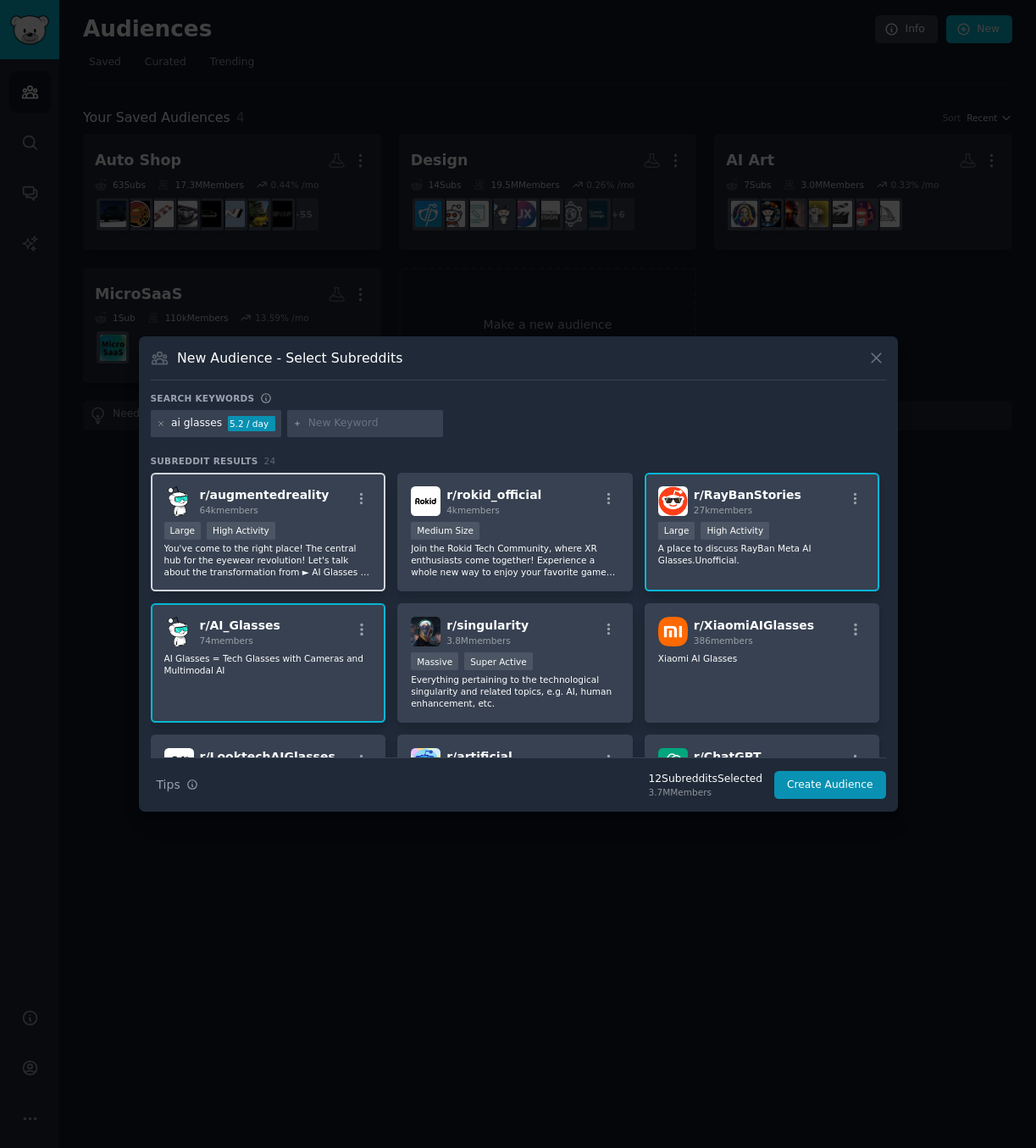
click at [308, 529] on div "Large High Activity" at bounding box center [269, 533] width 209 height 21
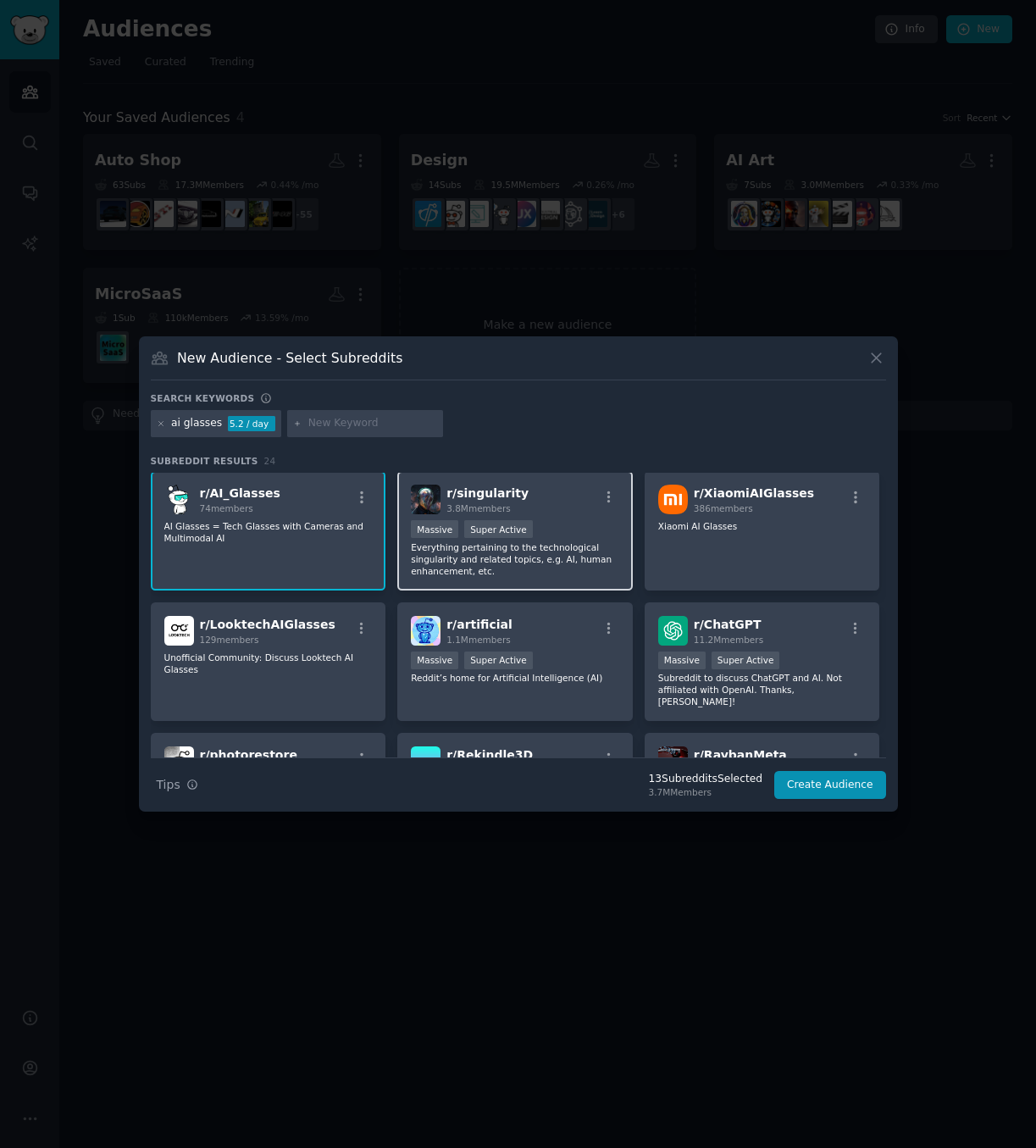
scroll to position [255, 0]
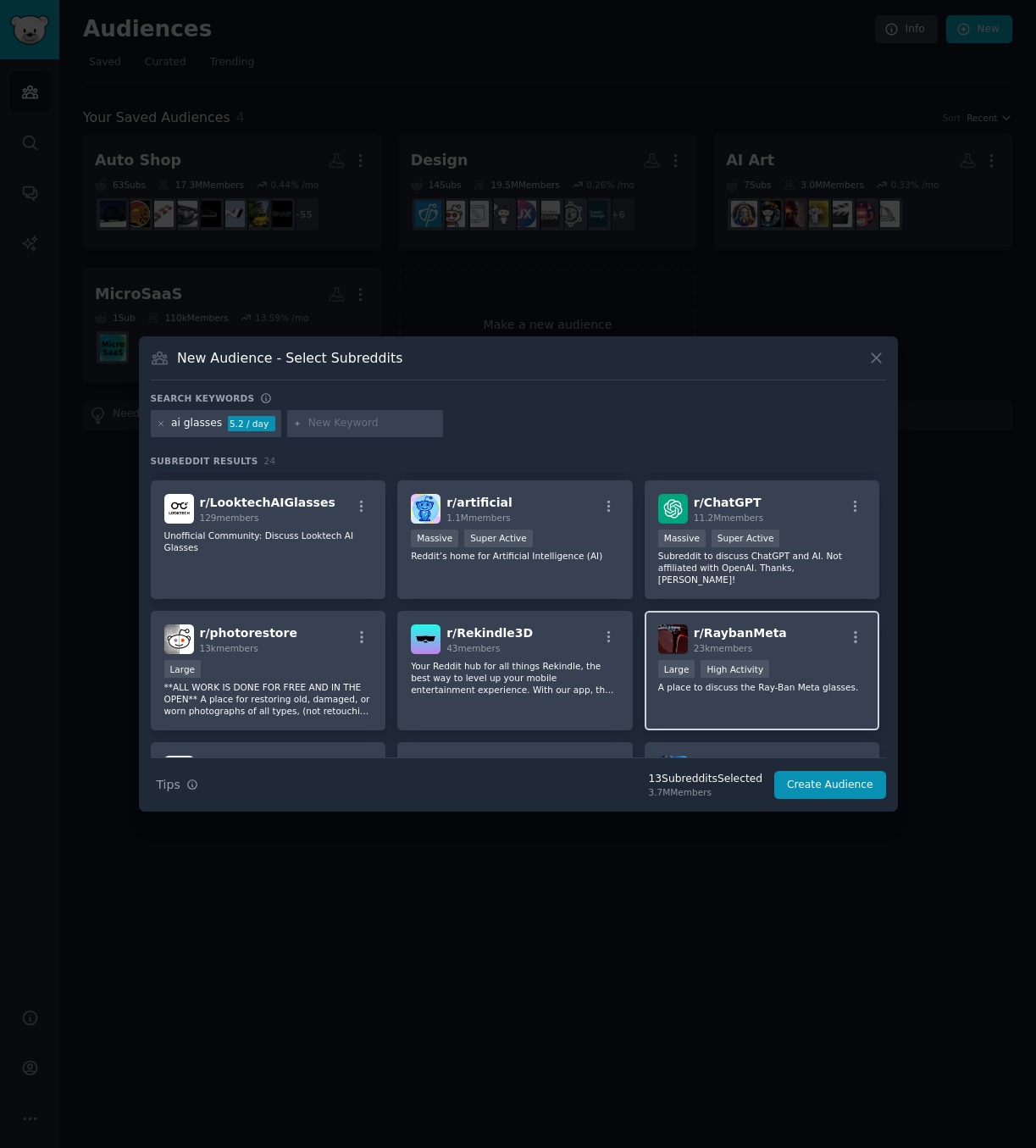
click at [773, 630] on div "r/ RaybanMeta 23k members" at bounding box center [763, 640] width 209 height 30
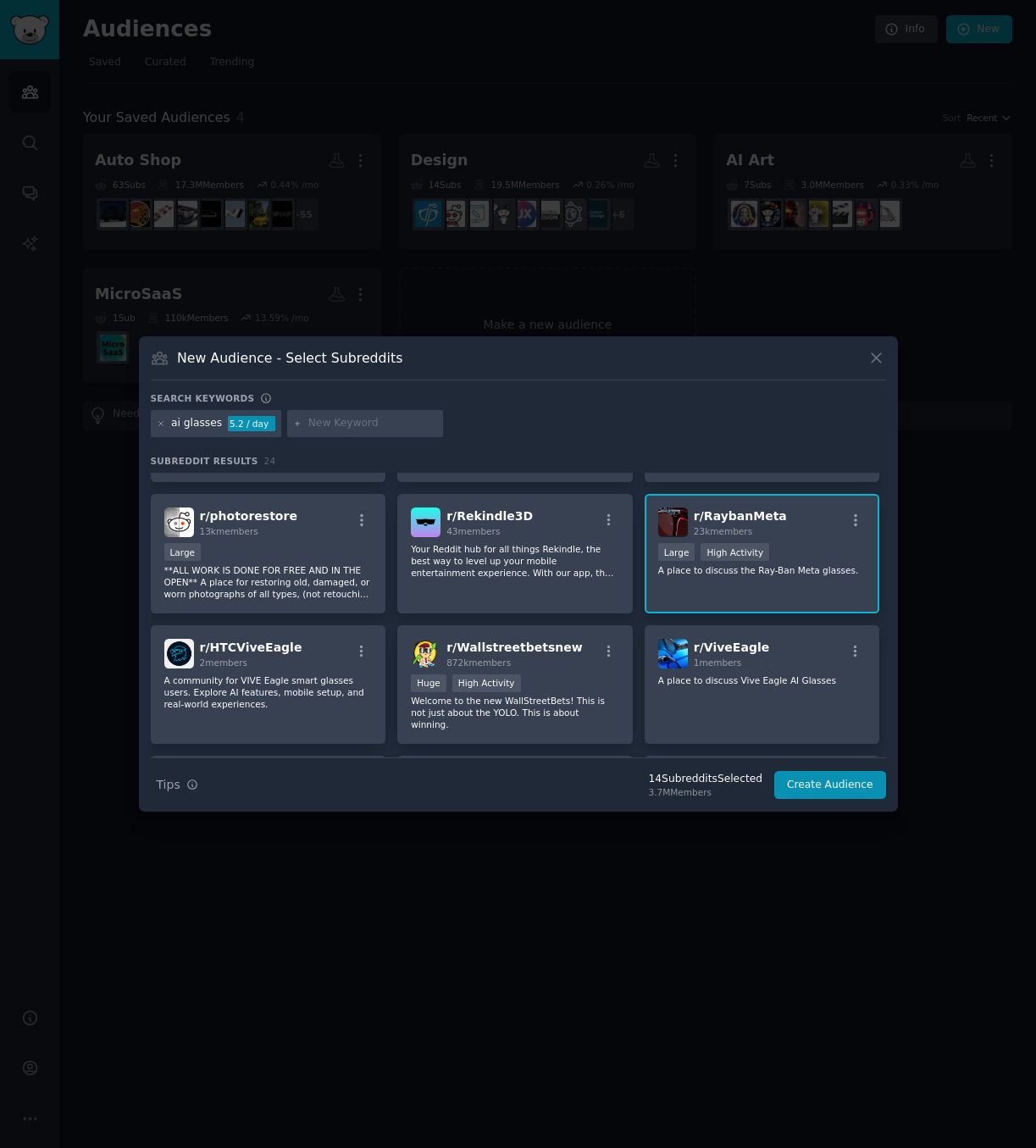
scroll to position [508, 0]
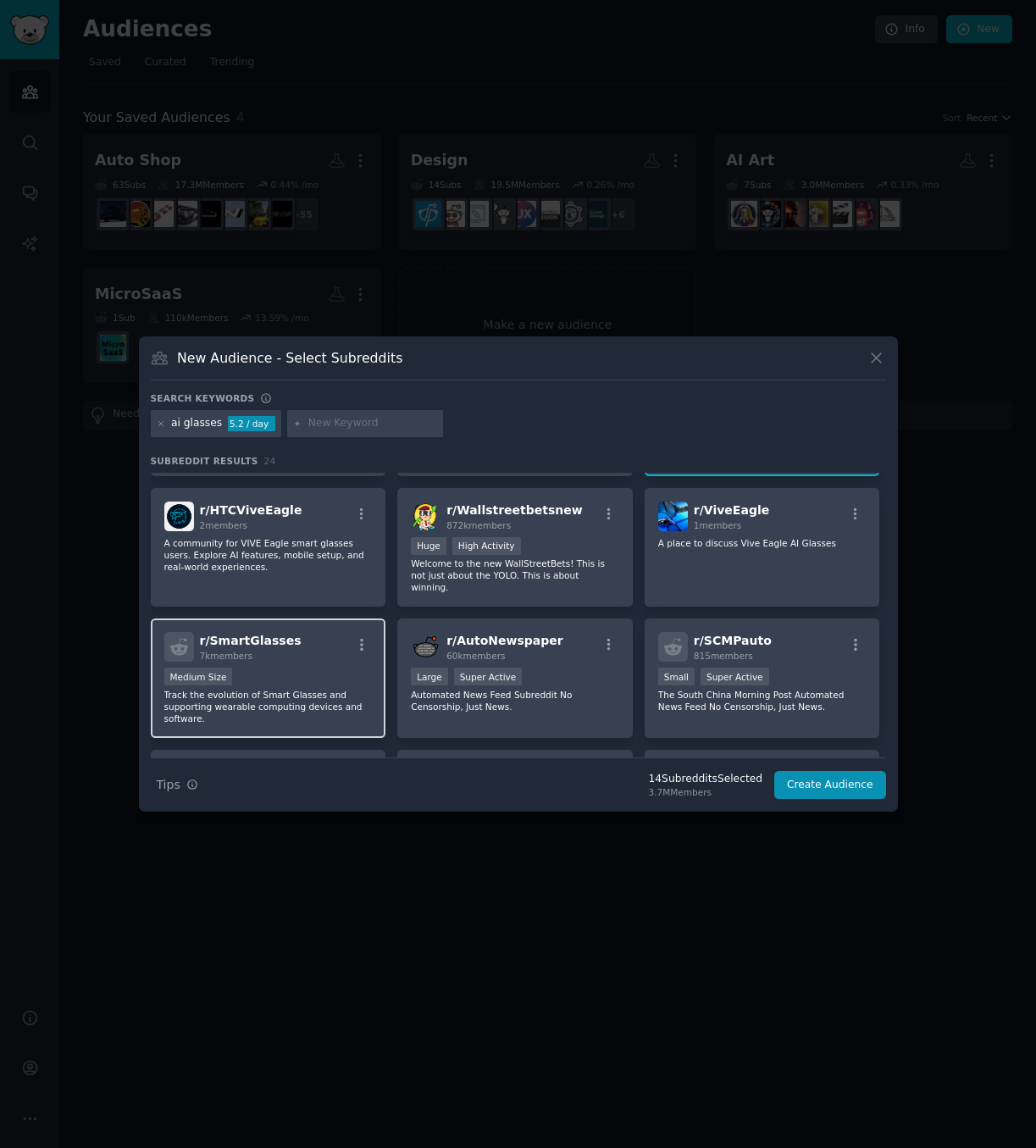
click at [315, 642] on div "r/ SmartGlasses 7k members Medium Size Track the evolution of Smart Glasses and…" at bounding box center [269, 678] width 236 height 119
click at [331, 421] on input "text" at bounding box center [373, 424] width 129 height 16
type input "smart glasses"
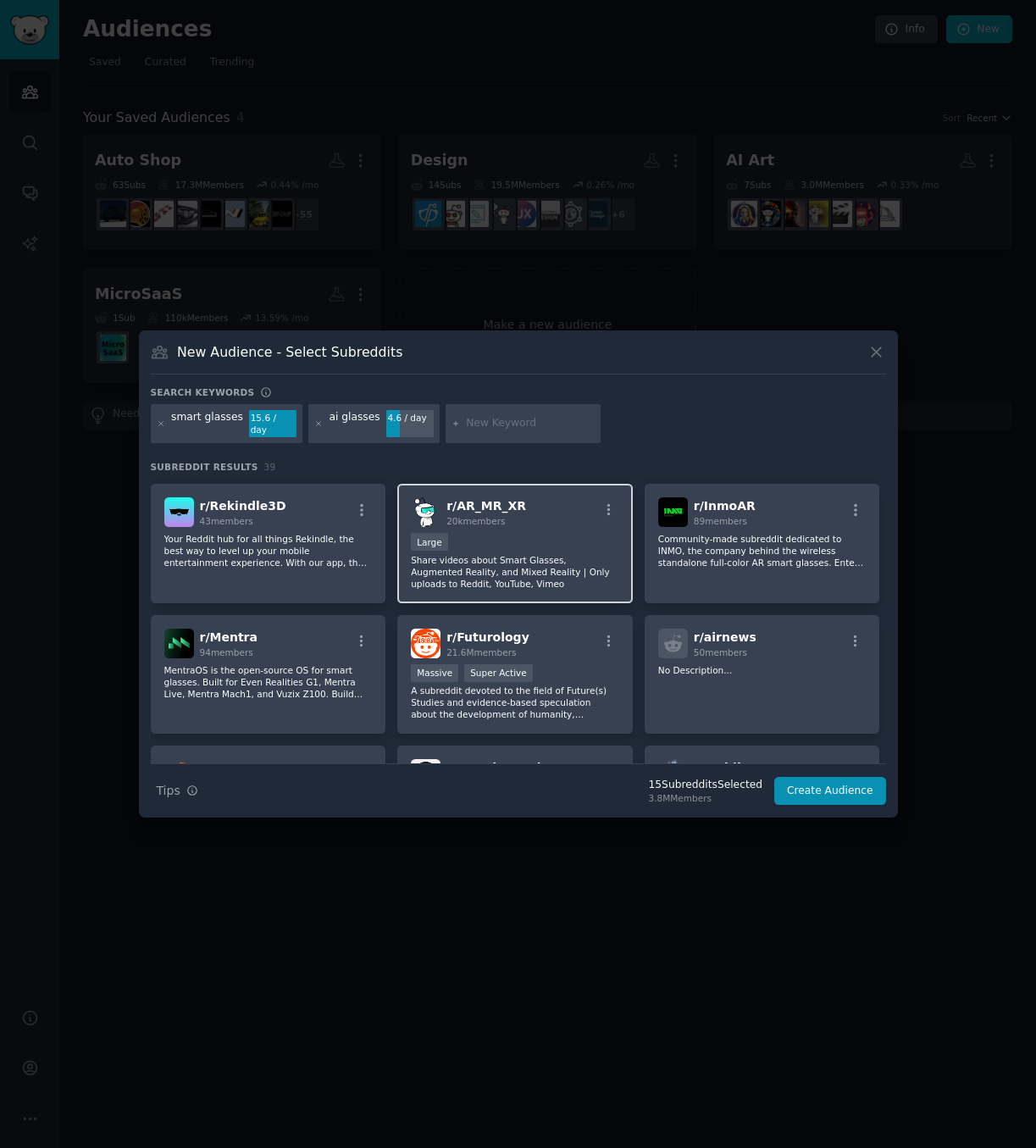
scroll to position [763, 0]
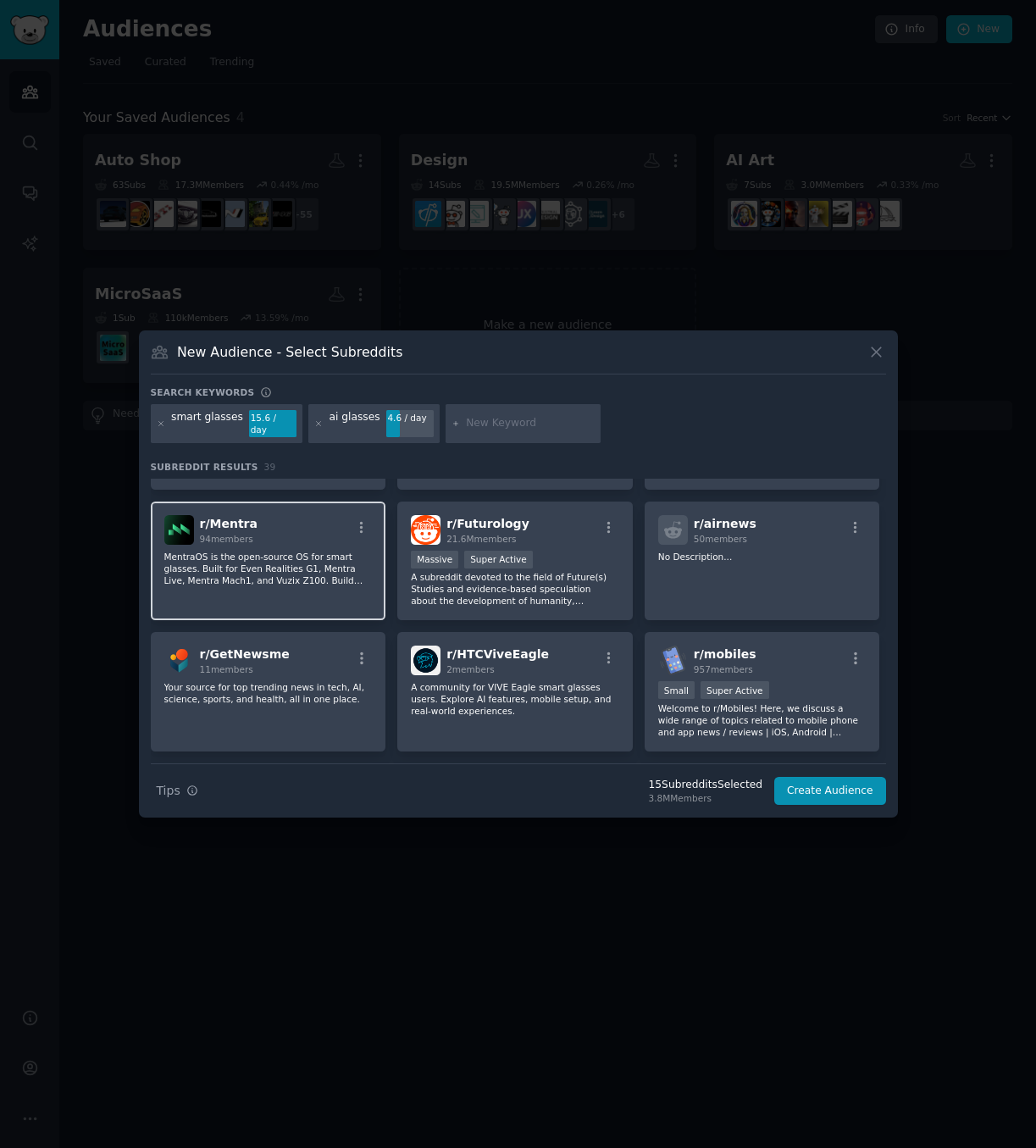
click at [293, 522] on div "r/ Mentra 94 members" at bounding box center [269, 530] width 209 height 30
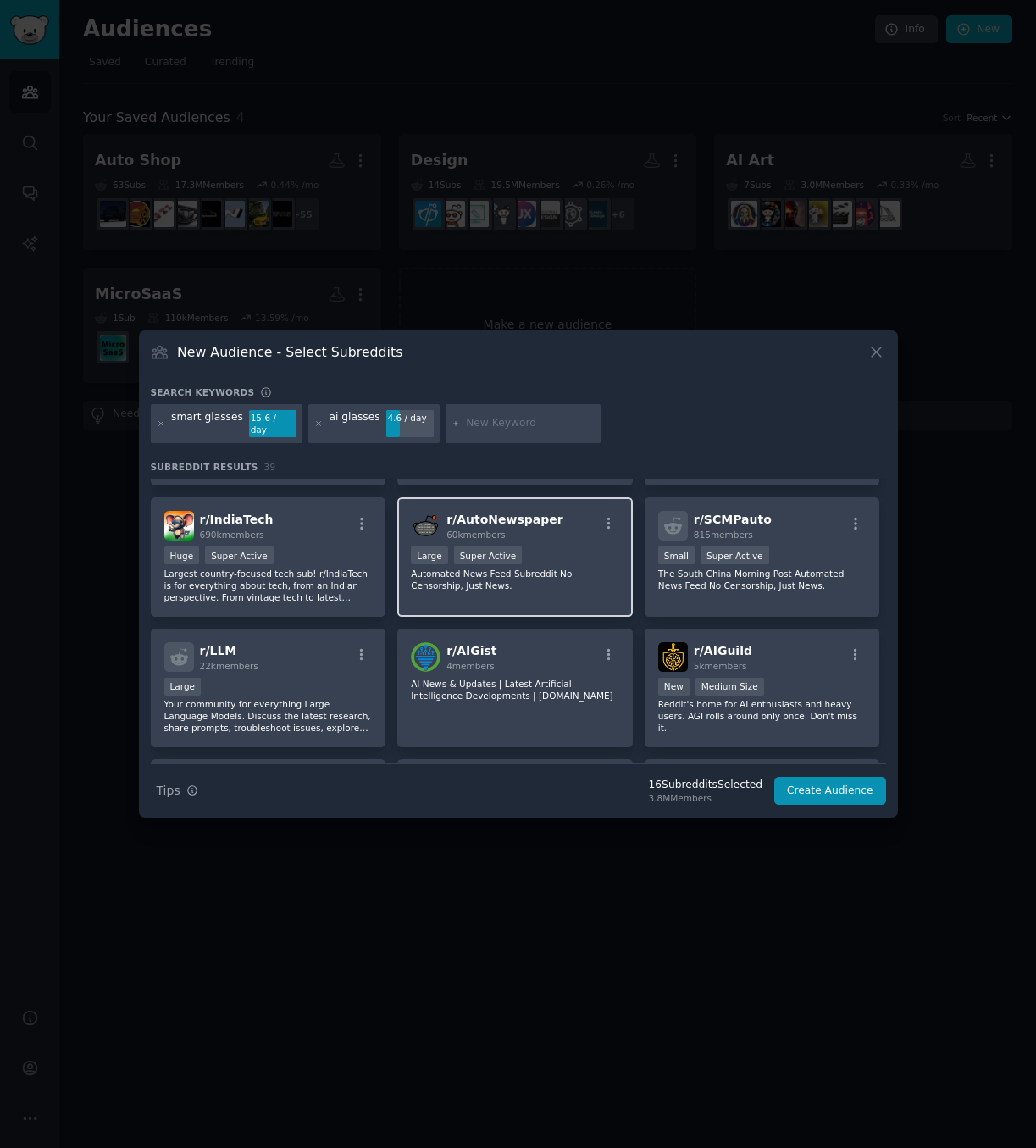
scroll to position [1271, 0]
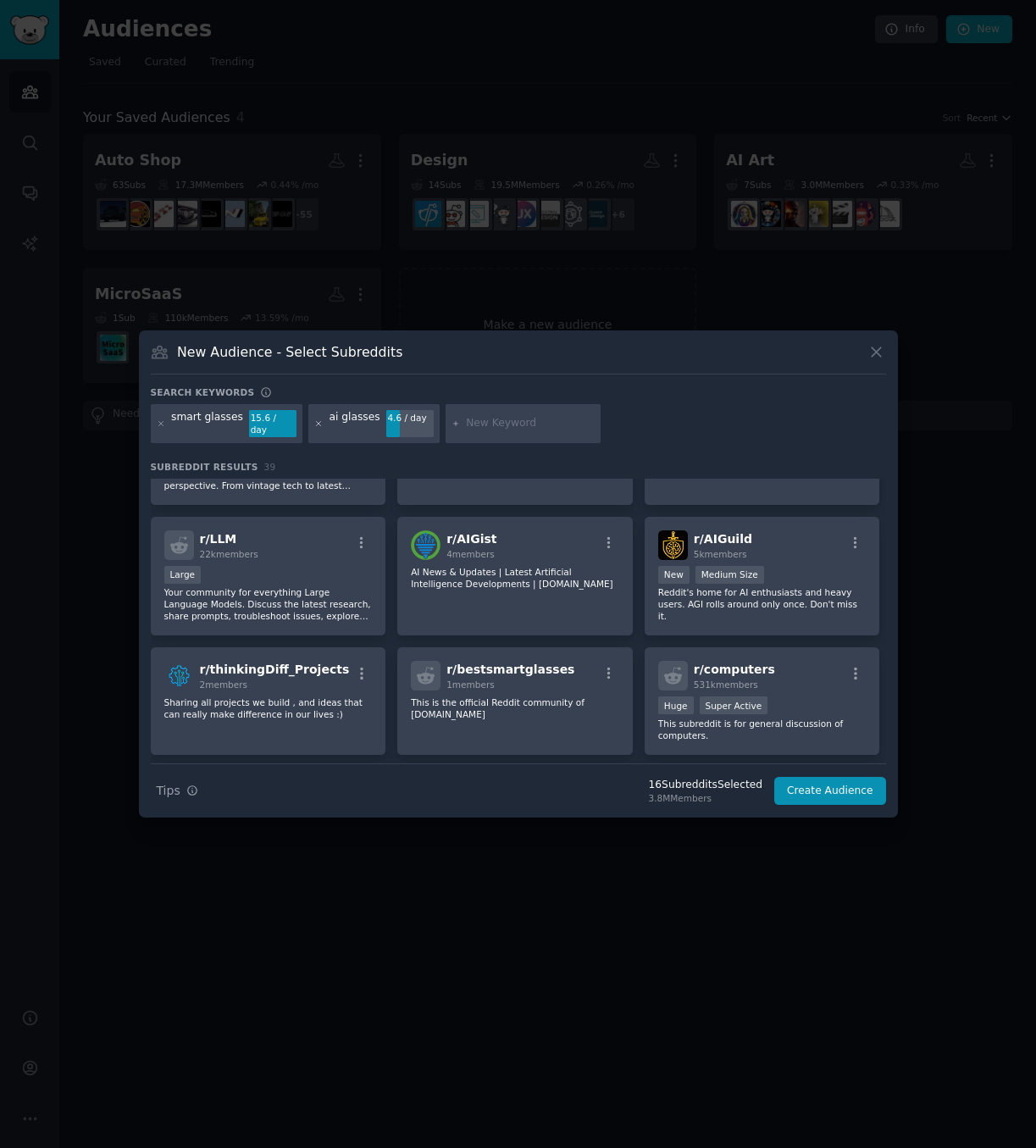
click at [315, 424] on icon at bounding box center [319, 424] width 10 height 10
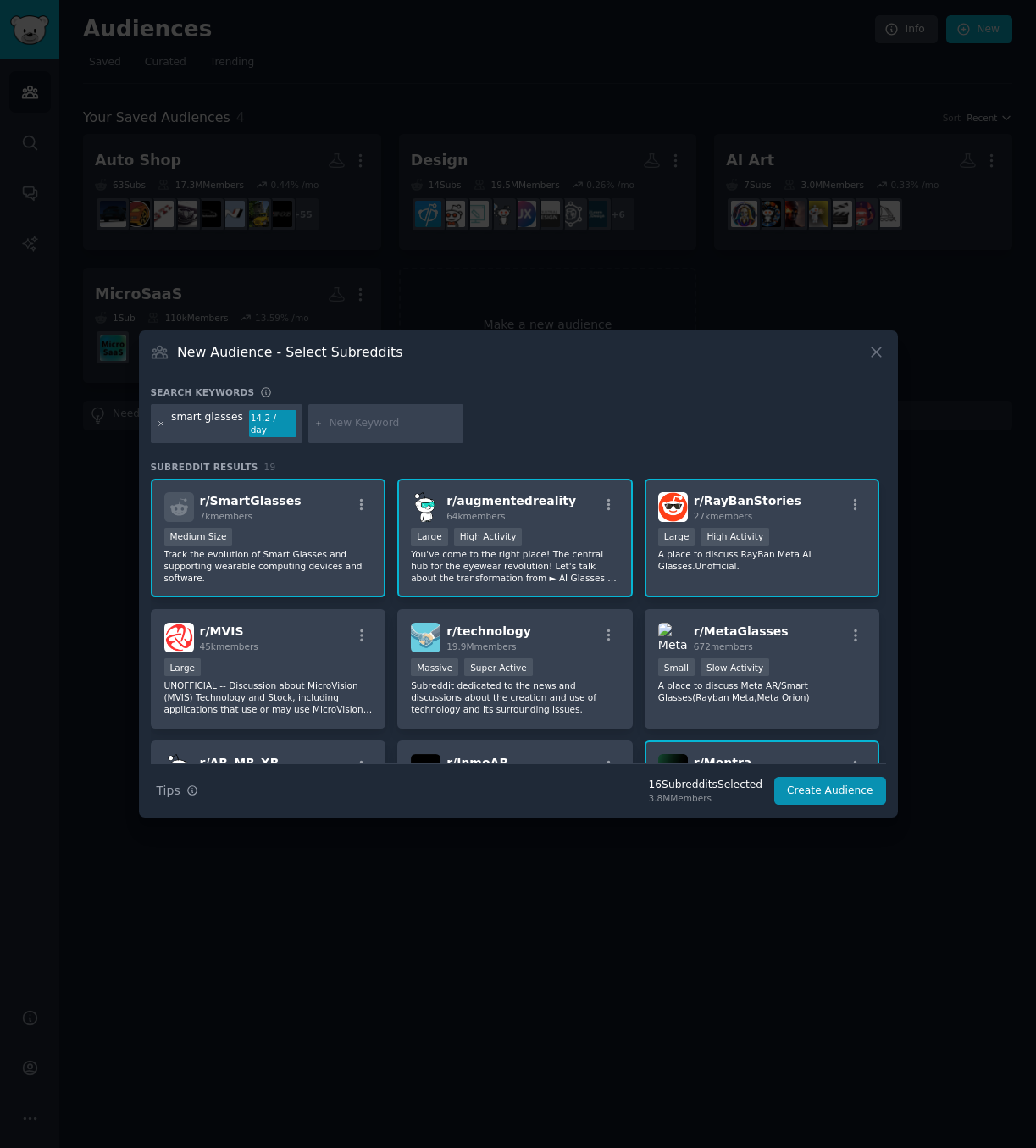
click at [163, 423] on icon at bounding box center [161, 424] width 10 height 10
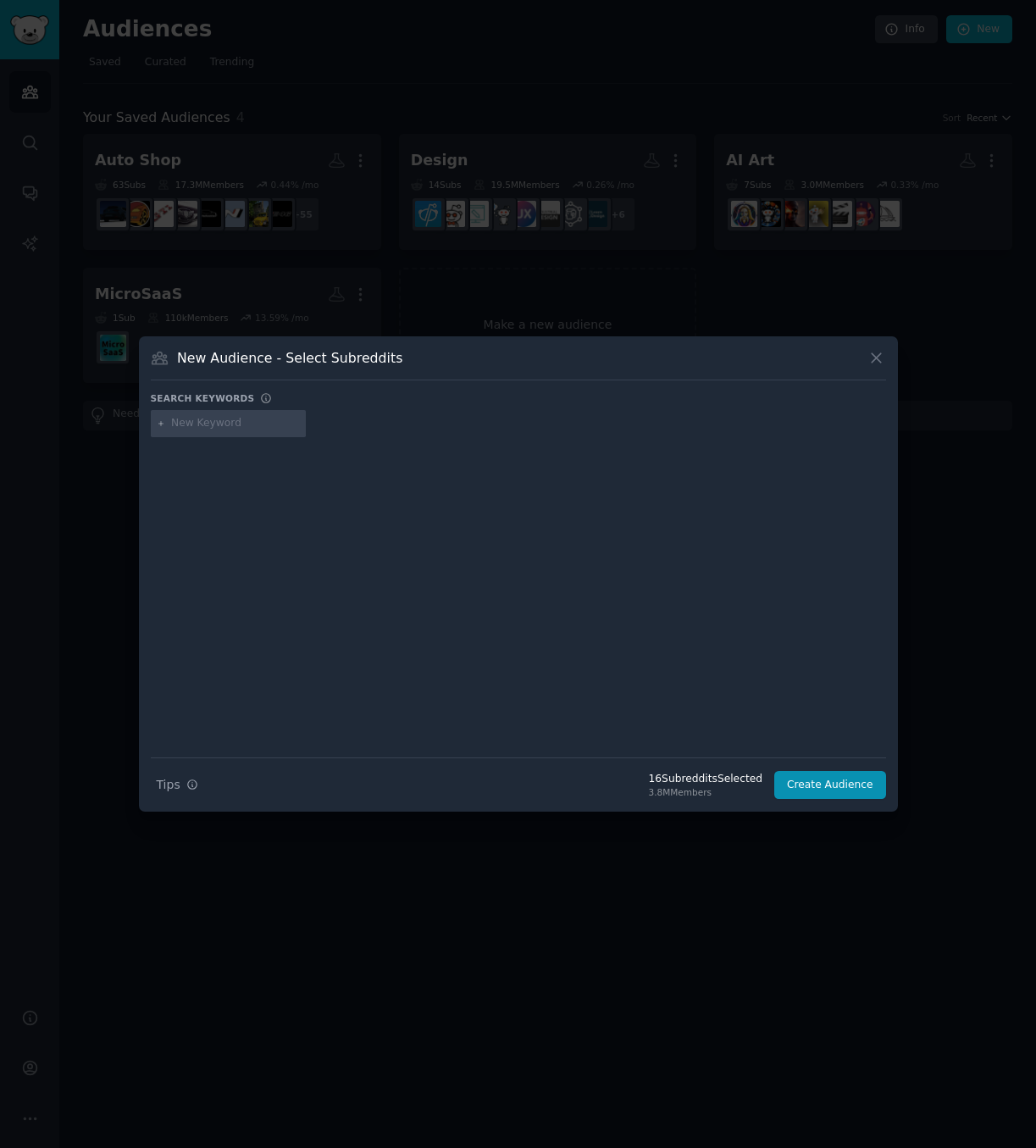
click at [200, 426] on input "text" at bounding box center [236, 424] width 129 height 16
type input "ai necklace"
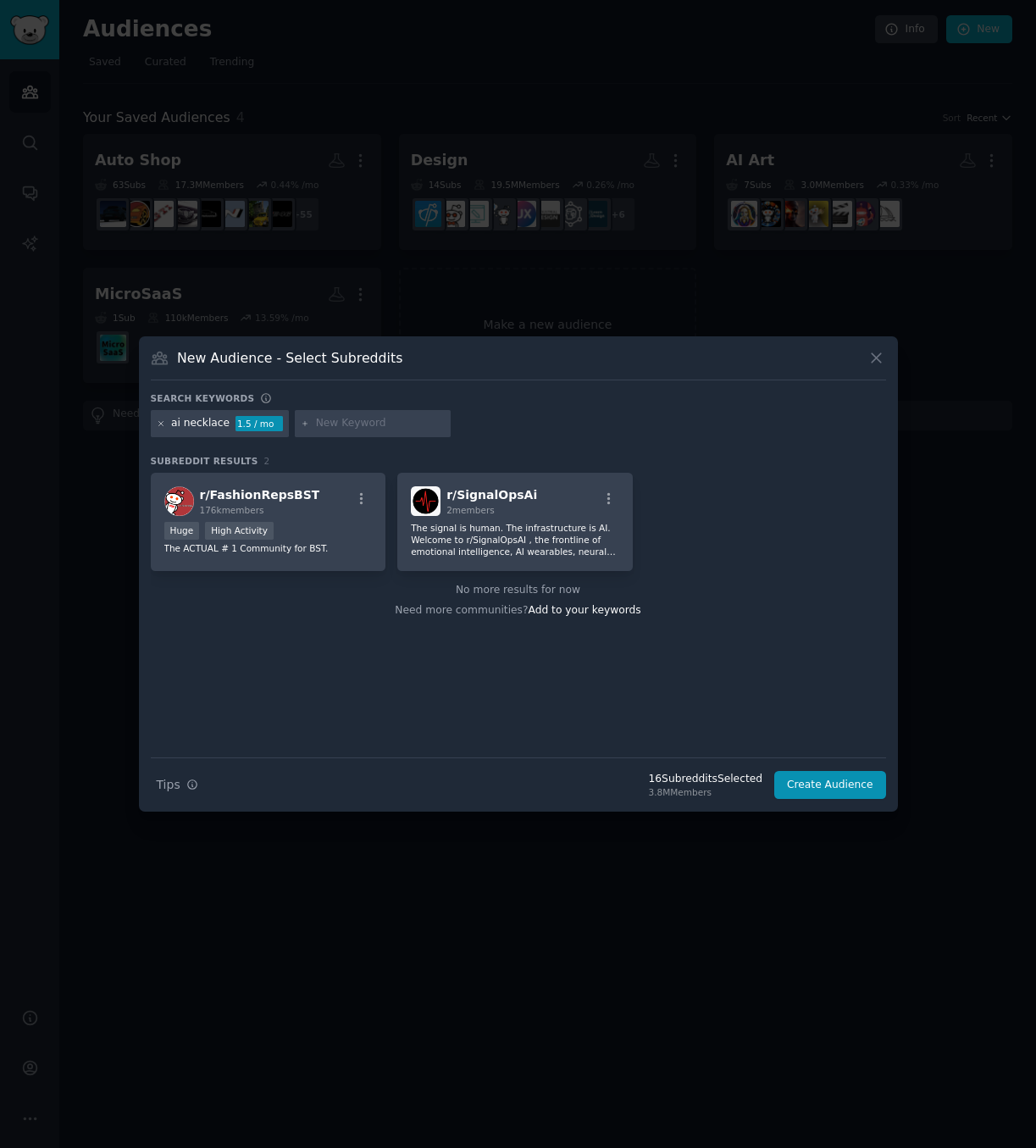
click at [156, 424] on icon at bounding box center [161, 424] width 10 height 10
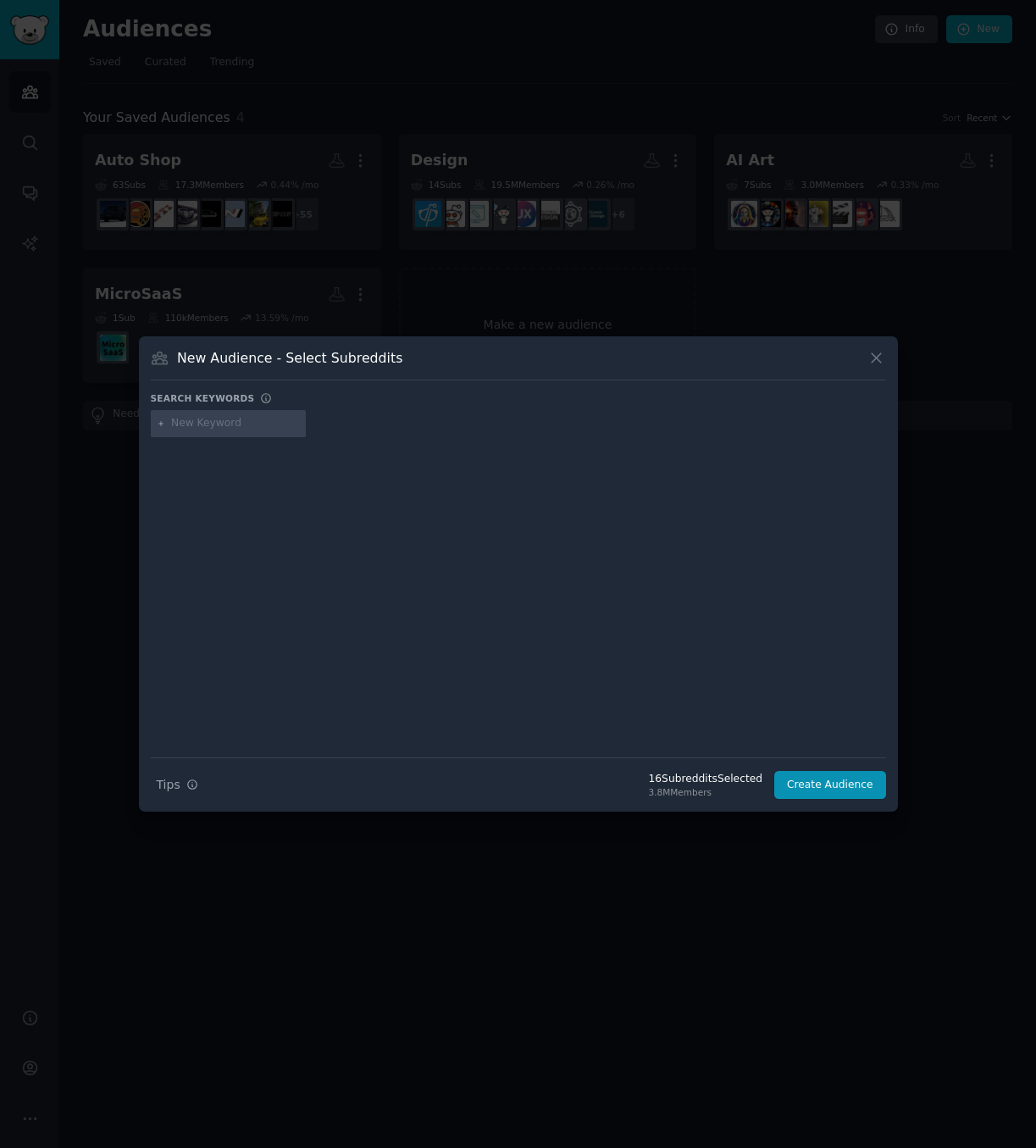
click at [195, 428] on input "text" at bounding box center [236, 424] width 129 height 16
type input "ai wearables"
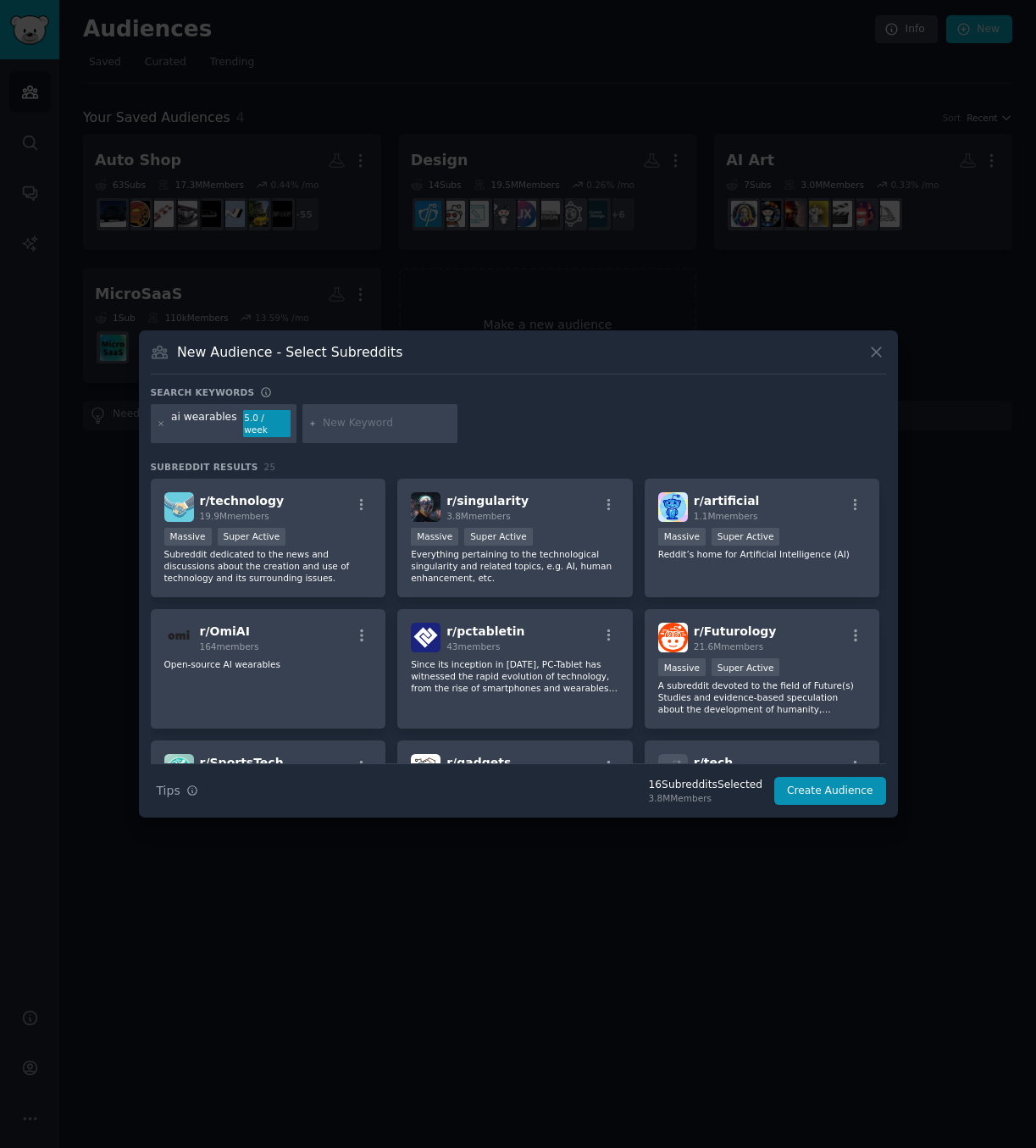
click at [162, 421] on icon at bounding box center [161, 424] width 10 height 10
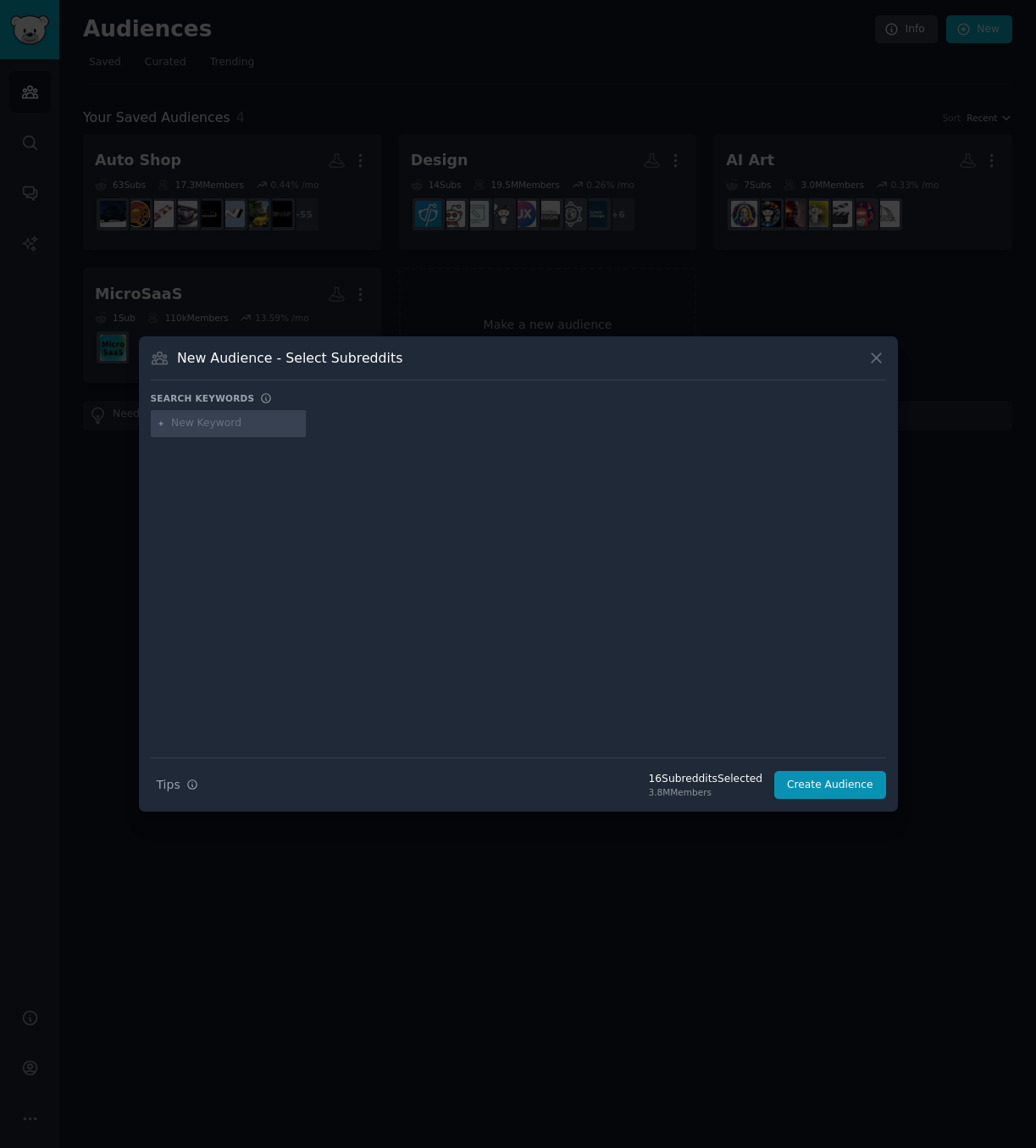
click at [179, 424] on input "text" at bounding box center [236, 424] width 129 height 16
click at [832, 780] on button "Create Audience" at bounding box center [830, 785] width 112 height 29
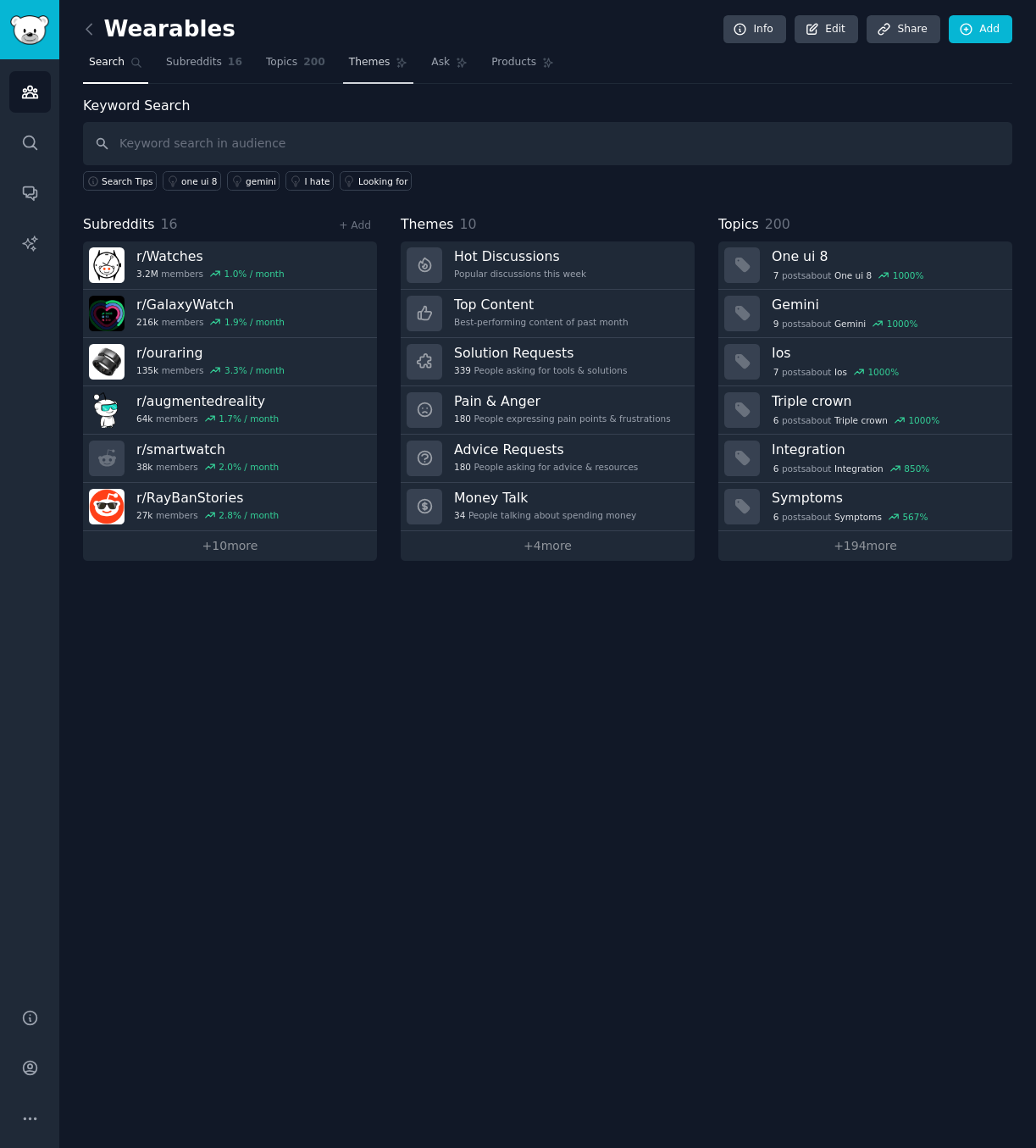
click at [349, 56] on span "Themes" at bounding box center [370, 63] width 42 height 16
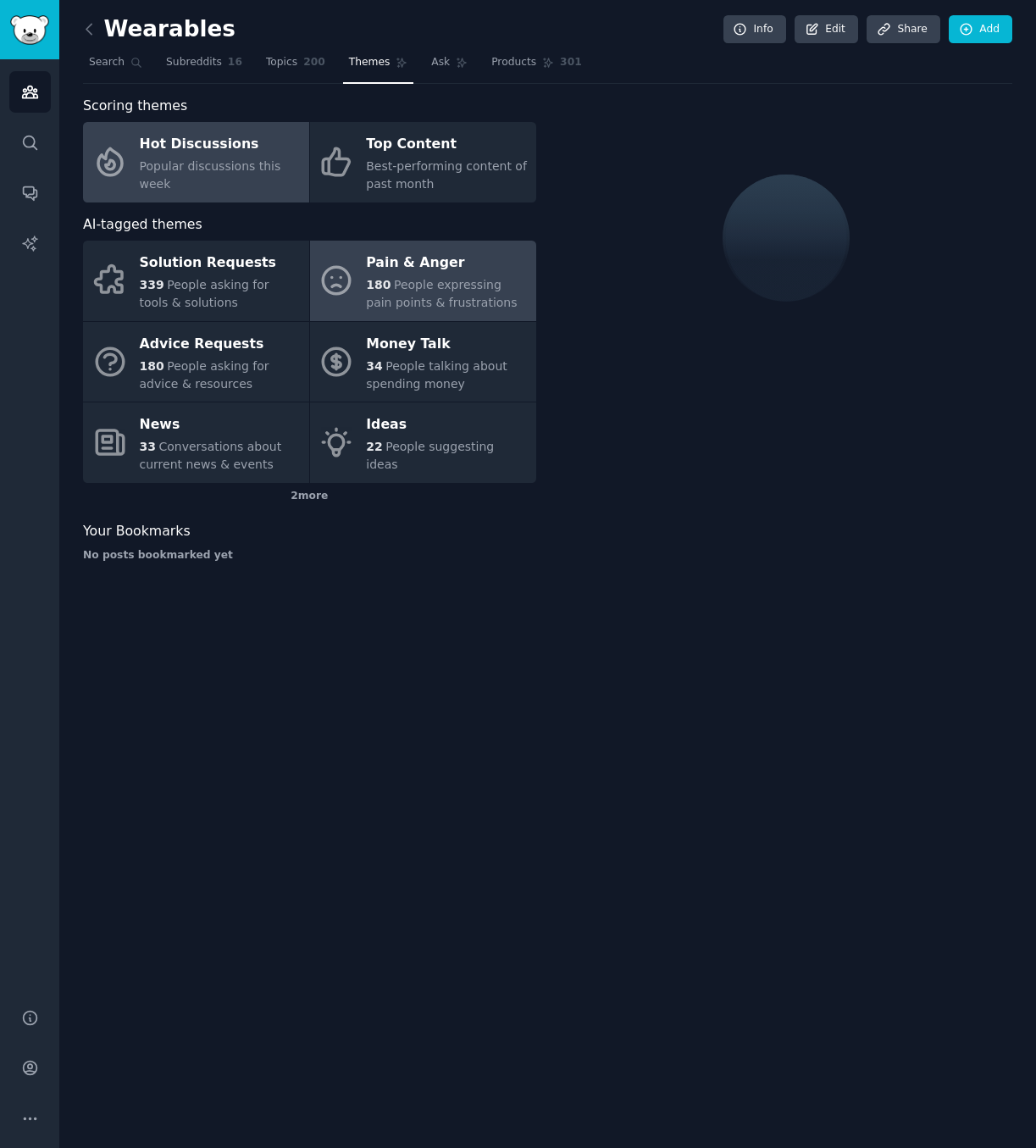
click at [410, 289] on span "People expressing pain points & frustrations" at bounding box center [442, 294] width 151 height 31
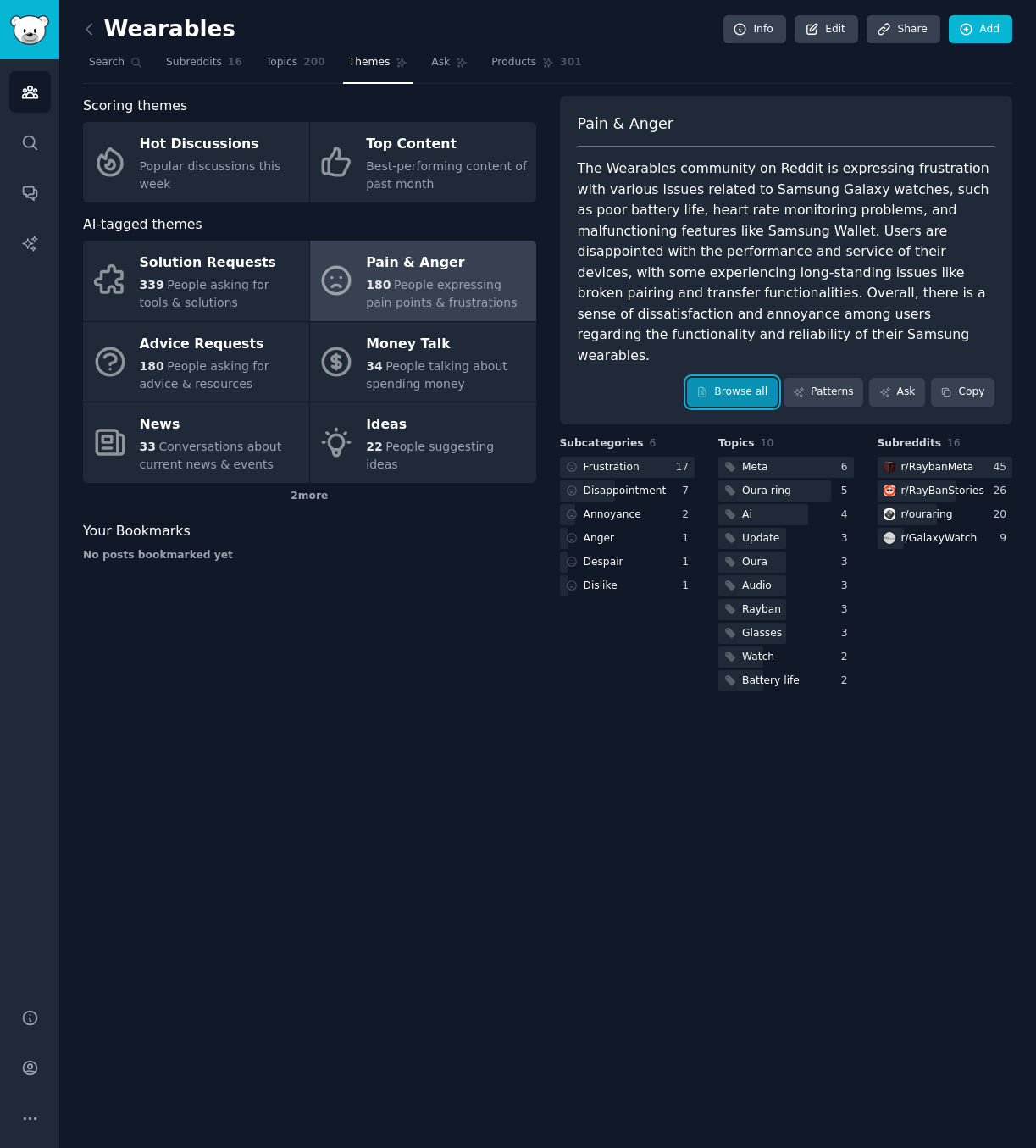
click at [743, 378] on link "Browse all" at bounding box center [733, 392] width 90 height 29
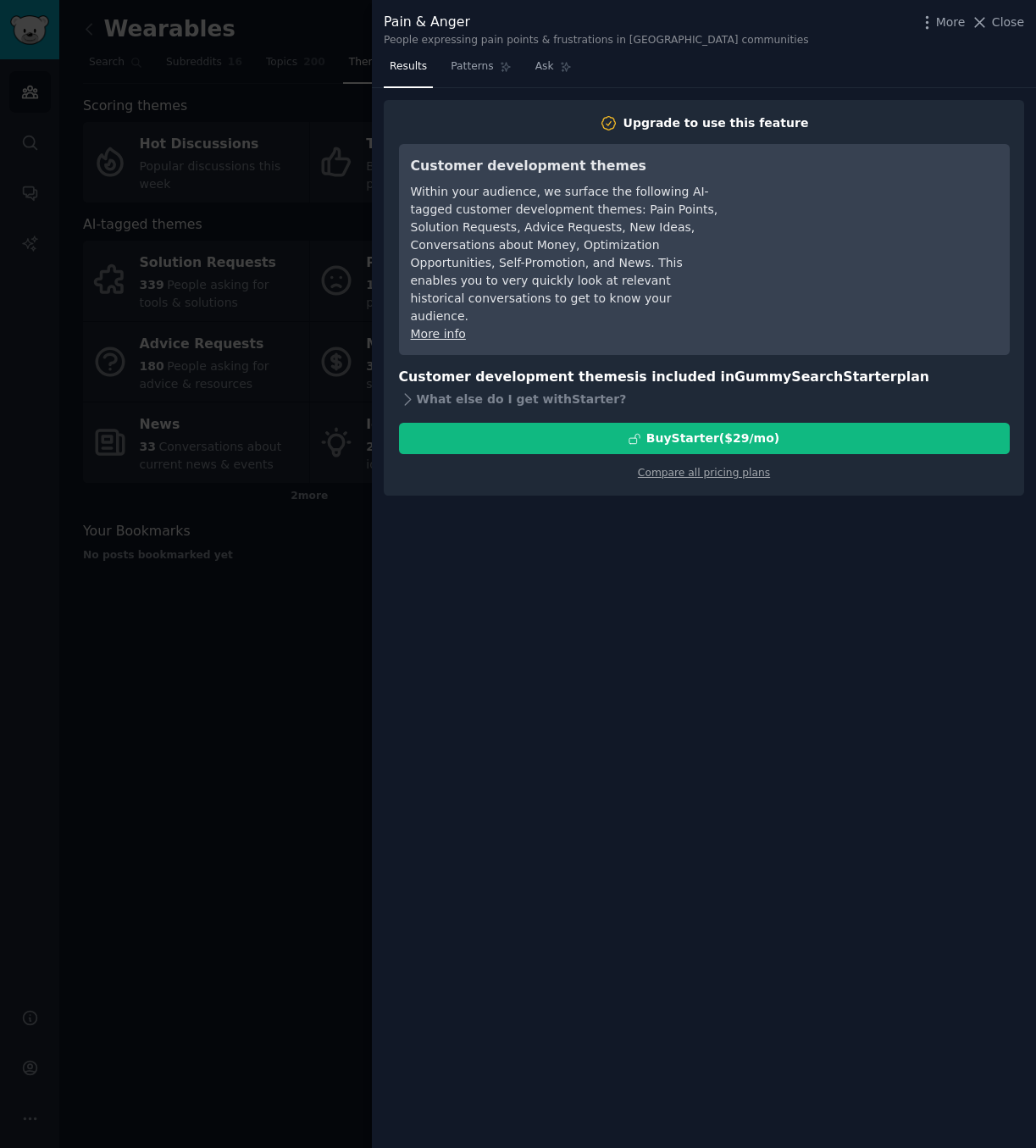
click at [282, 674] on div at bounding box center [518, 574] width 1036 height 1148
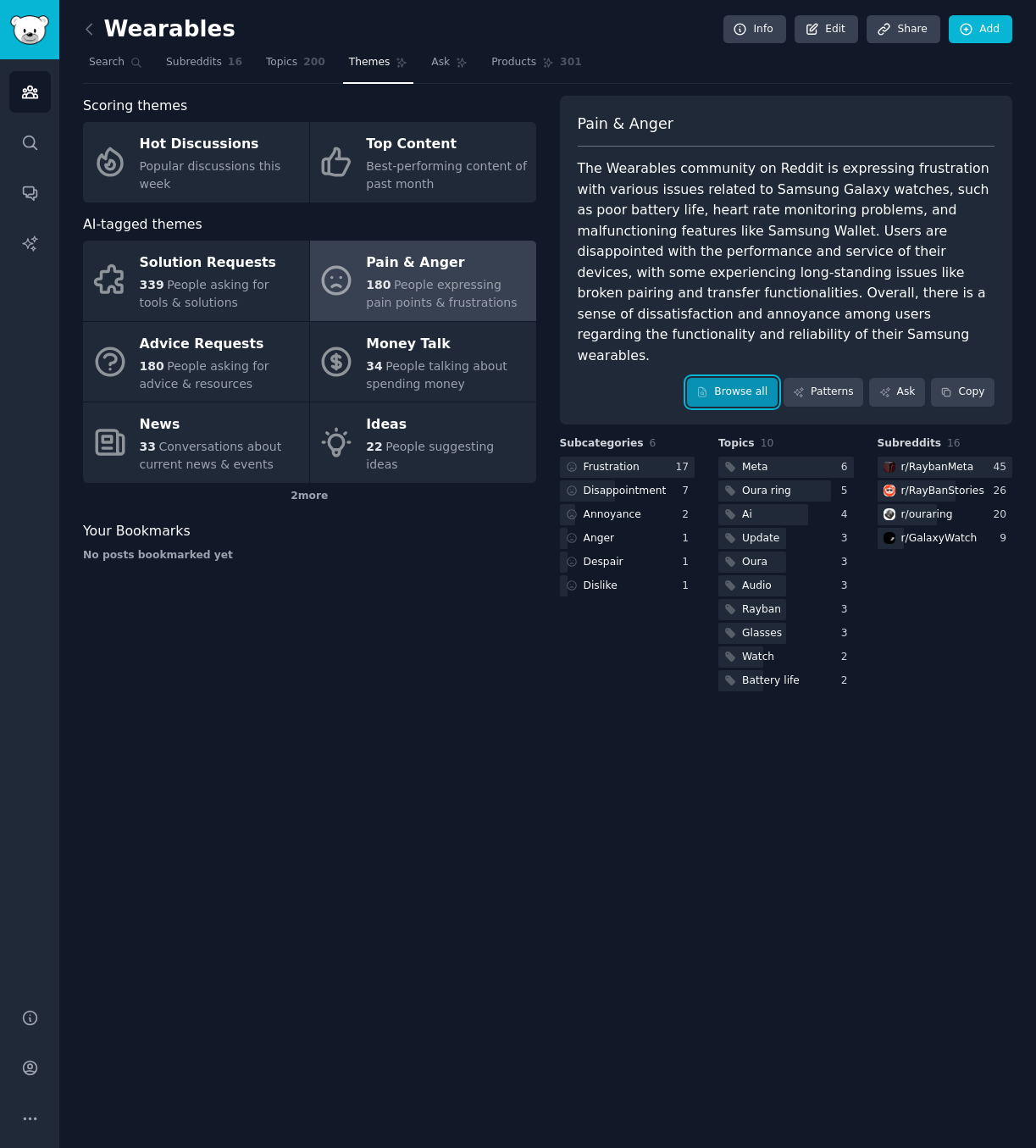
click at [750, 378] on link "Browse all" at bounding box center [733, 392] width 90 height 29
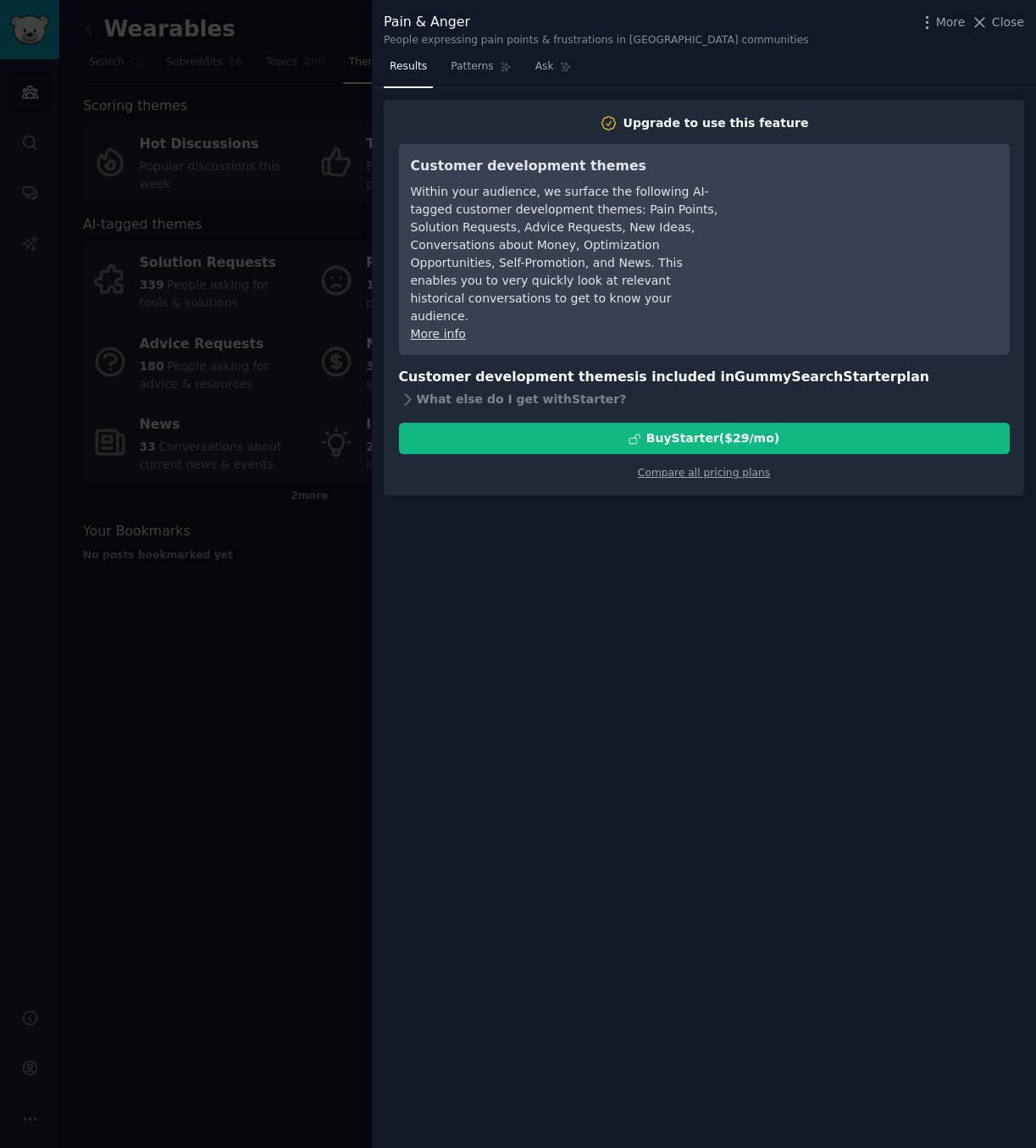
click at [374, 651] on div "Results Patterns Ask Upgrade to use this feature Customer development themes Wi…" at bounding box center [704, 601] width 664 height 1095
click at [306, 678] on div at bounding box center [518, 574] width 1036 height 1148
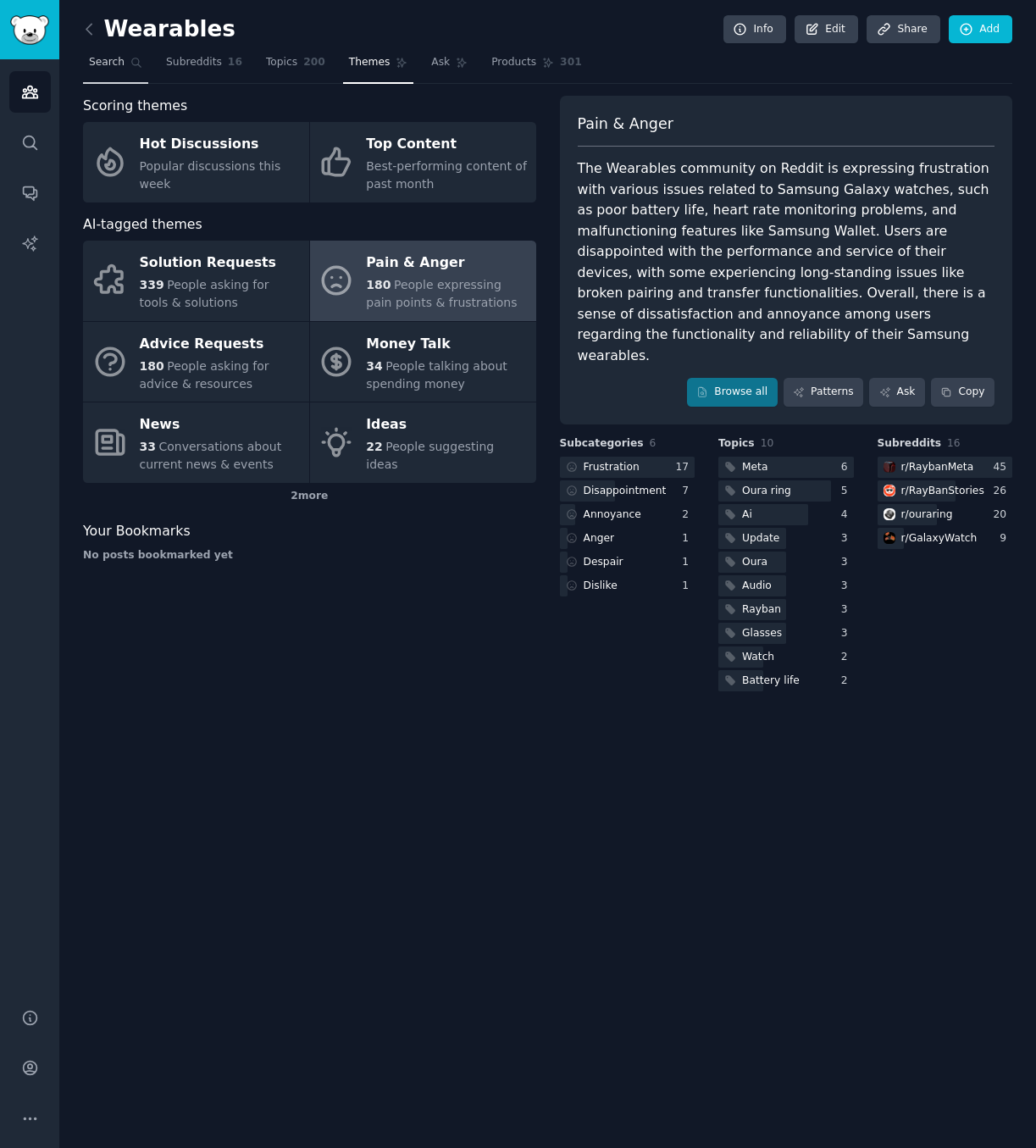
click at [108, 55] on span "Search" at bounding box center [106, 63] width 36 height 16
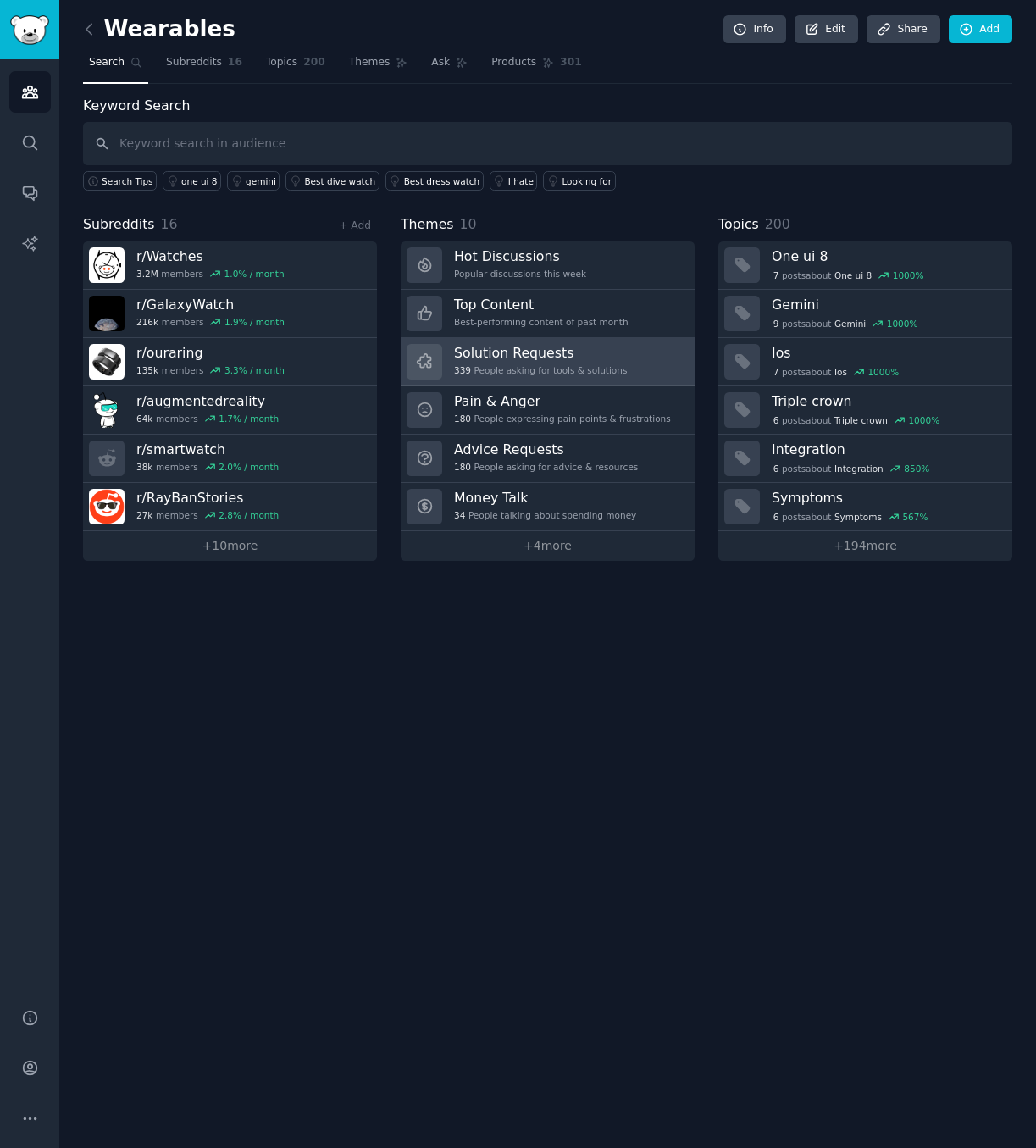
click at [593, 355] on h3 "Solution Requests" at bounding box center [541, 353] width 173 height 17
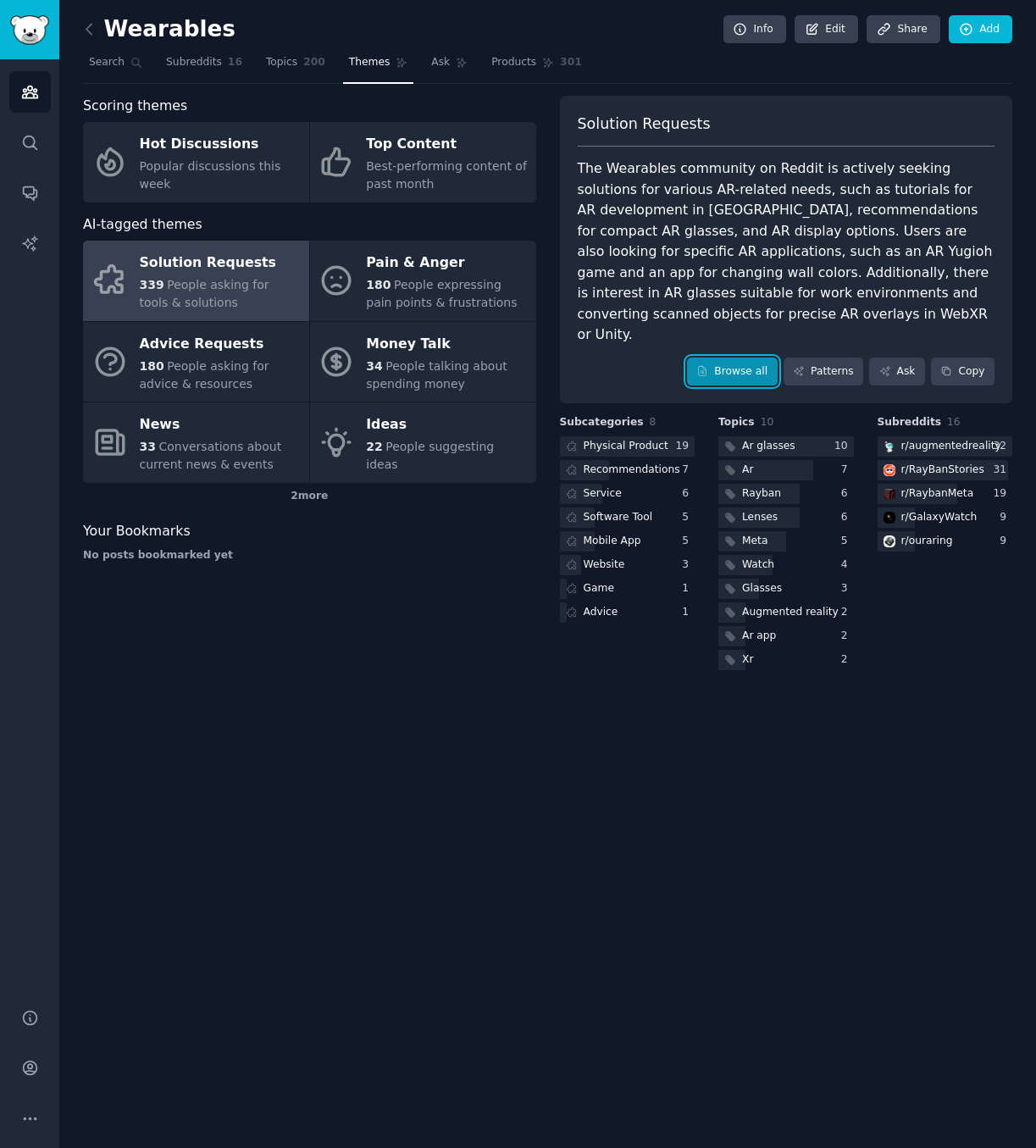
click at [735, 357] on link "Browse all" at bounding box center [733, 371] width 90 height 29
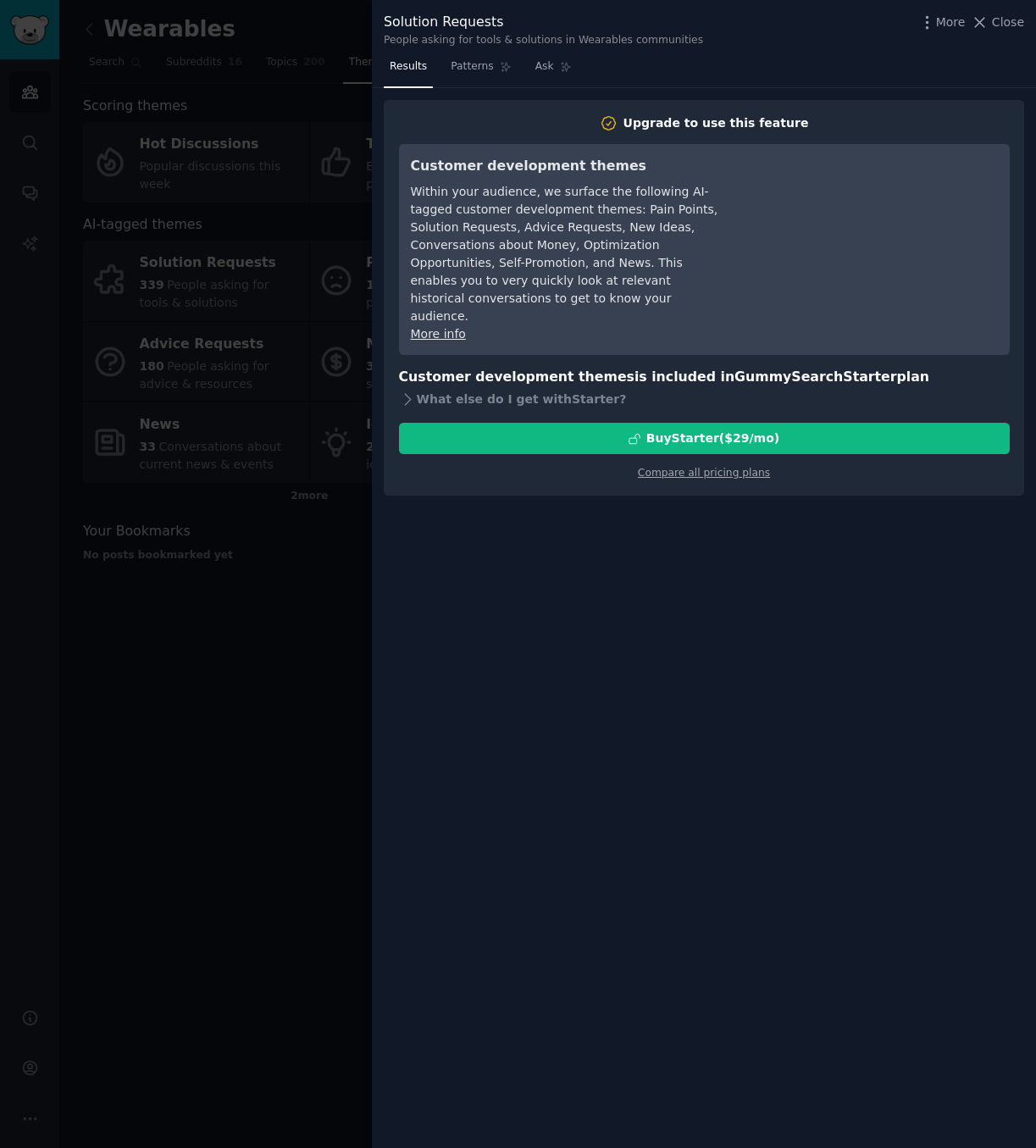
click at [211, 690] on div at bounding box center [518, 574] width 1036 height 1148
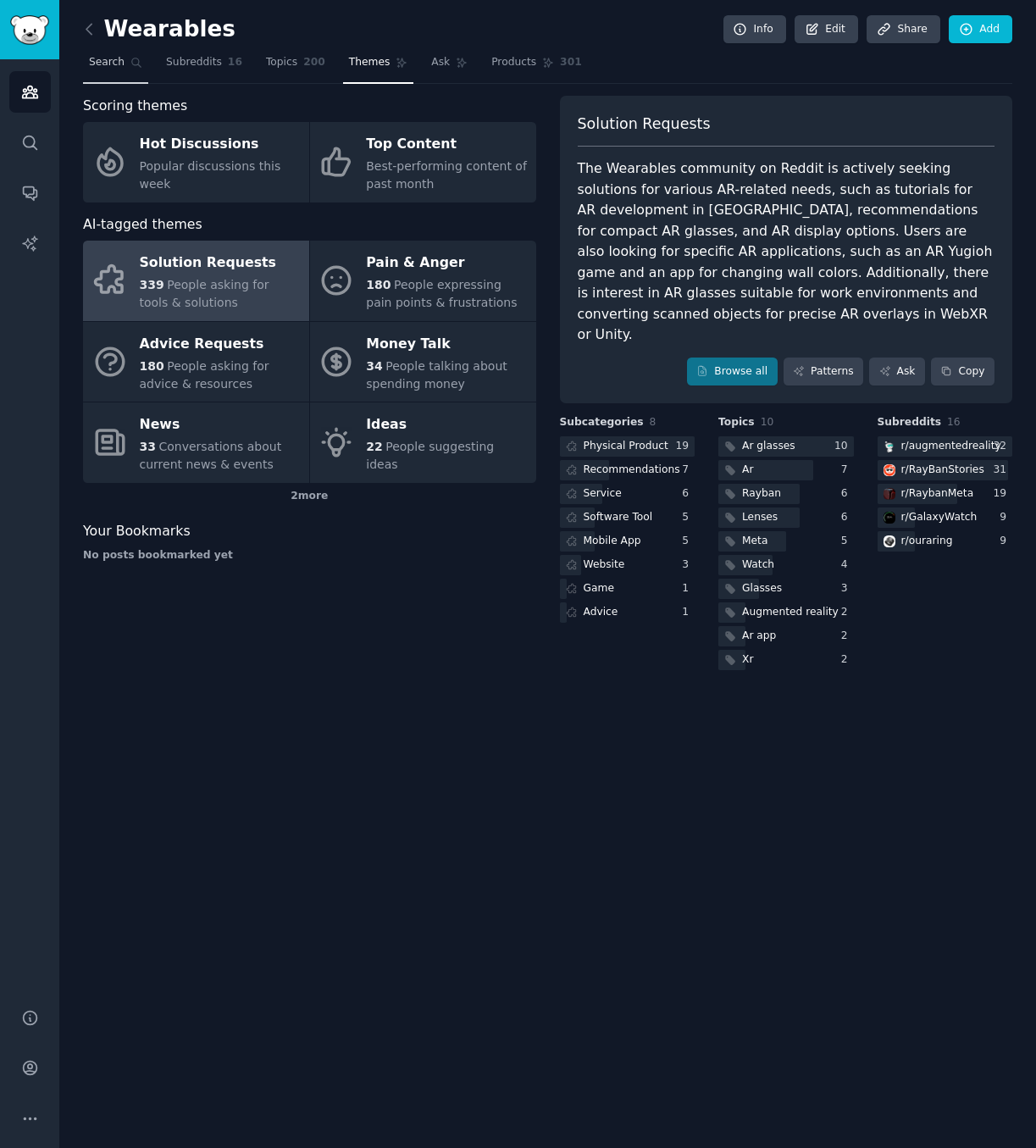
click at [103, 62] on span "Search" at bounding box center [106, 63] width 36 height 16
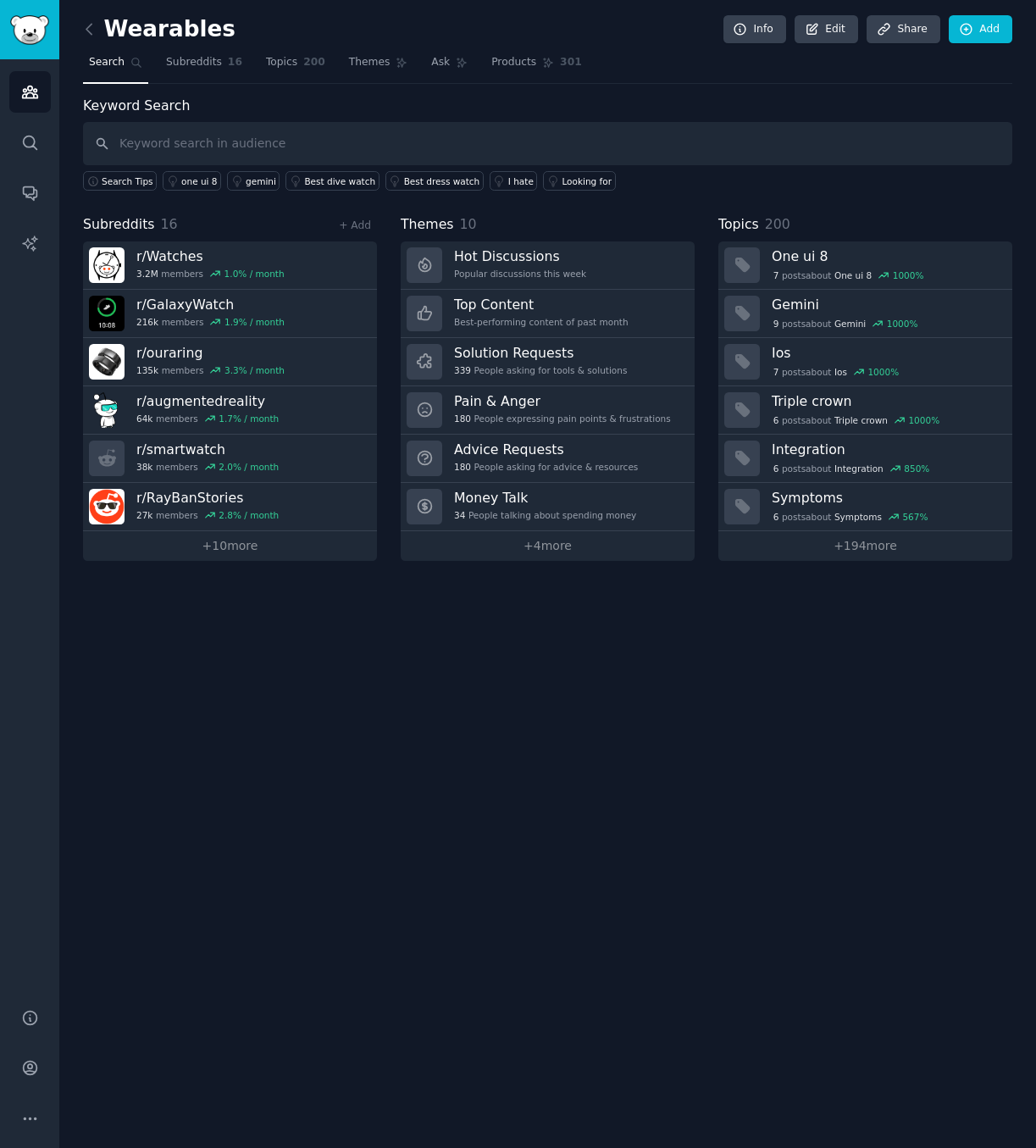
click at [187, 122] on input "text" at bounding box center [548, 143] width 930 height 43
type input "issues"
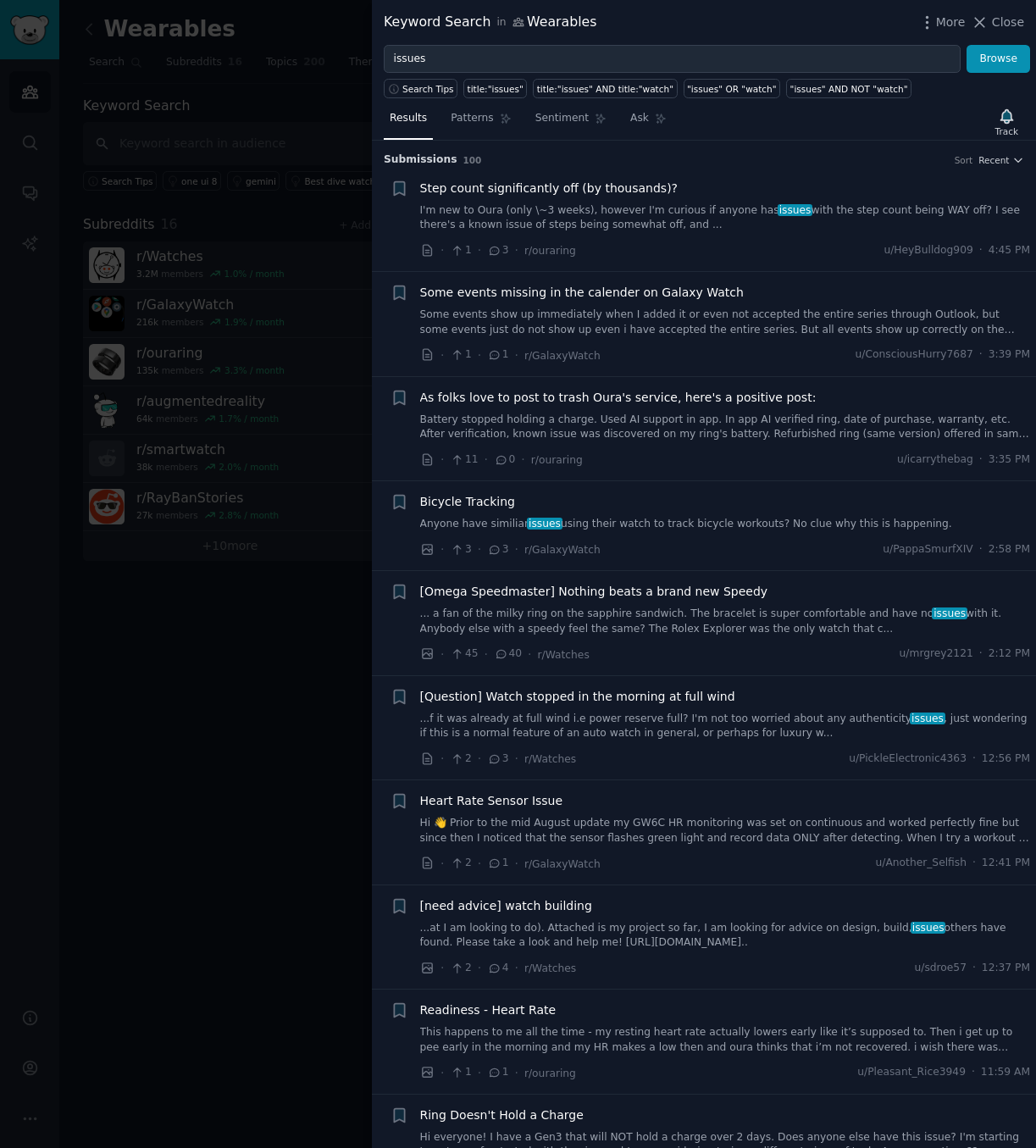
click at [246, 766] on div at bounding box center [518, 574] width 1036 height 1148
